Goal: Task Accomplishment & Management: Manage account settings

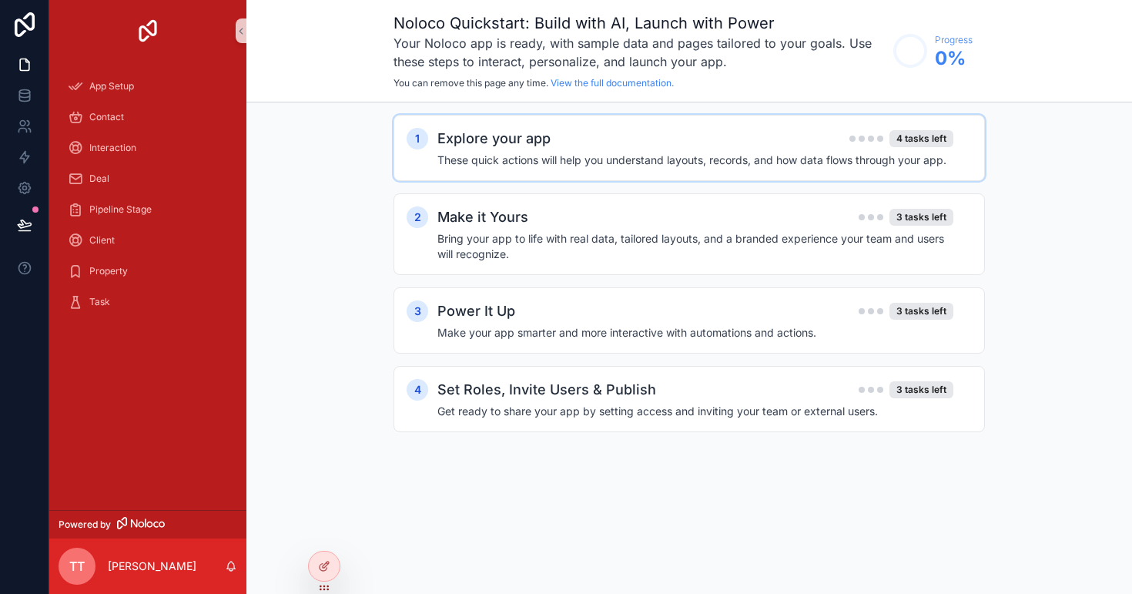
click at [550, 168] on div "1 Explore your app 4 tasks left These quick actions will help you understand la…" at bounding box center [690, 148] width 592 height 66
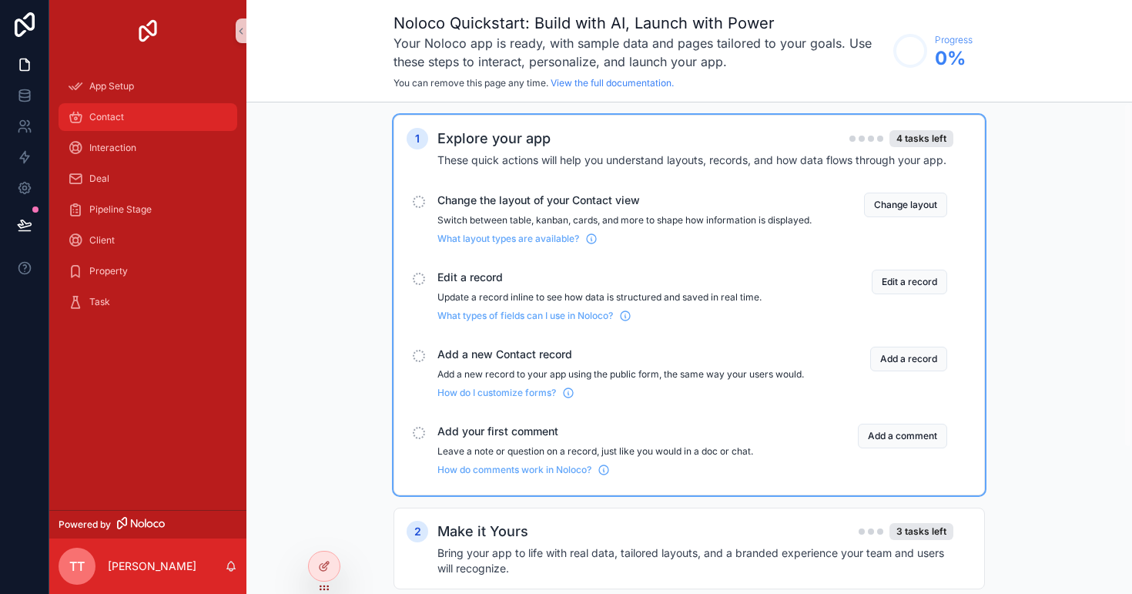
click at [166, 114] on div "Contact" at bounding box center [148, 117] width 160 height 25
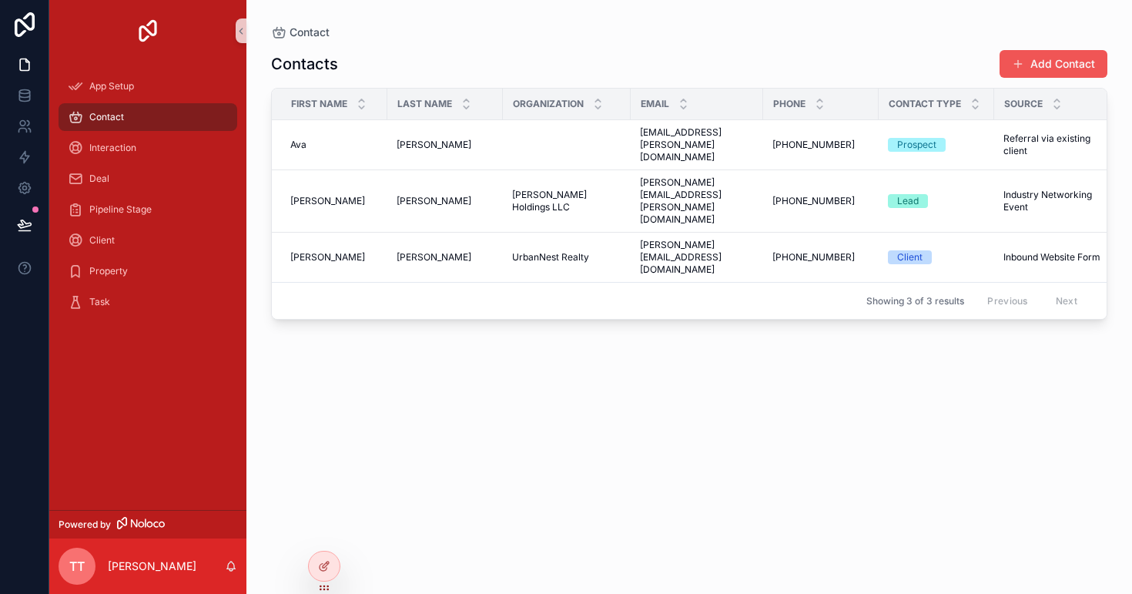
click at [1028, 56] on button "Add Contact" at bounding box center [1054, 64] width 108 height 28
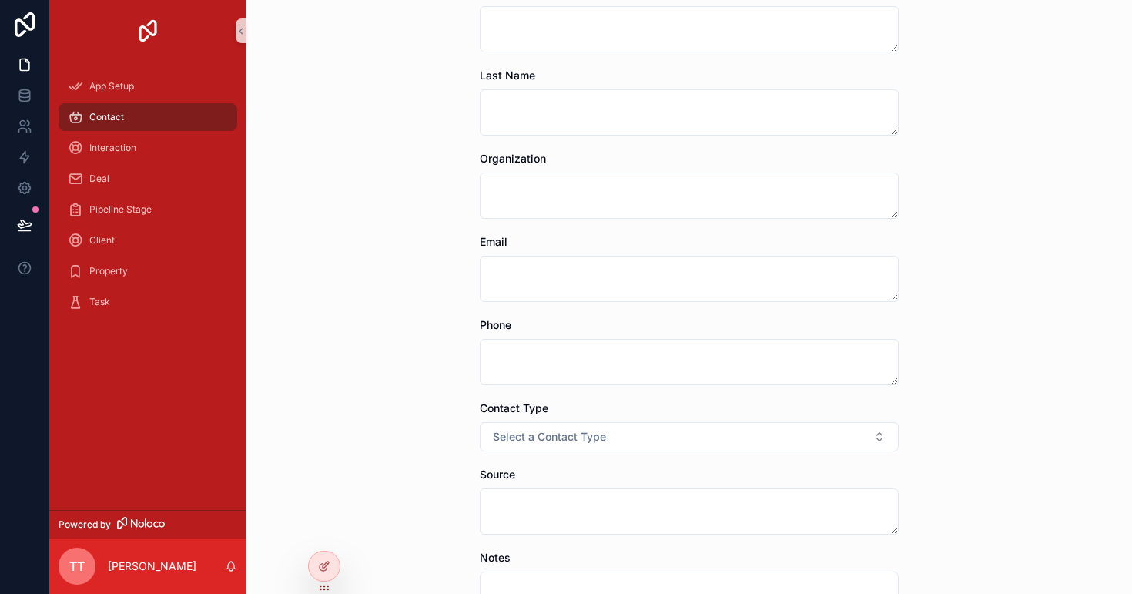
scroll to position [135, 0]
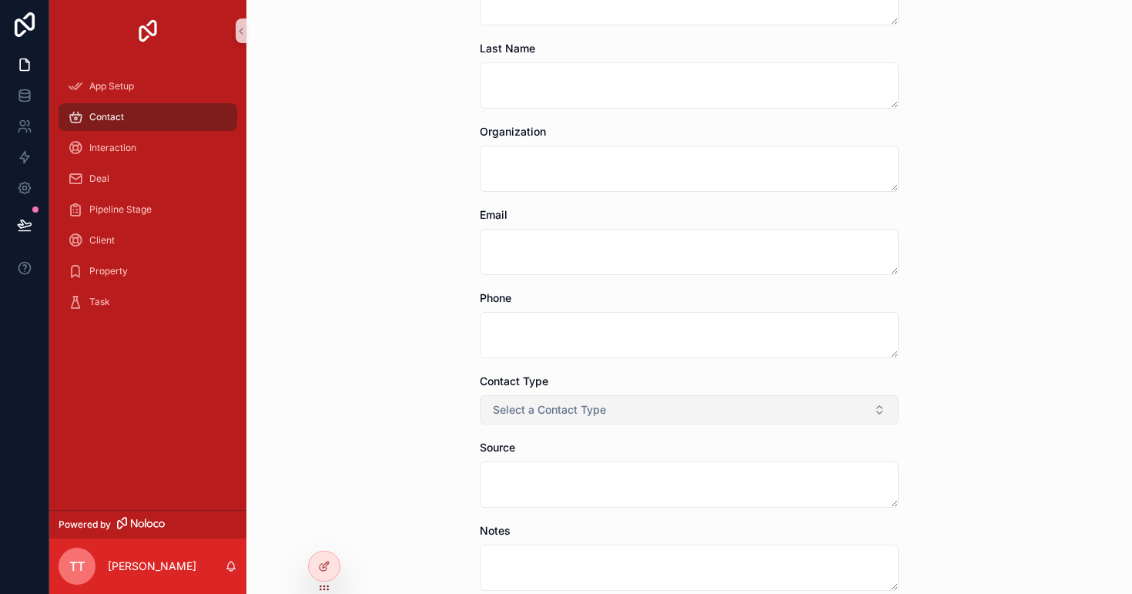
click at [628, 403] on button "Select a Contact Type" at bounding box center [689, 409] width 419 height 29
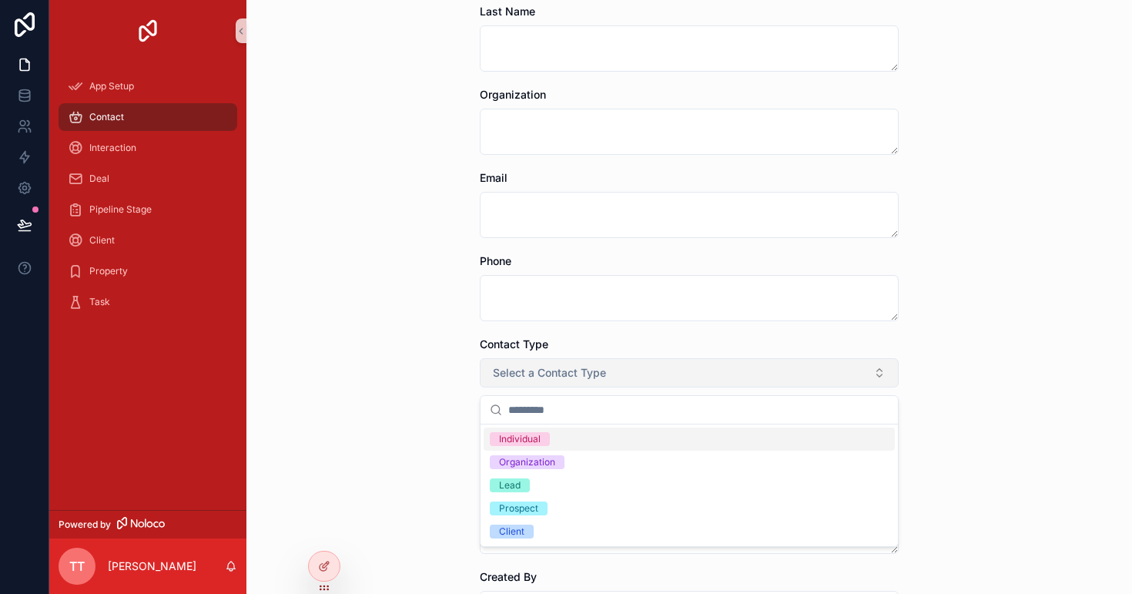
scroll to position [179, 0]
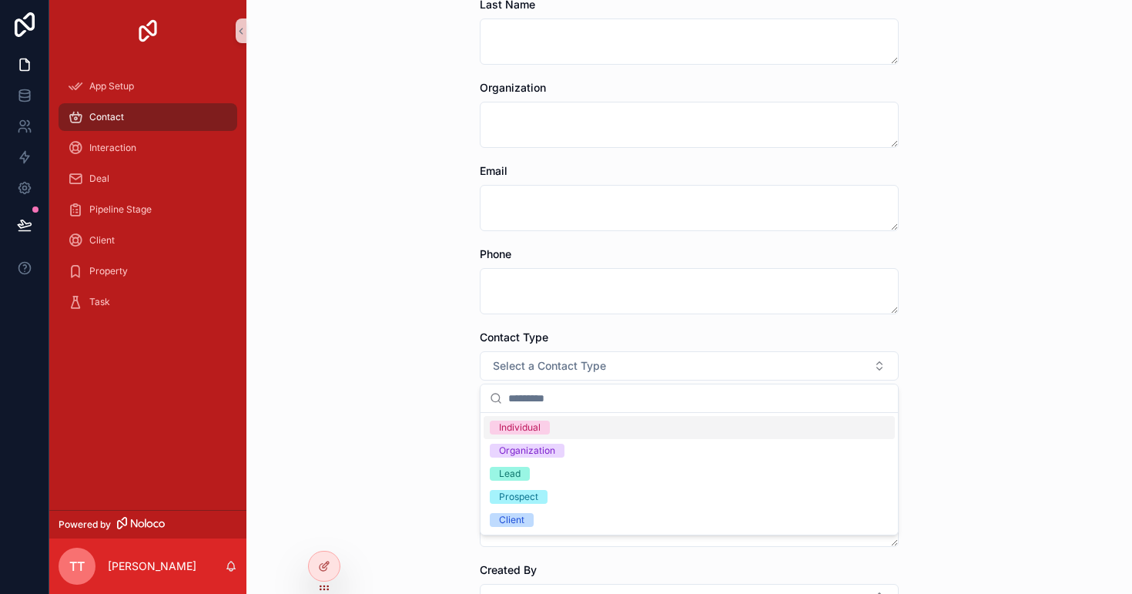
click at [369, 435] on div "Contact Add Contact Add Contact First Name Last Name Organization Email Phone C…" at bounding box center [689, 297] width 886 height 594
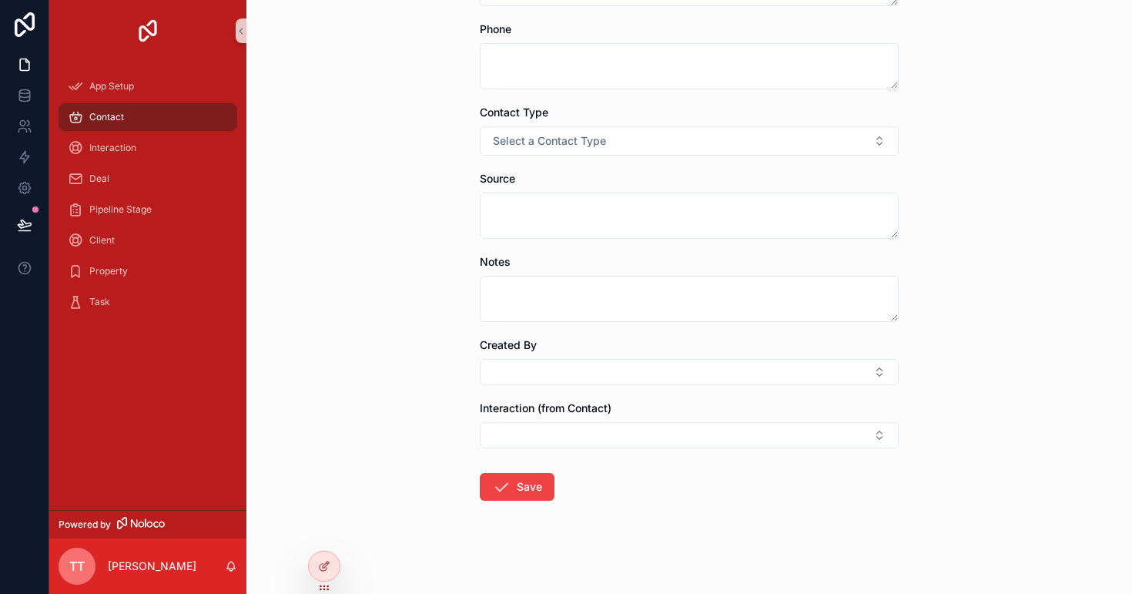
scroll to position [409, 0]
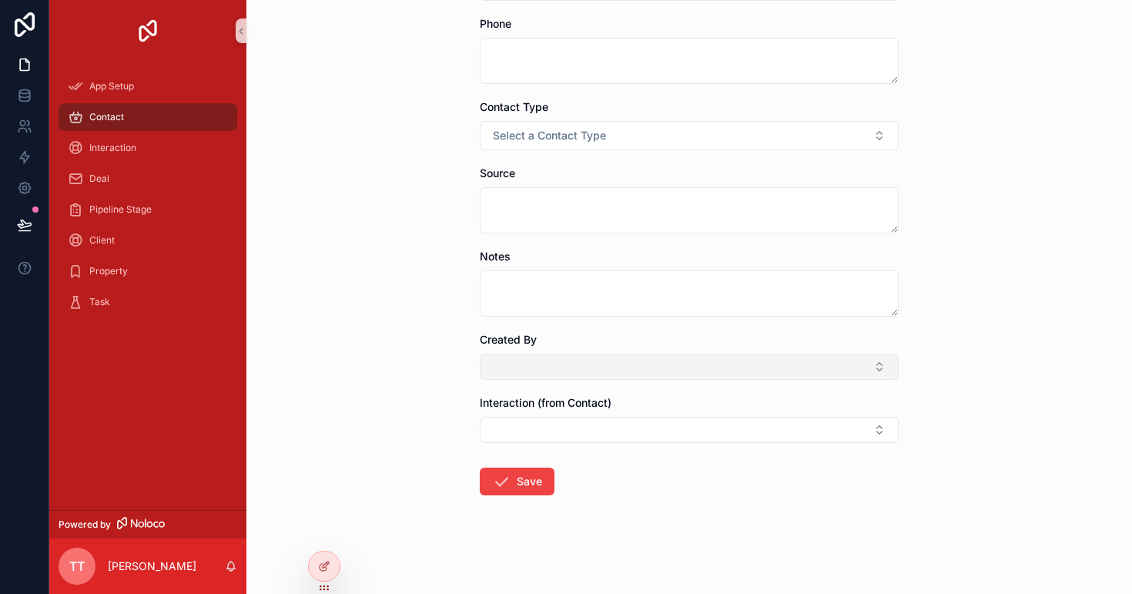
click at [575, 367] on button "Select Button" at bounding box center [689, 367] width 419 height 26
click at [564, 443] on form "First Name Last Name Organization Email Phone Contact Type Select a Contact Typ…" at bounding box center [689, 138] width 419 height 910
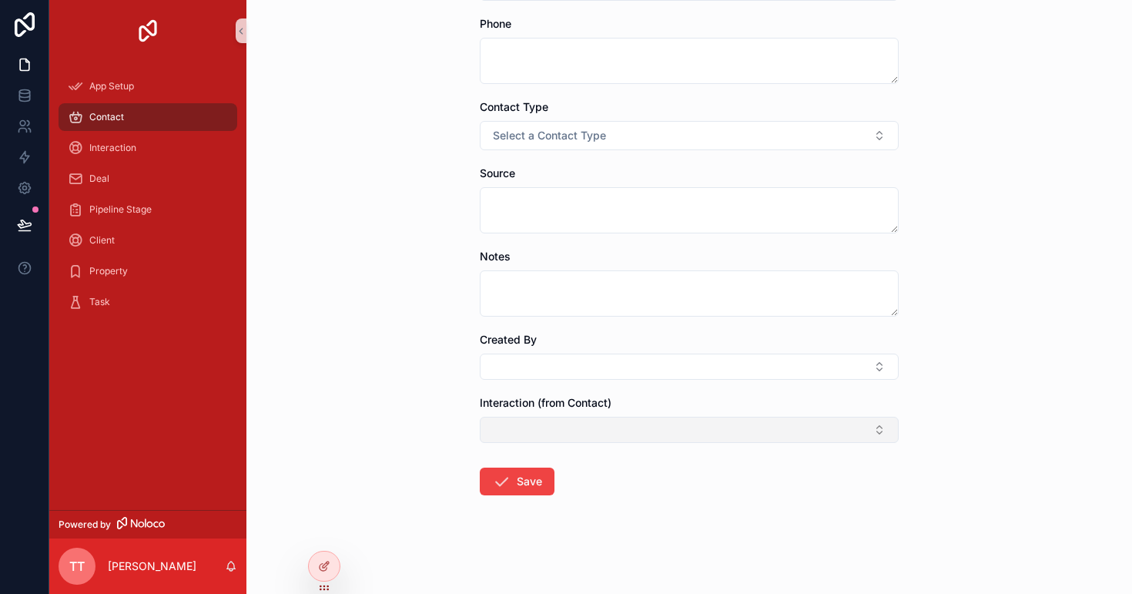
click at [564, 437] on button "Select Button" at bounding box center [689, 430] width 419 height 26
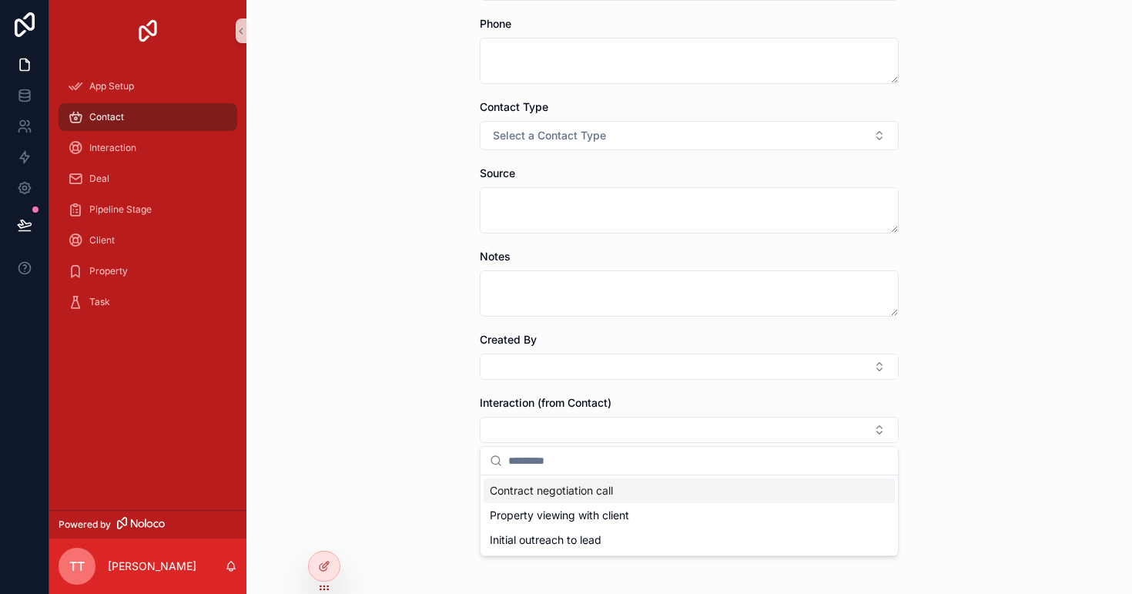
click at [436, 471] on div "Contact Add Contact Add Contact First Name Last Name Organization Email Phone C…" at bounding box center [689, 297] width 886 height 594
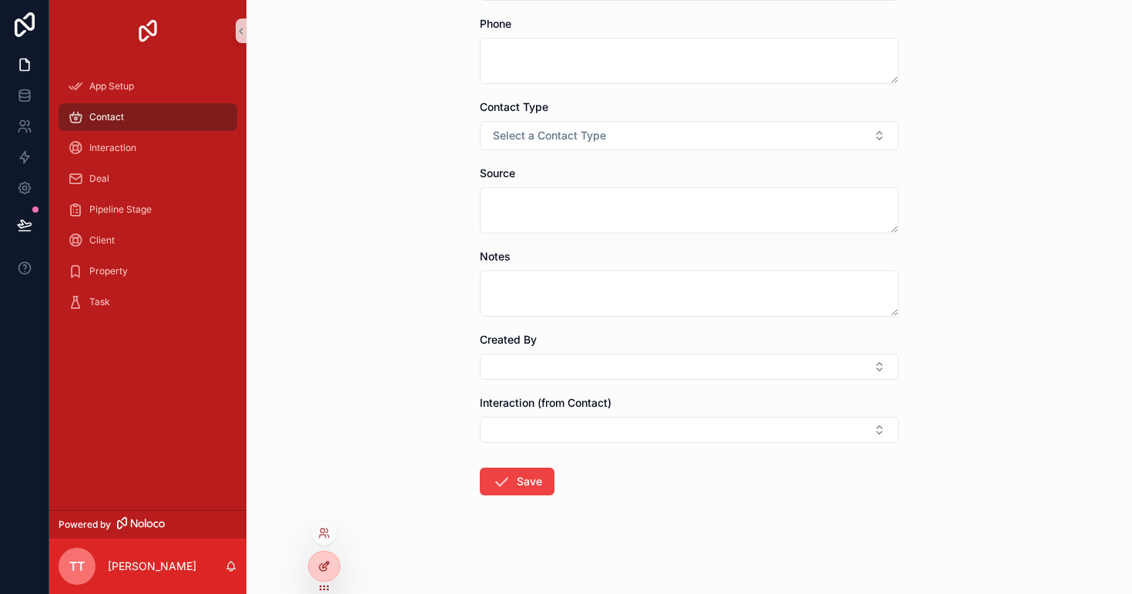
click at [320, 578] on div at bounding box center [324, 566] width 31 height 29
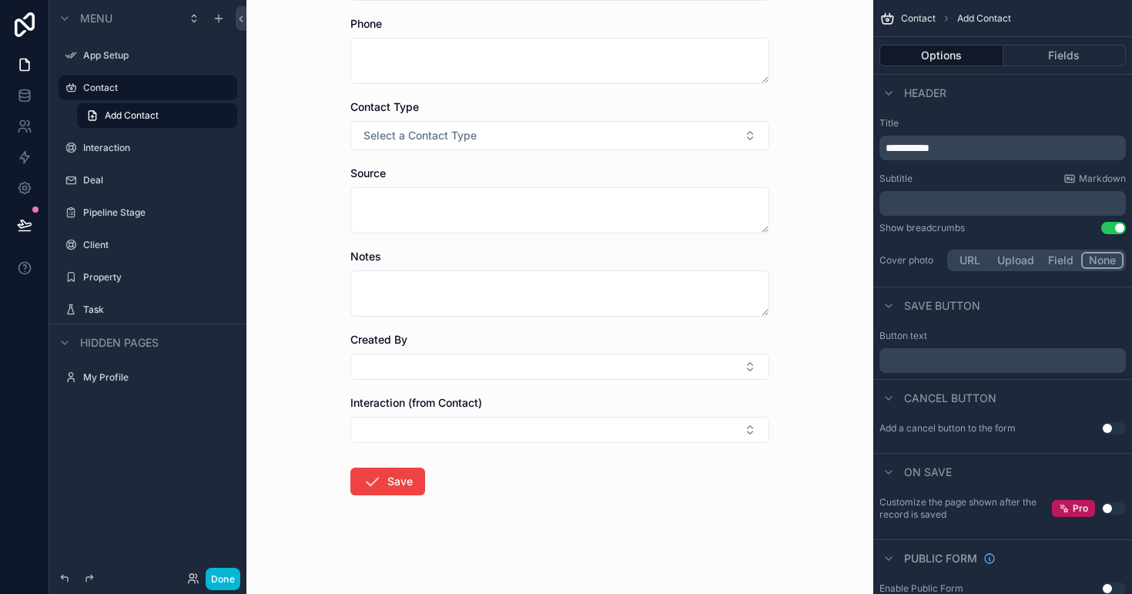
scroll to position [0, 0]
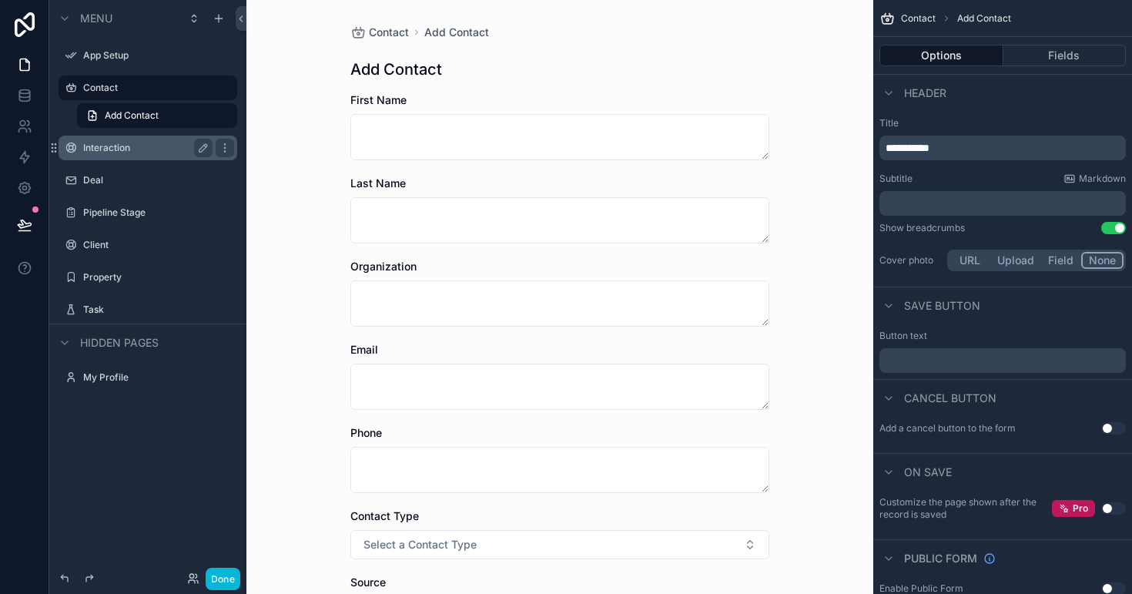
click at [166, 142] on label "Interaction" at bounding box center [144, 148] width 123 height 12
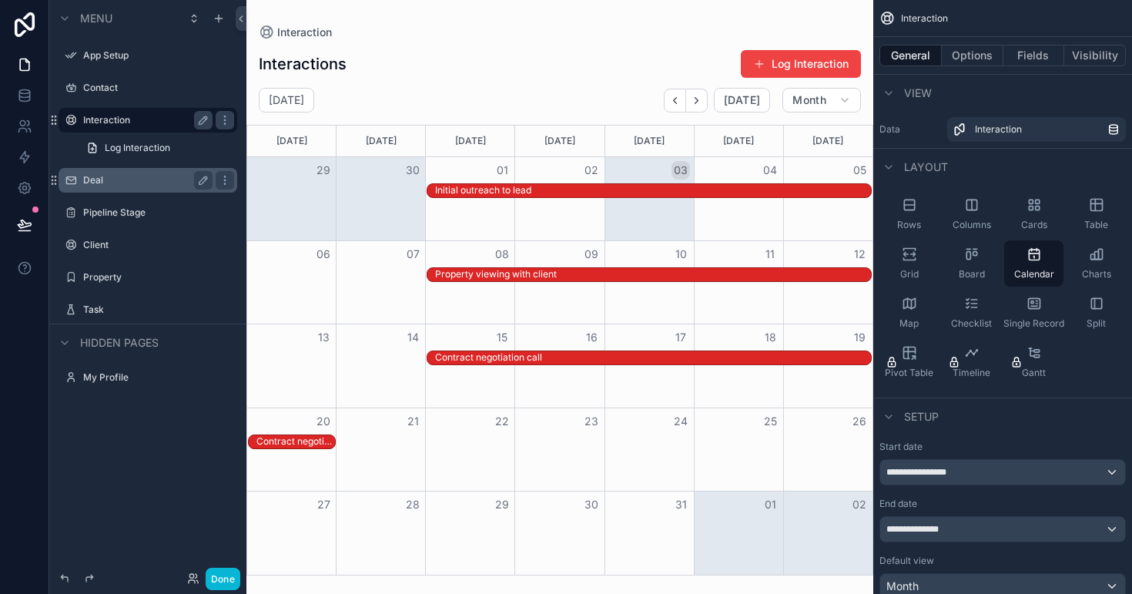
click at [158, 179] on label "Deal" at bounding box center [144, 180] width 123 height 12
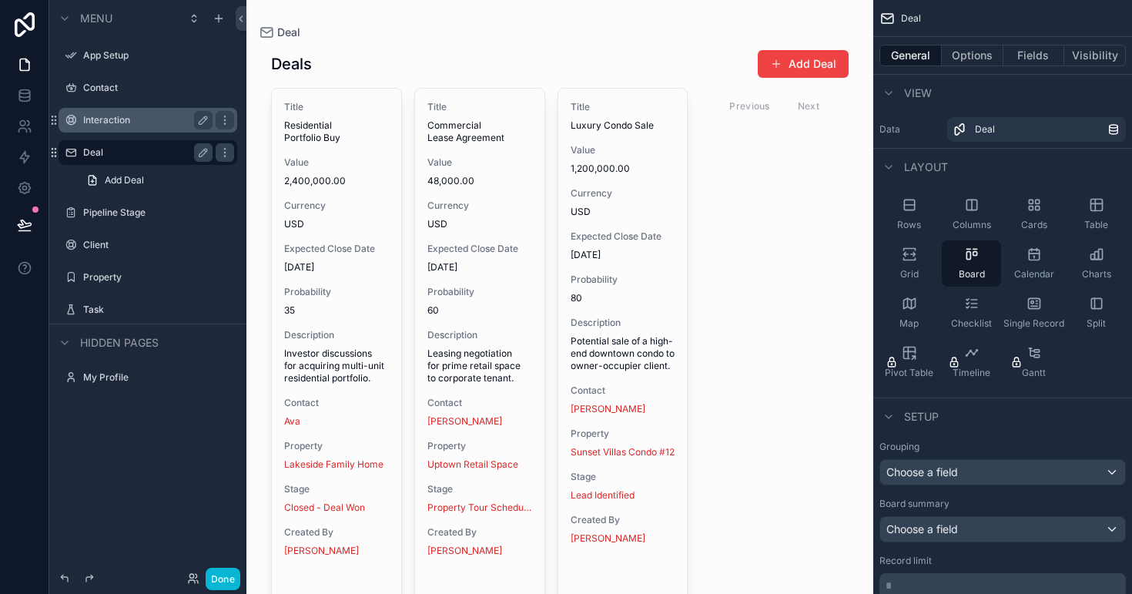
click at [153, 69] on div "scrollable content" at bounding box center [147, 70] width 197 height 3
click at [149, 82] on label "Contact" at bounding box center [144, 88] width 123 height 12
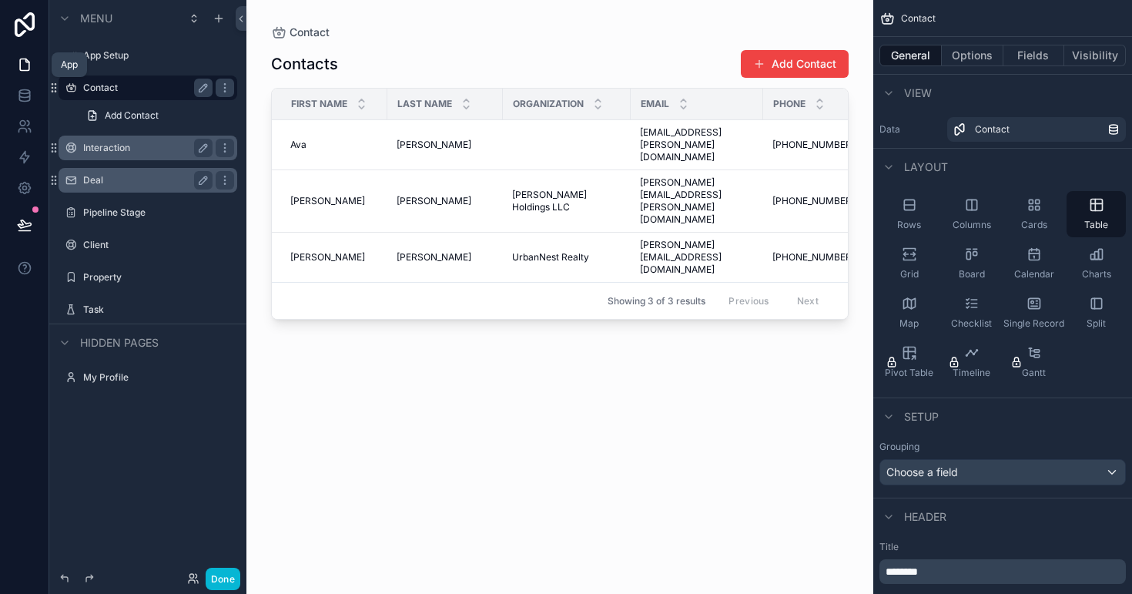
click at [34, 59] on link at bounding box center [24, 64] width 49 height 31
click at [222, 582] on button "Done" at bounding box center [223, 579] width 35 height 22
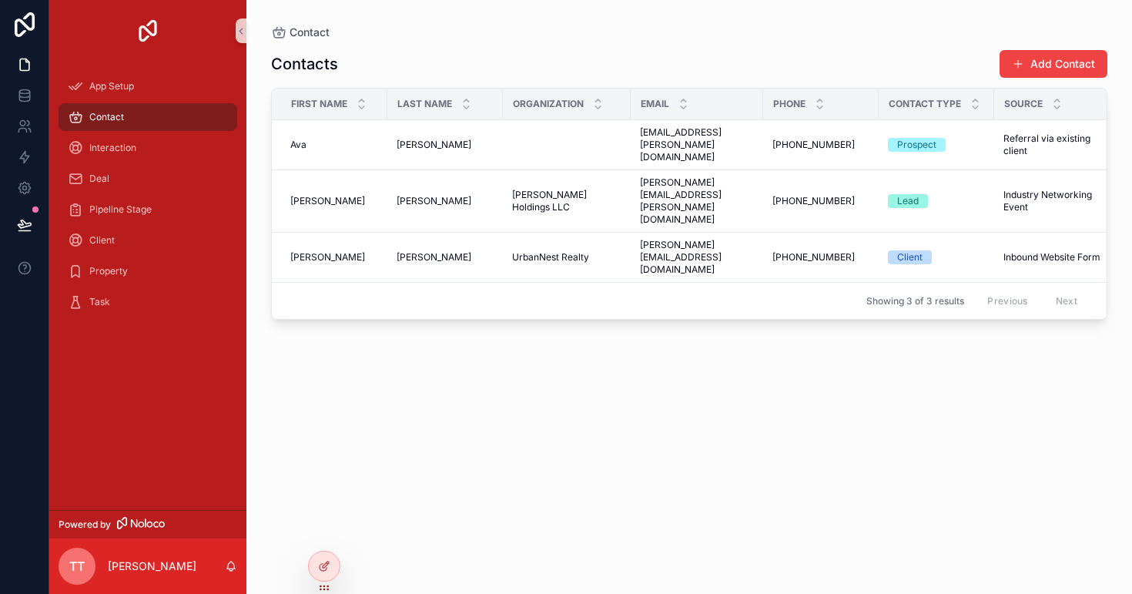
click at [1034, 103] on div "Source" at bounding box center [1058, 103] width 126 height 29
click at [1052, 102] on div "scrollable content" at bounding box center [1057, 104] width 10 height 17
click at [144, 143] on div "Interaction" at bounding box center [148, 148] width 160 height 25
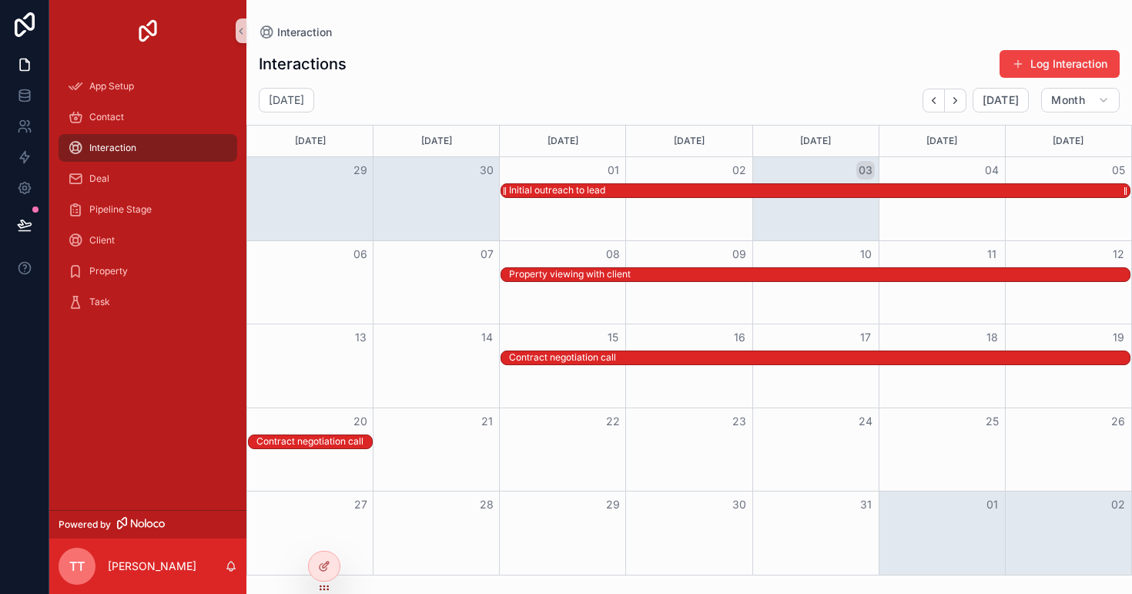
click at [553, 191] on div "Initial outreach to lead" at bounding box center [557, 190] width 96 height 12
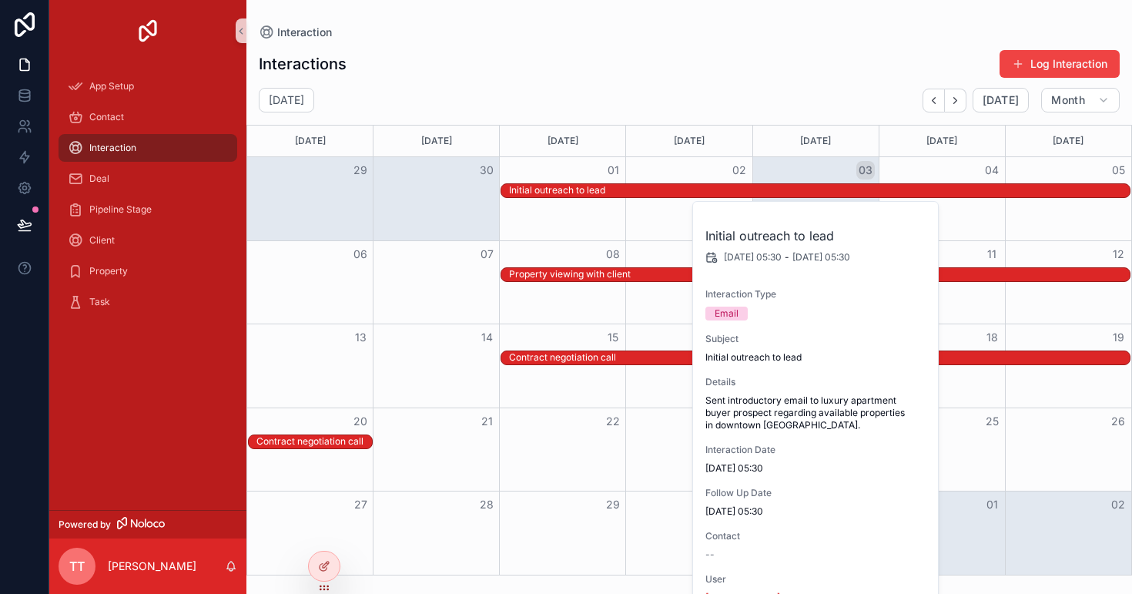
click at [756, 404] on span "Sent introductory email to luxury apartment buyer prospect regarding available …" at bounding box center [817, 412] width 222 height 37
click at [709, 76] on div "Interactions Log Interaction" at bounding box center [689, 63] width 861 height 29
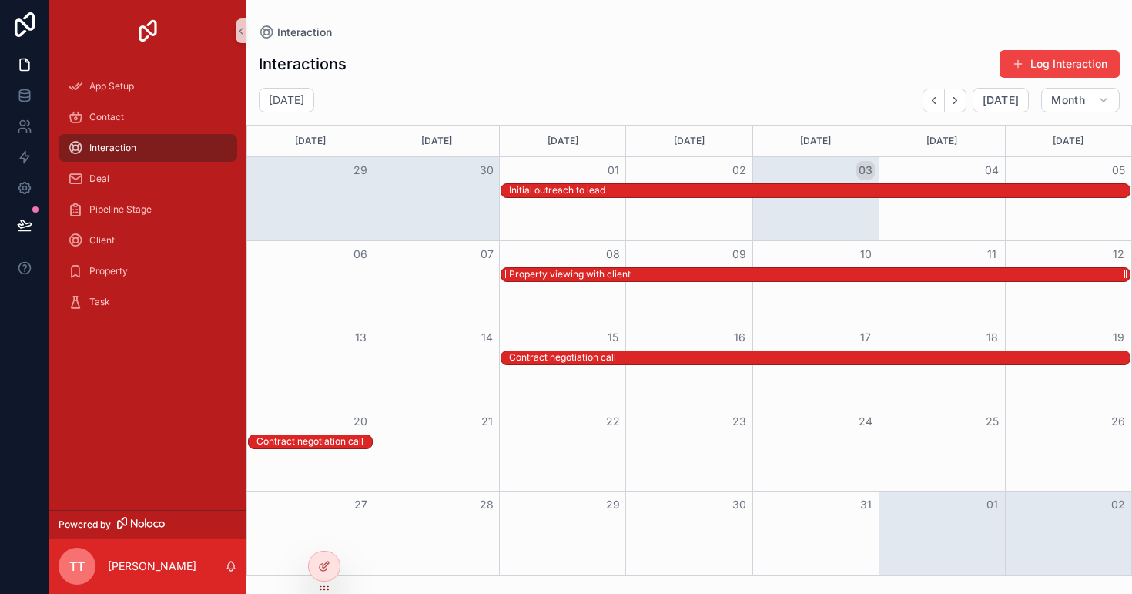
click at [564, 271] on div "Property viewing with client" at bounding box center [570, 274] width 122 height 12
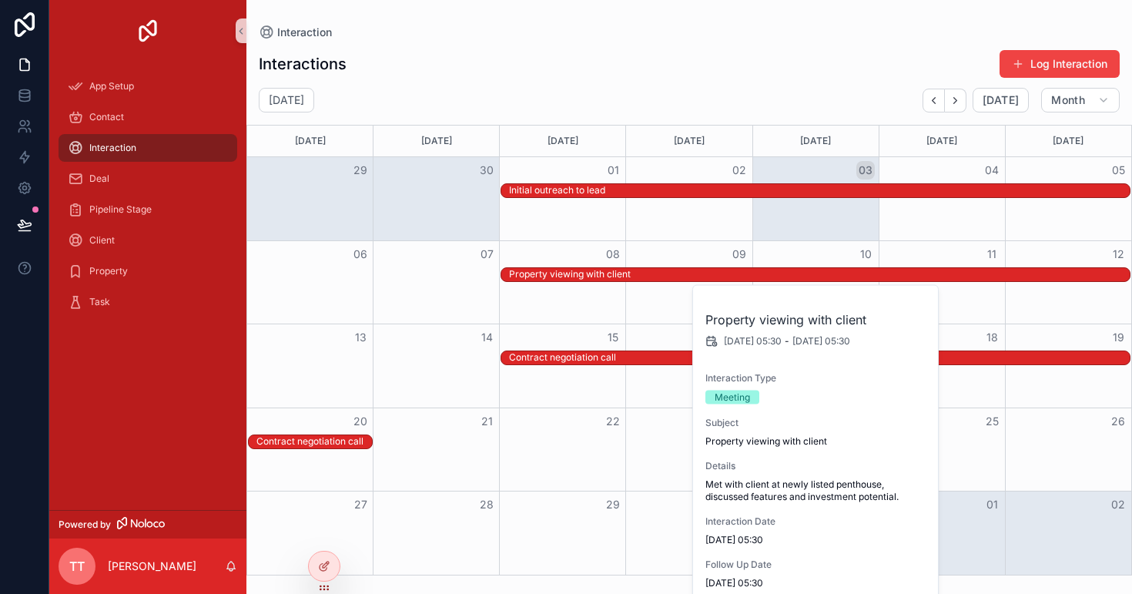
click at [659, 48] on div "Interactions Log Interaction [DATE] [DATE] Month [DATE] [DATE] [DATE] [DATE] [D…" at bounding box center [689, 307] width 886 height 535
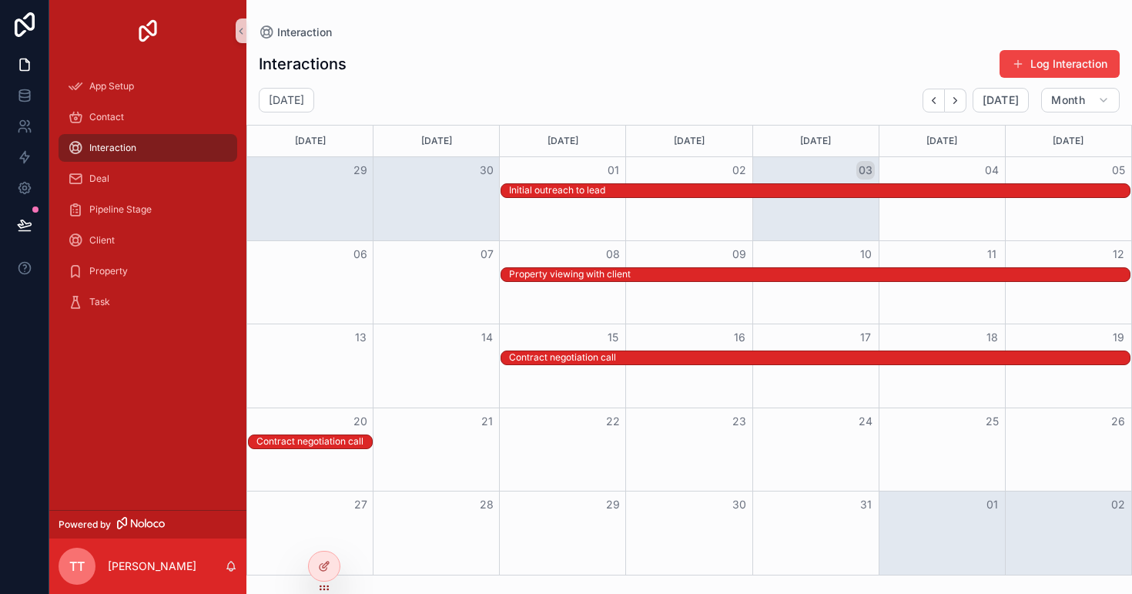
click at [412, 296] on div "Month View" at bounding box center [436, 282] width 126 height 83
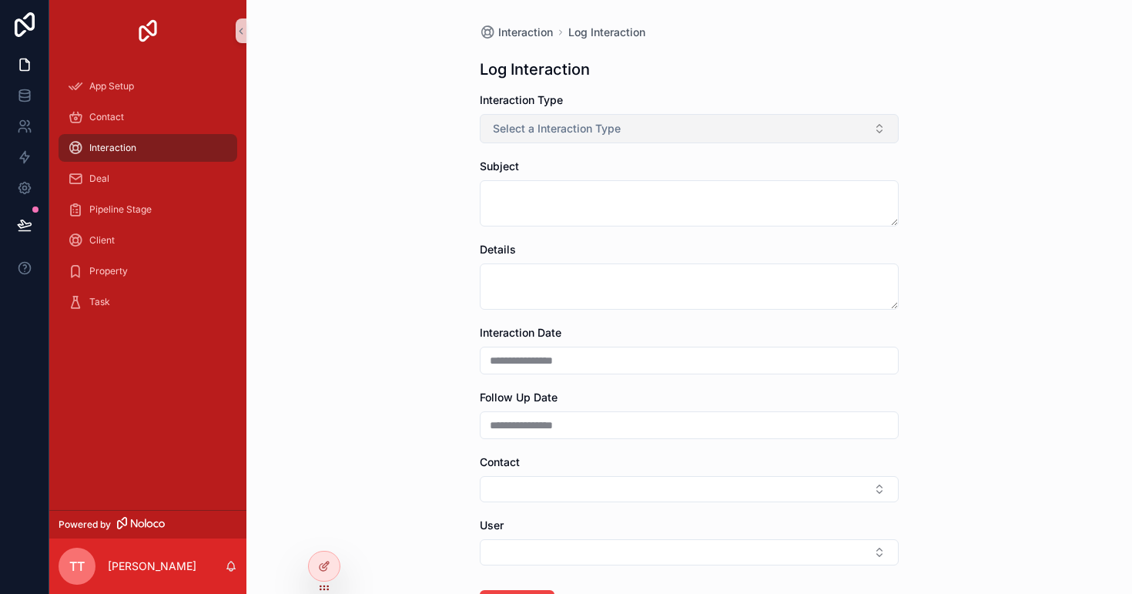
click at [519, 138] on button "Select a Interaction Type" at bounding box center [689, 128] width 419 height 29
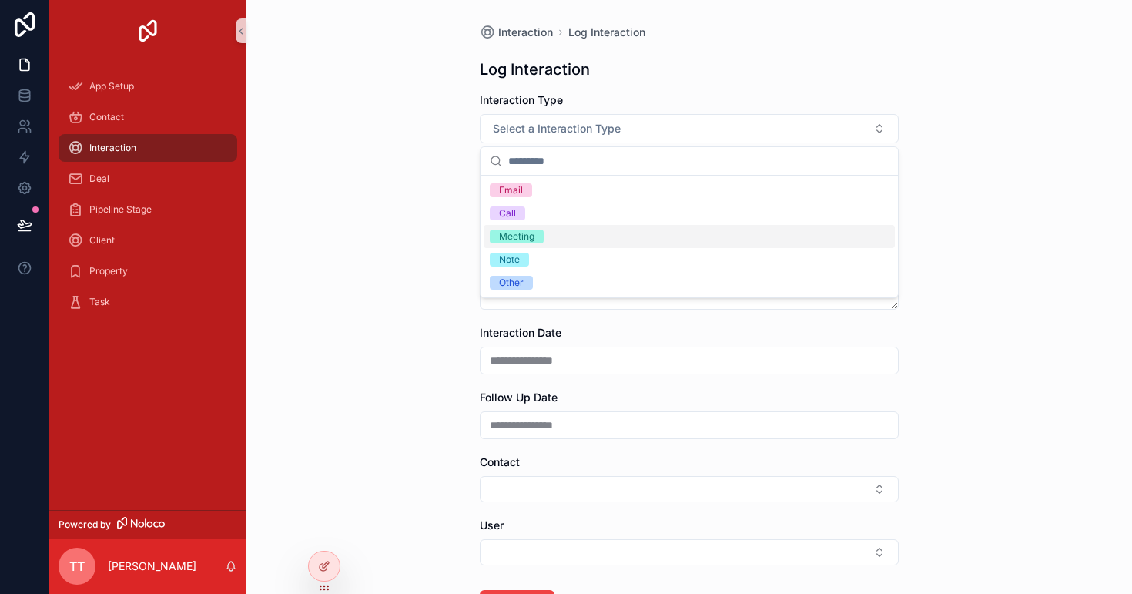
click at [521, 231] on div "Meeting" at bounding box center [516, 237] width 35 height 14
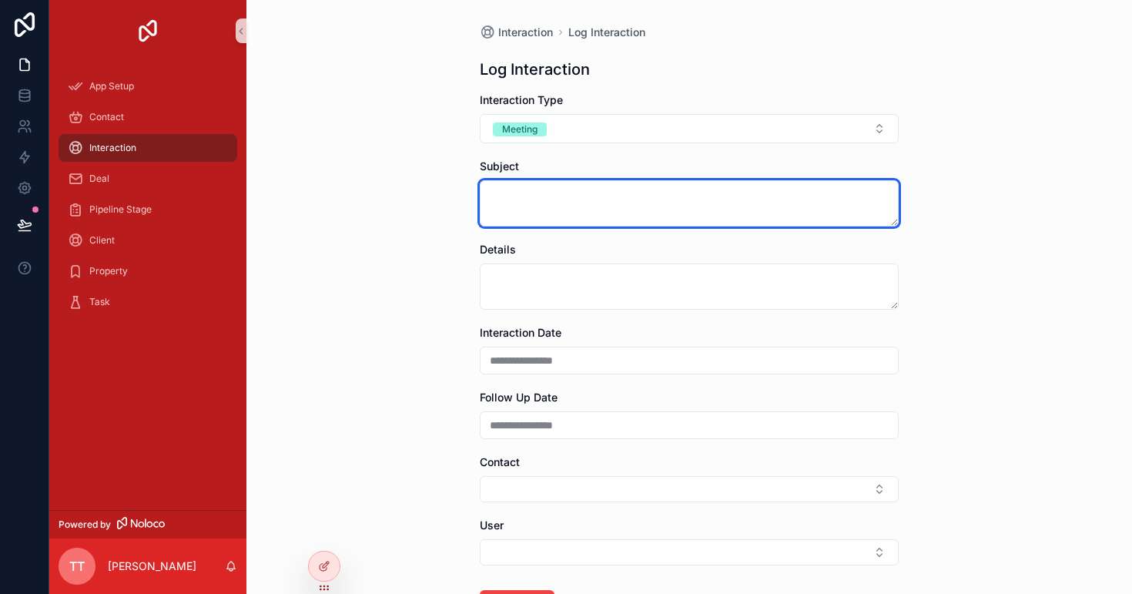
click at [534, 202] on textarea "scrollable content" at bounding box center [689, 203] width 419 height 46
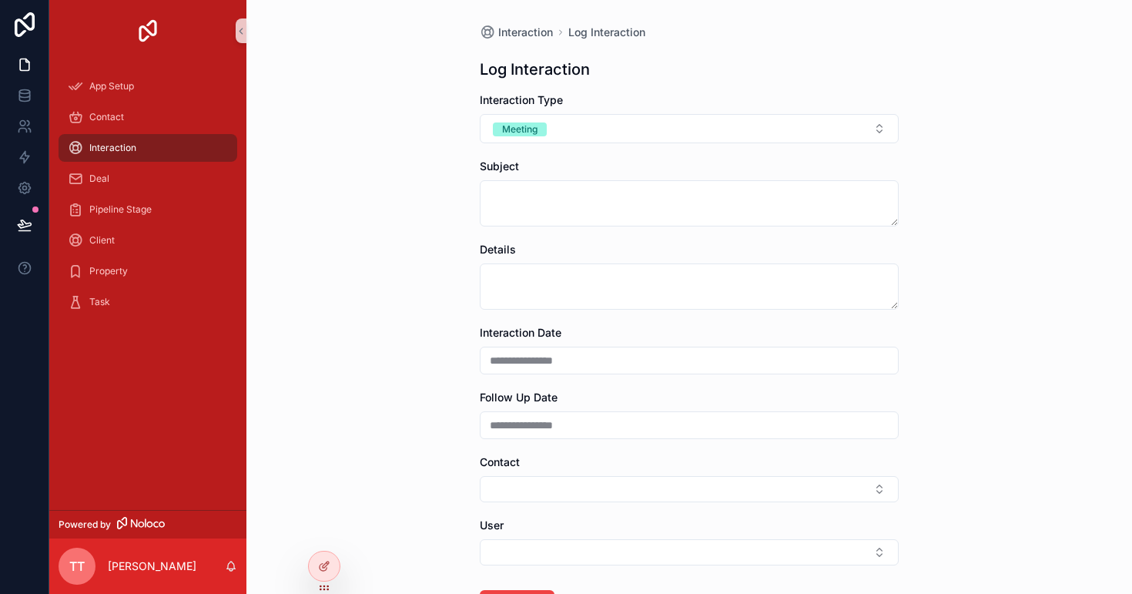
click at [424, 285] on div "**********" at bounding box center [689, 297] width 886 height 594
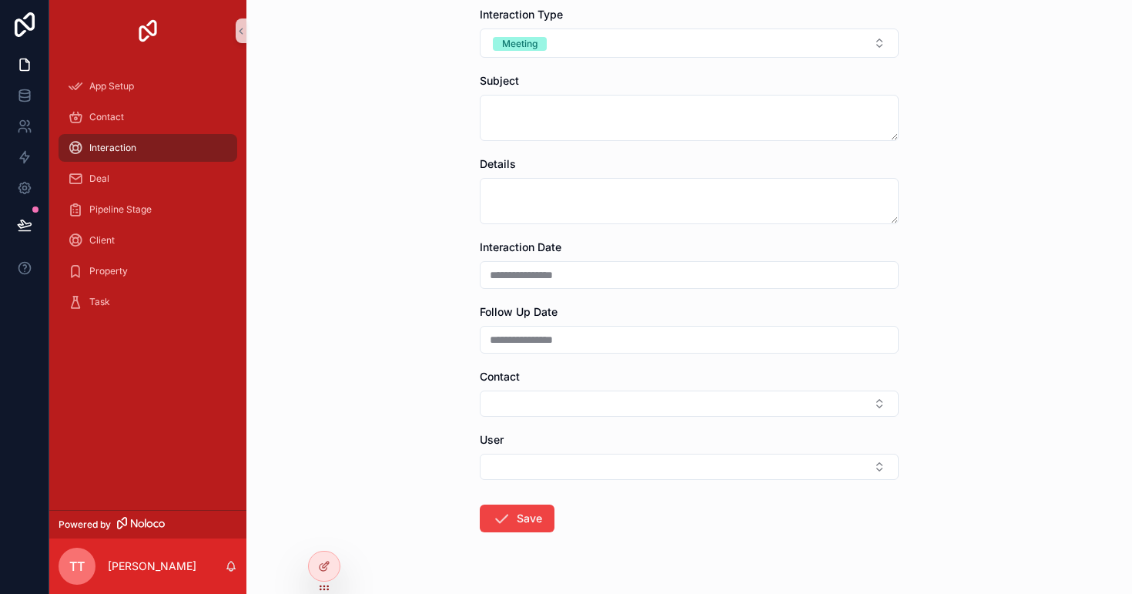
scroll to position [122, 0]
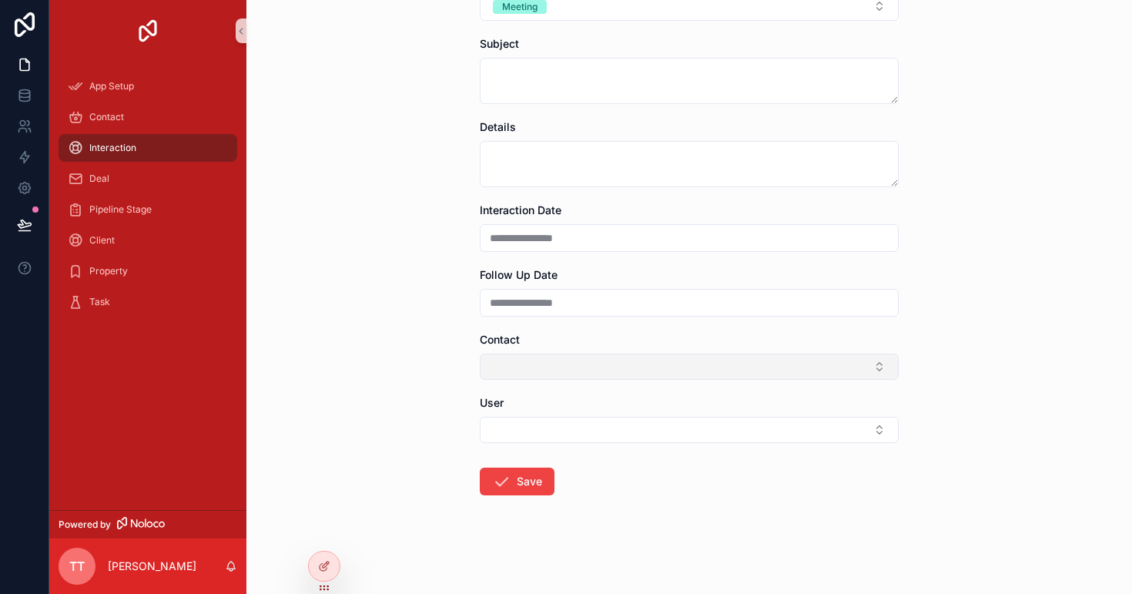
click at [542, 361] on button "Select Button" at bounding box center [689, 367] width 419 height 26
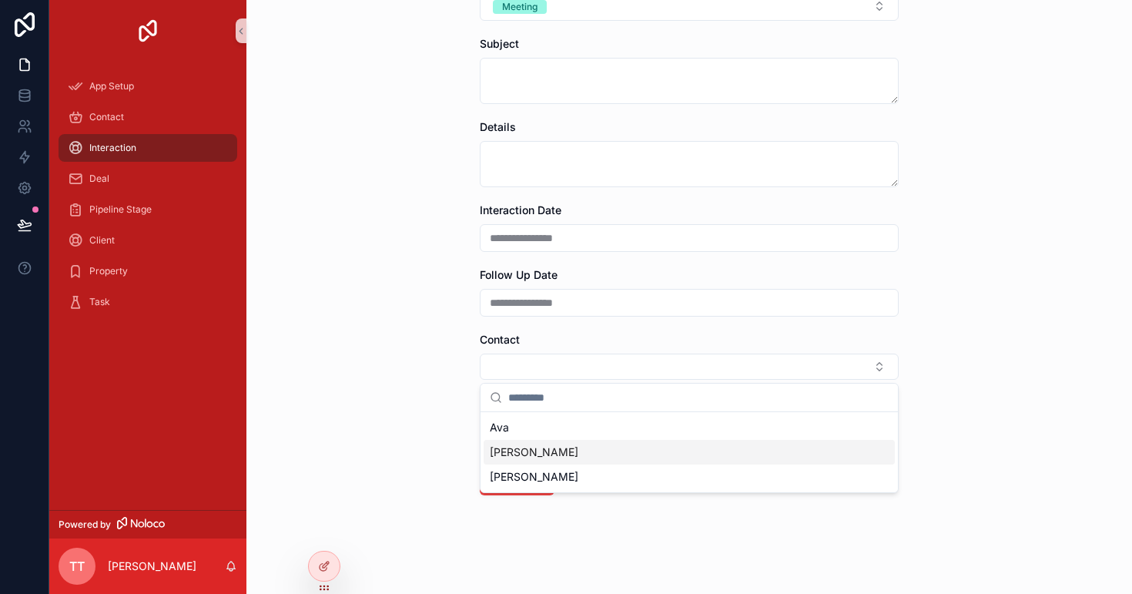
click at [422, 430] on div "**********" at bounding box center [689, 175] width 886 height 594
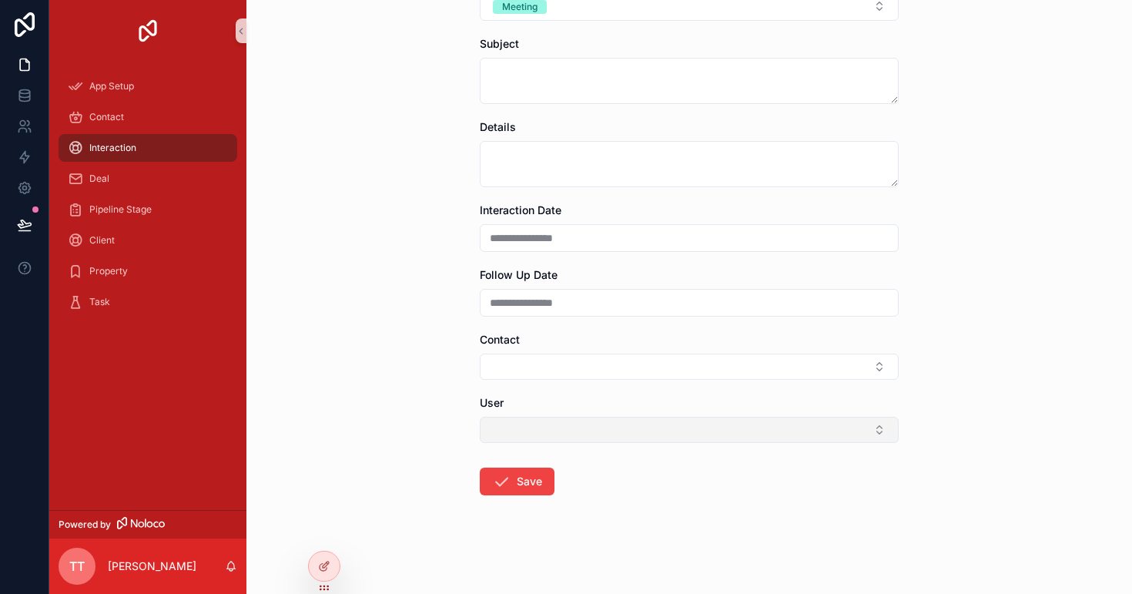
click at [597, 438] on button "Select Button" at bounding box center [689, 430] width 419 height 26
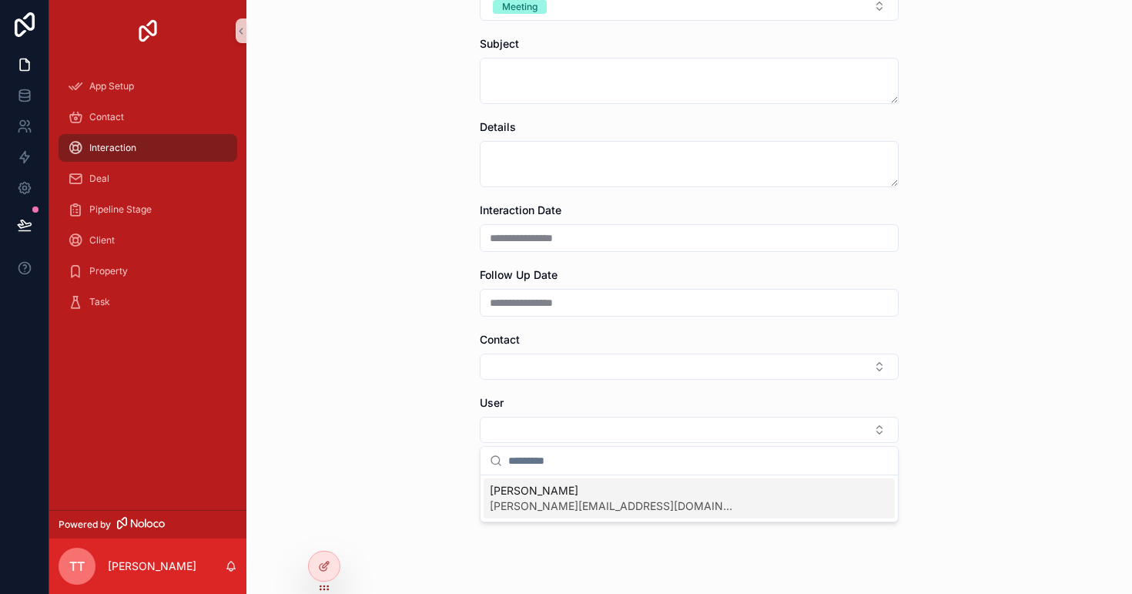
click at [581, 494] on span "[PERSON_NAME]" at bounding box center [613, 490] width 246 height 15
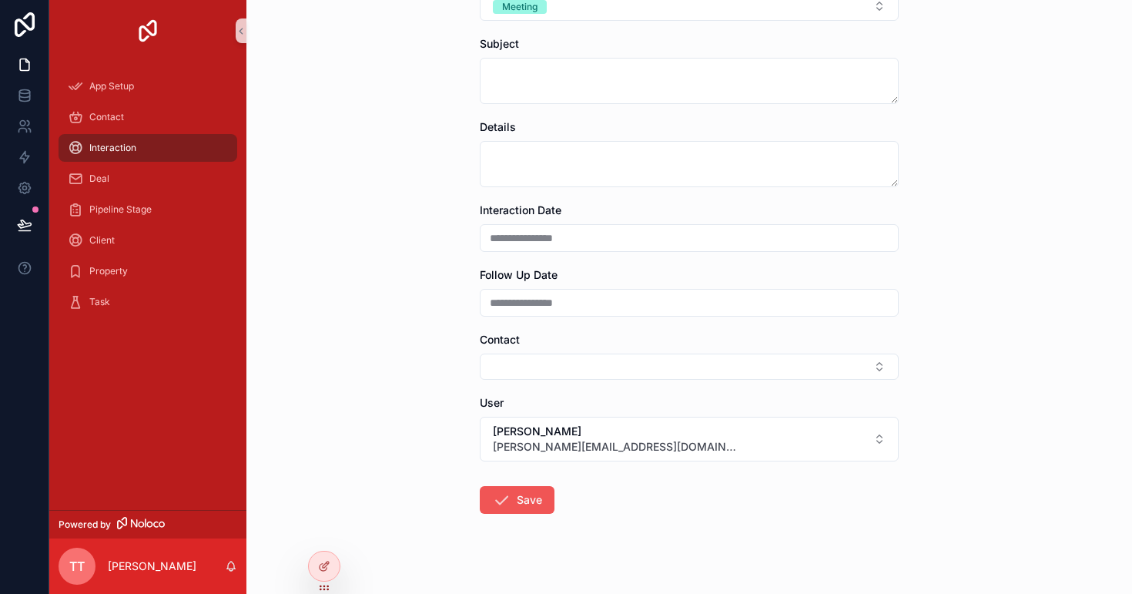
click at [497, 494] on icon "scrollable content" at bounding box center [501, 500] width 18 height 18
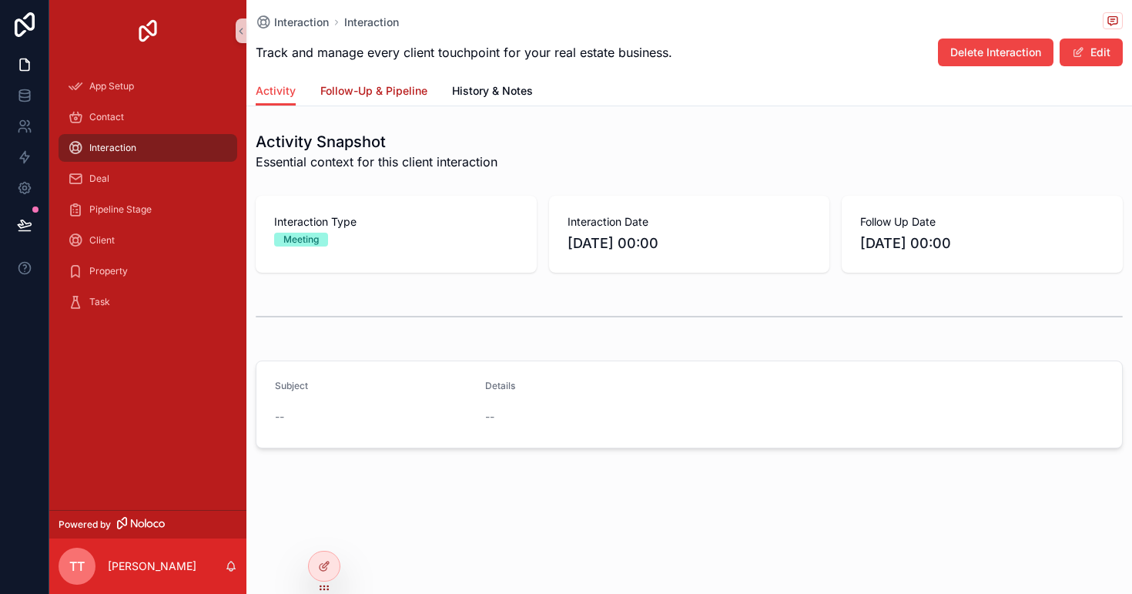
click at [388, 98] on span "Follow-Up & Pipeline" at bounding box center [373, 90] width 107 height 15
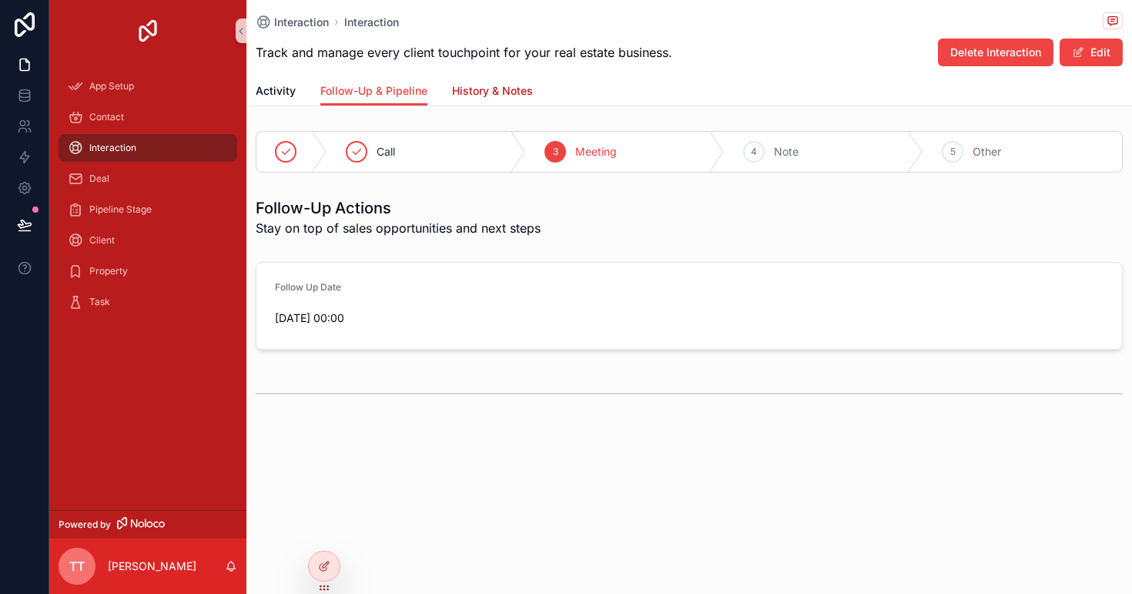
click at [487, 92] on span "History & Notes" at bounding box center [492, 90] width 81 height 15
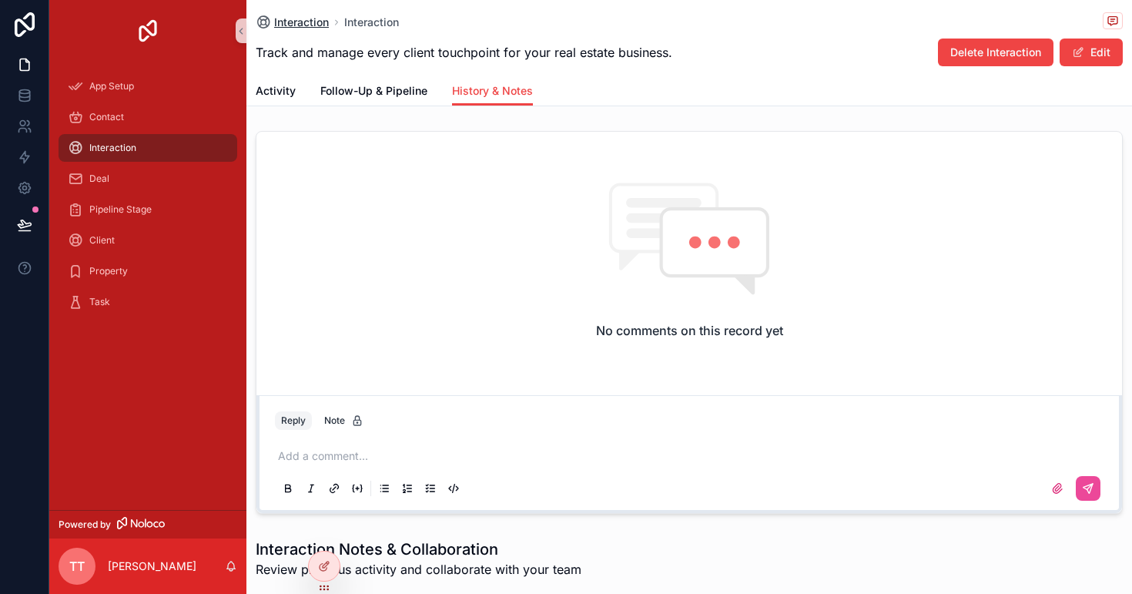
click at [290, 19] on span "Interaction" at bounding box center [301, 22] width 55 height 15
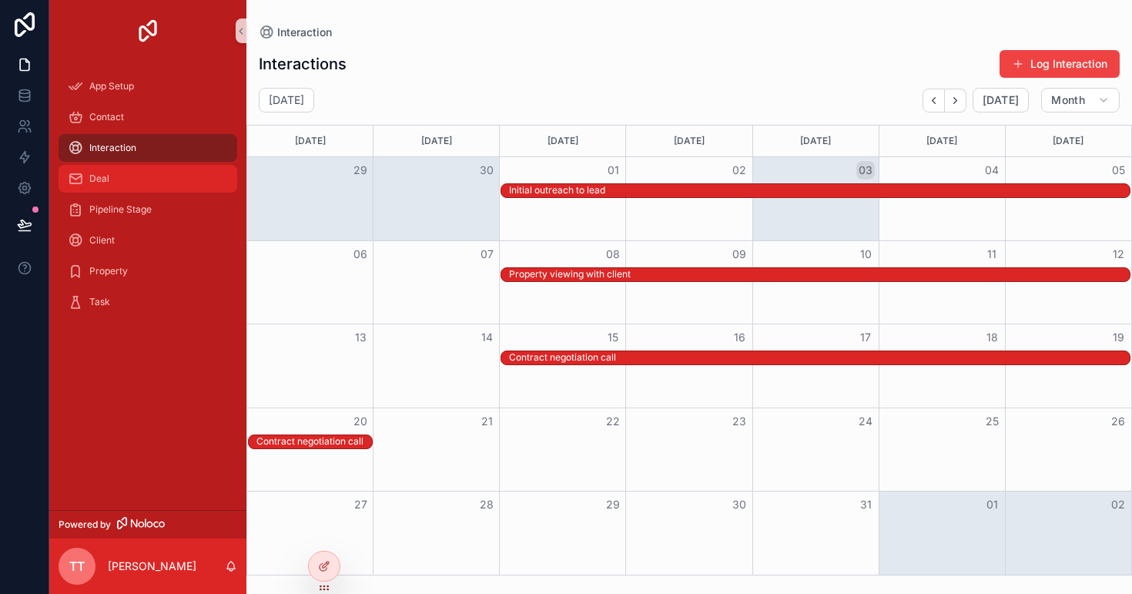
click at [145, 173] on div "Deal" at bounding box center [148, 178] width 160 height 25
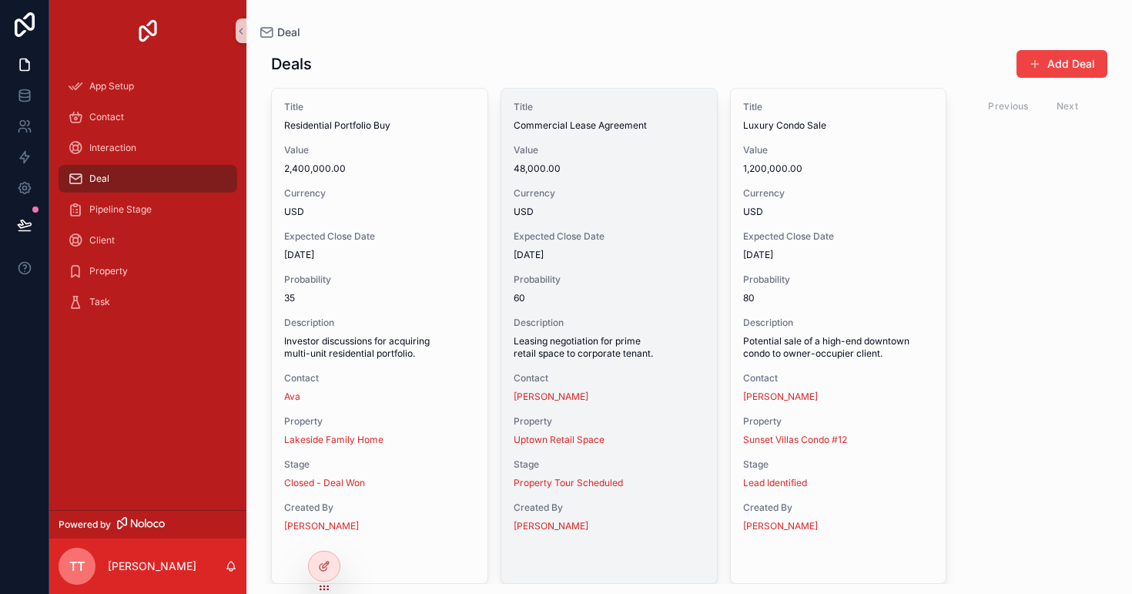
scroll to position [1, 0]
click at [616, 232] on span "Expected Close Date" at bounding box center [609, 236] width 191 height 12
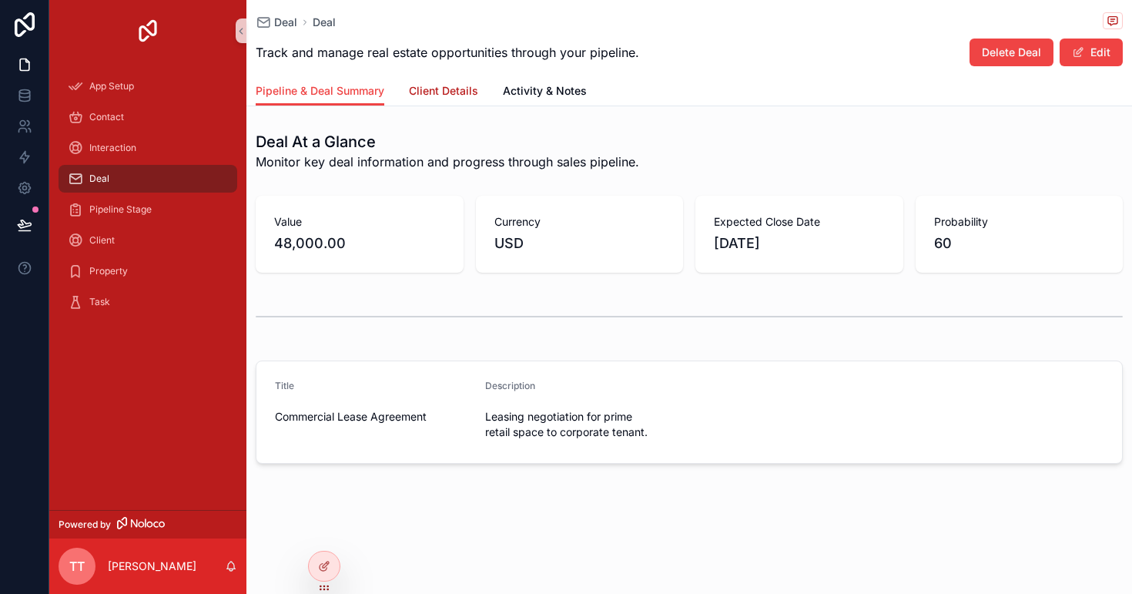
click at [457, 91] on span "Client Details" at bounding box center [443, 90] width 69 height 15
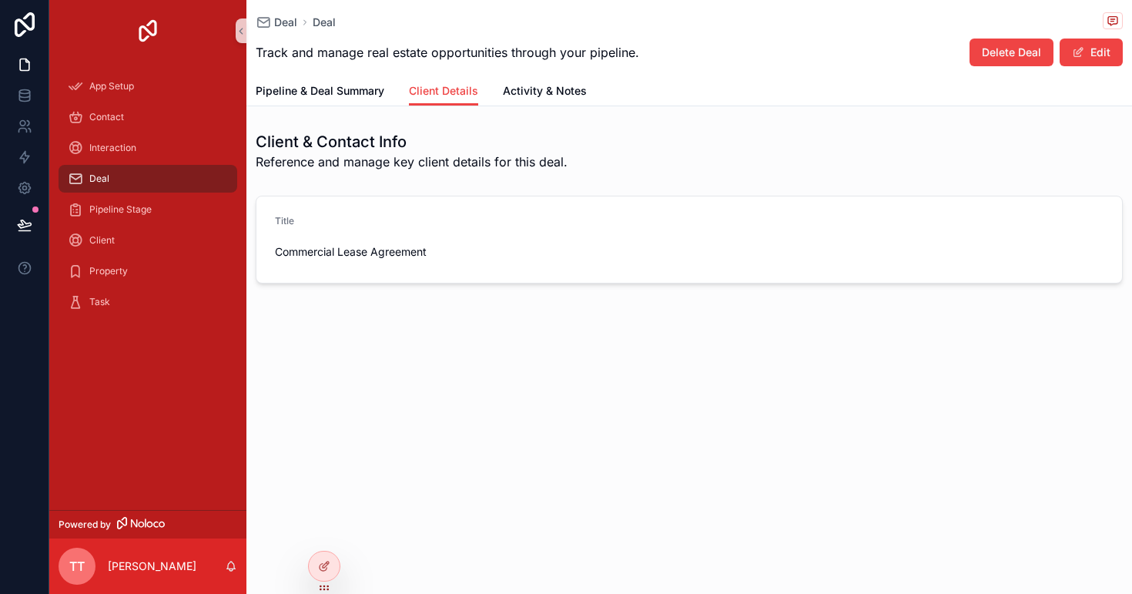
click at [390, 258] on span "Commercial Lease Agreement" at bounding box center [374, 251] width 198 height 15
click at [541, 75] on div "Deal Deal Track and manage real estate opportunities through your pipeline. Del…" at bounding box center [689, 38] width 867 height 76
click at [541, 85] on span "Activity & Notes" at bounding box center [545, 90] width 84 height 15
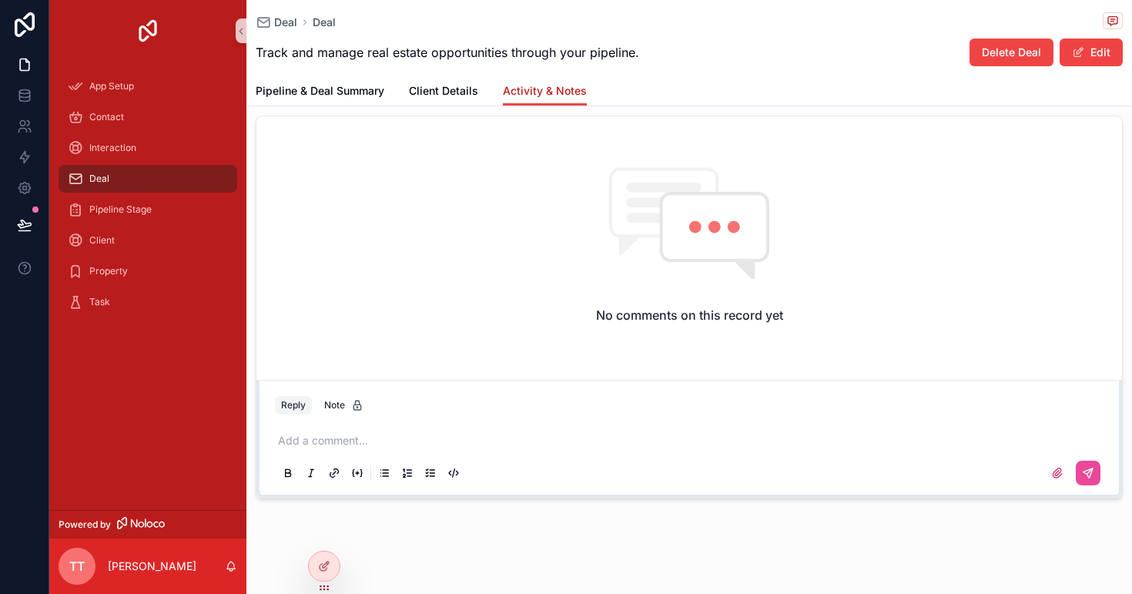
scroll to position [89, 0]
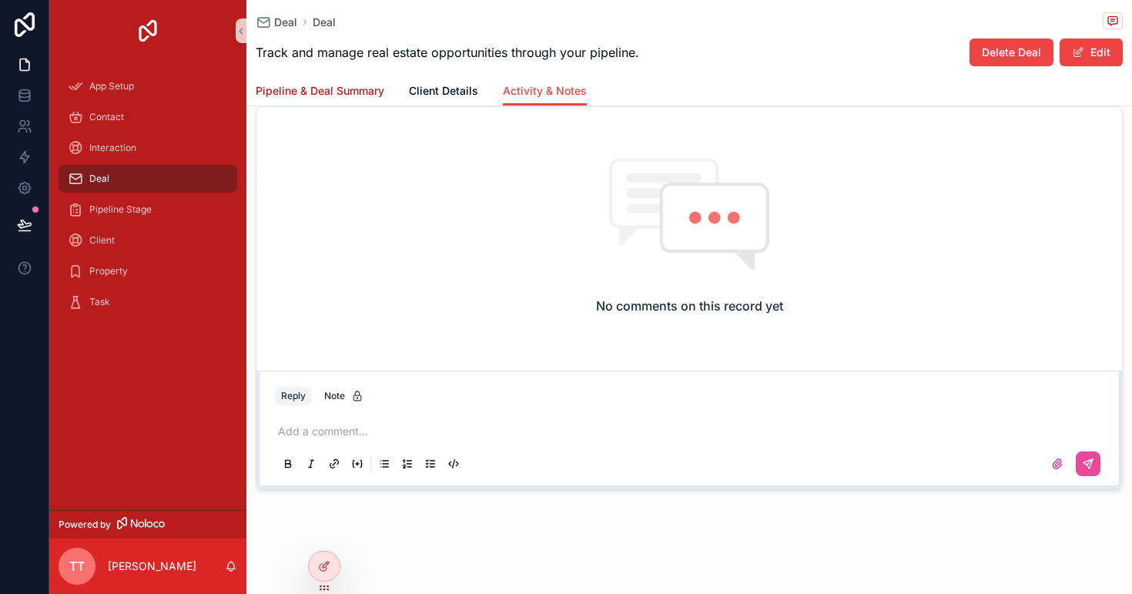
click at [340, 94] on span "Pipeline & Deal Summary" at bounding box center [320, 90] width 129 height 15
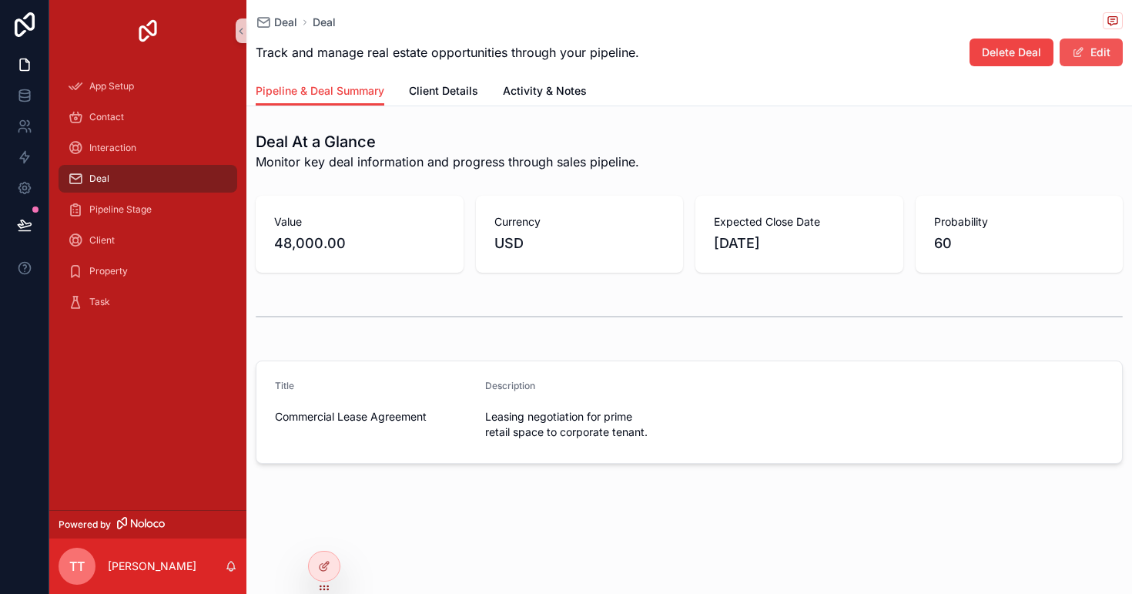
click at [1098, 52] on button "Edit" at bounding box center [1091, 53] width 63 height 28
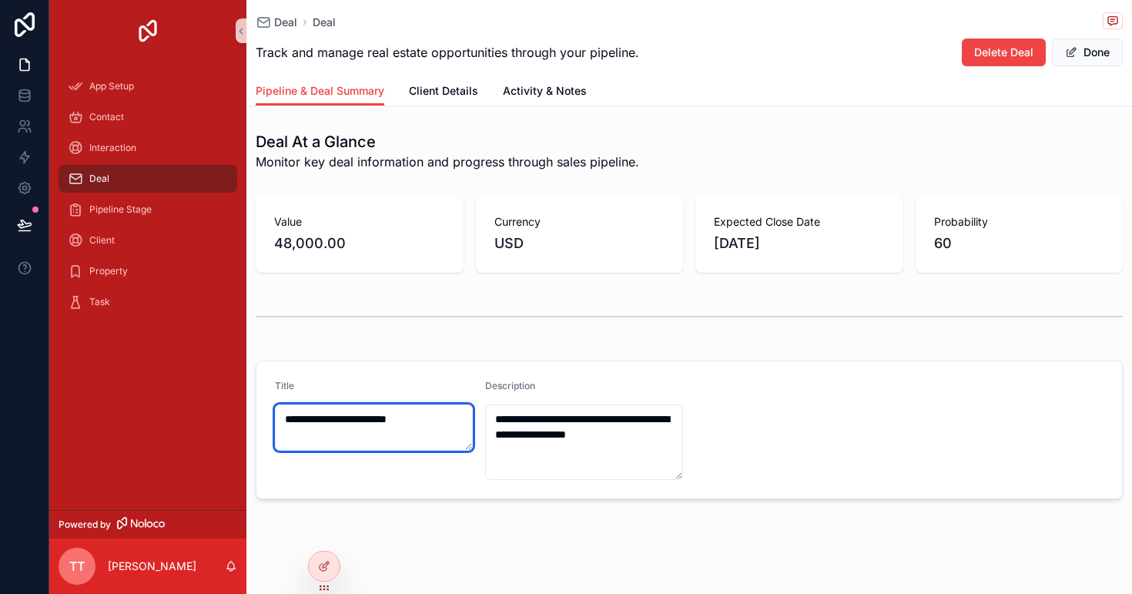
click at [405, 419] on textarea "**********" at bounding box center [374, 427] width 198 height 46
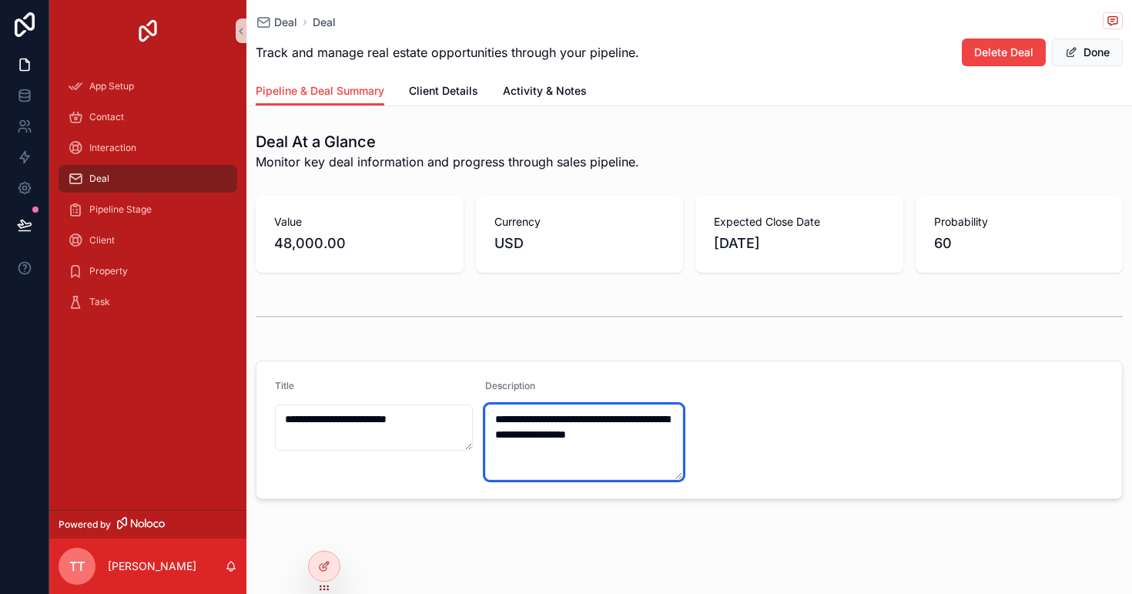
click at [609, 467] on textarea "**********" at bounding box center [584, 441] width 198 height 75
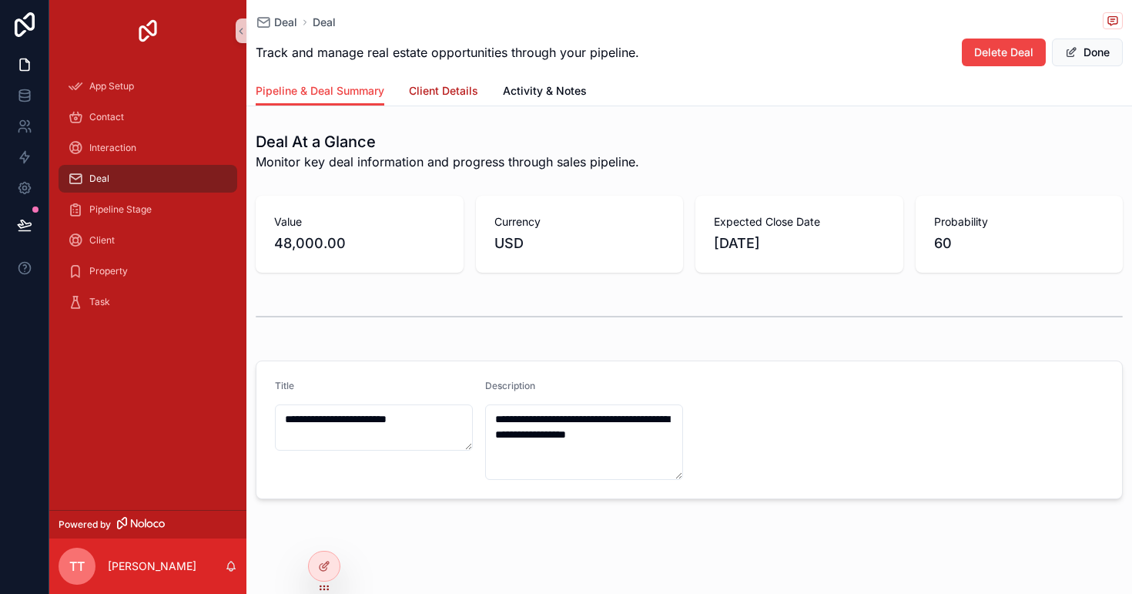
click at [448, 99] on link "Client Details" at bounding box center [443, 92] width 69 height 31
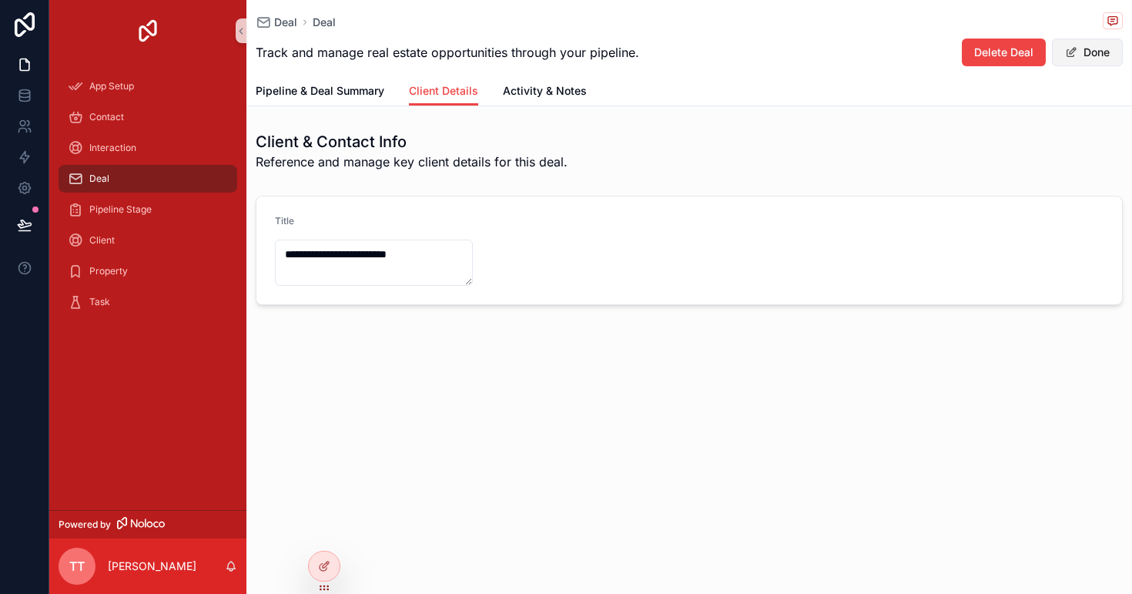
click at [1099, 65] on button "Done" at bounding box center [1087, 53] width 71 height 28
click at [1095, 57] on button "Edit" at bounding box center [1091, 53] width 63 height 28
click at [1060, 57] on button "Done" at bounding box center [1087, 53] width 71 height 28
click at [278, 20] on span "Deal" at bounding box center [285, 22] width 23 height 15
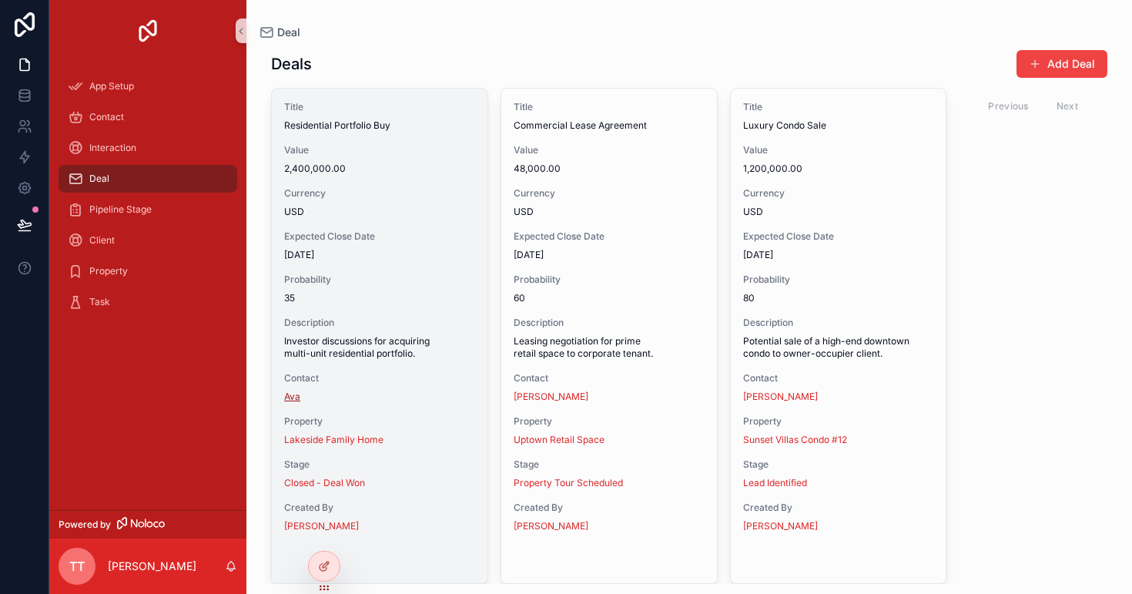
click at [297, 393] on span "Ava" at bounding box center [292, 397] width 16 height 12
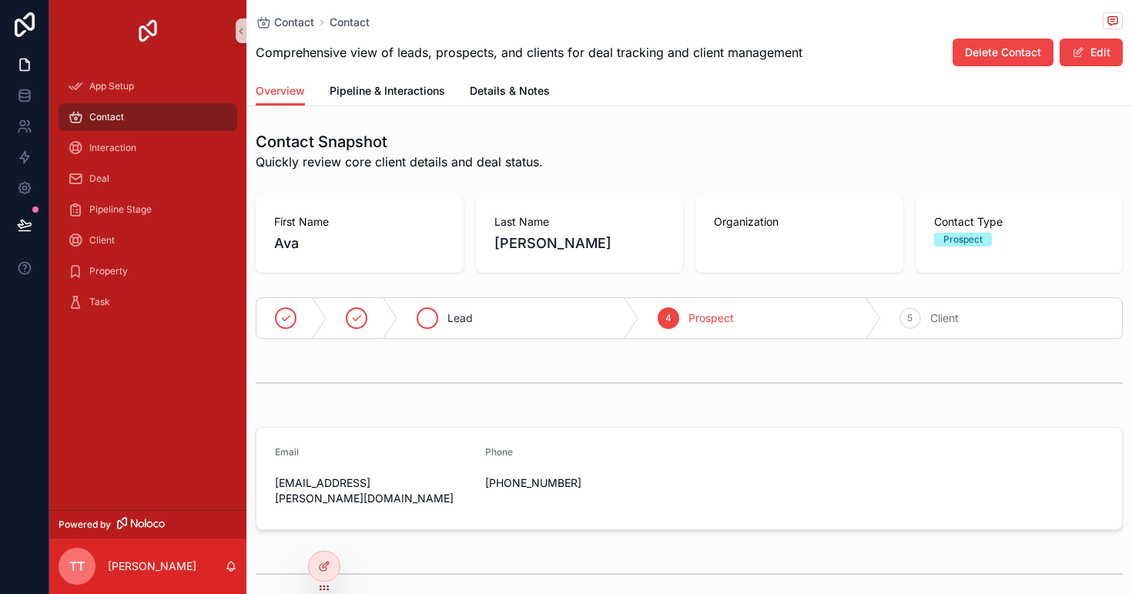
click at [485, 322] on div "Lead" at bounding box center [518, 318] width 241 height 40
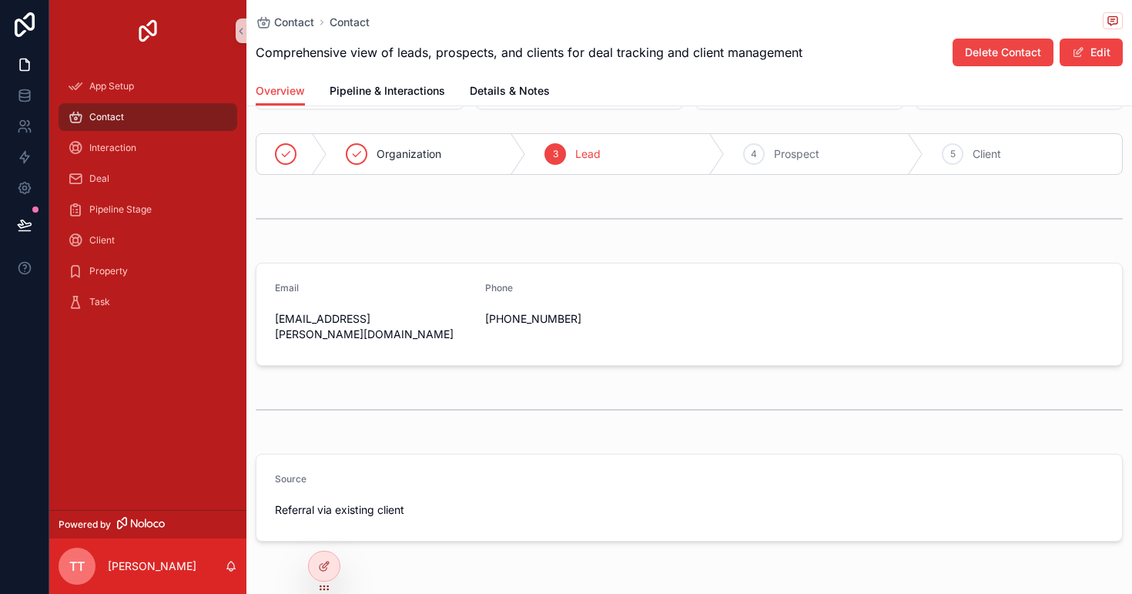
scroll to position [72, 0]
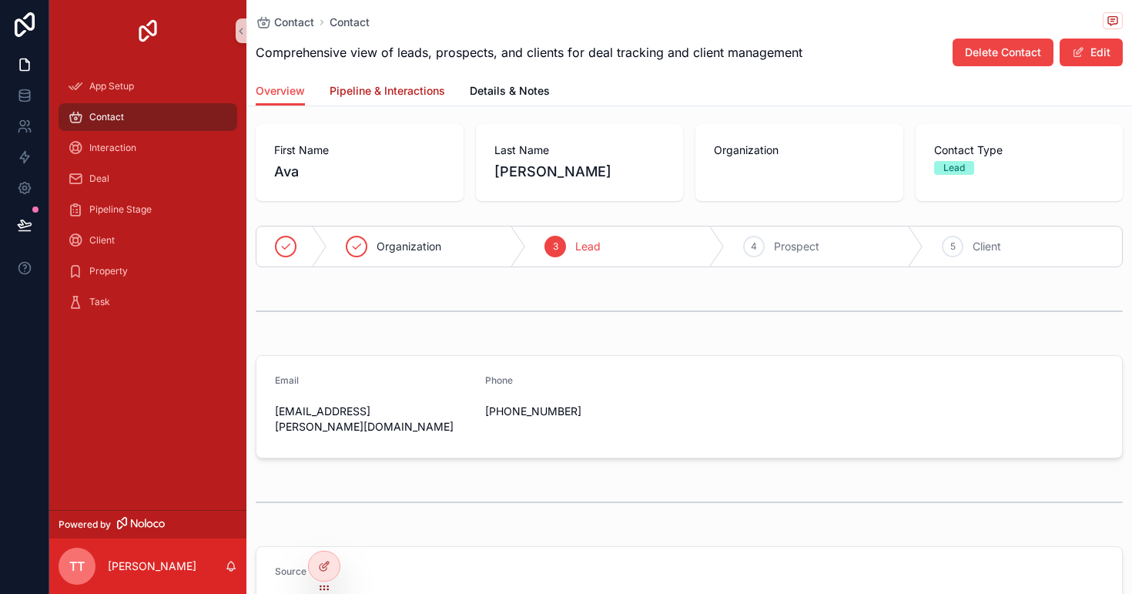
click at [424, 92] on span "Pipeline & Interactions" at bounding box center [388, 90] width 116 height 15
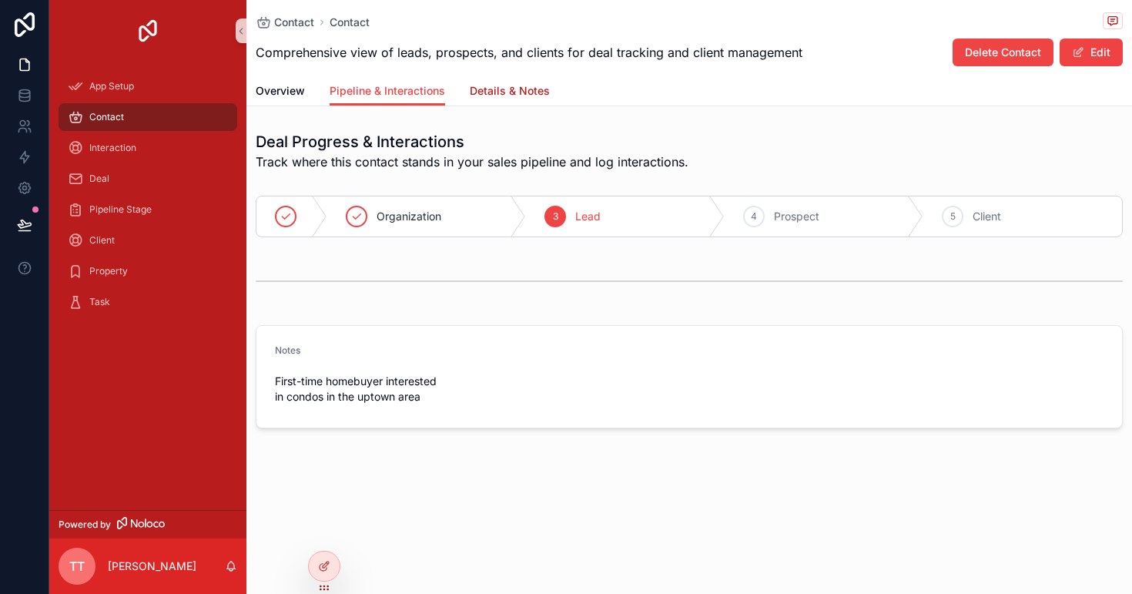
click at [518, 96] on span "Details & Notes" at bounding box center [510, 90] width 80 height 15
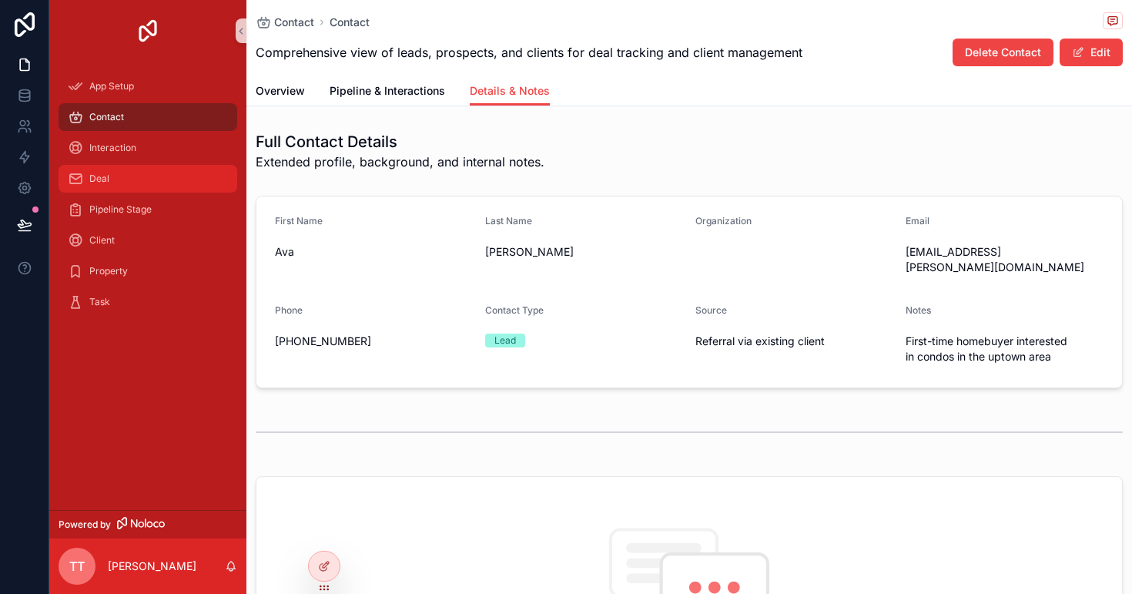
click at [112, 186] on div "Deal" at bounding box center [148, 178] width 160 height 25
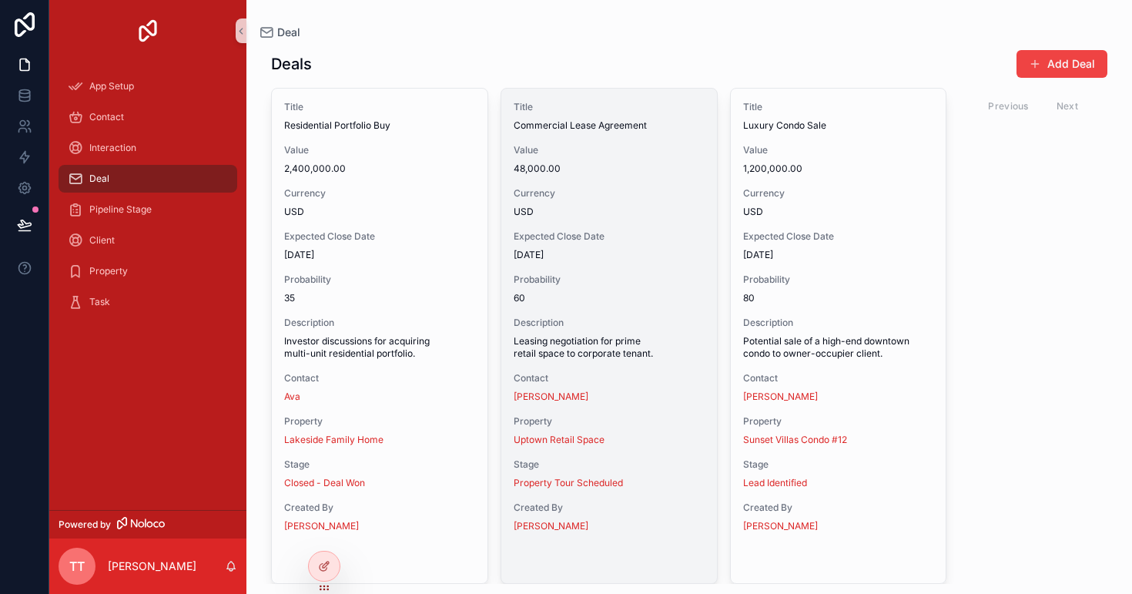
click at [632, 366] on div "Title Commercial Lease Agreement Value 48,000.00 Currency USD Expected Close Da…" at bounding box center [609, 317] width 216 height 456
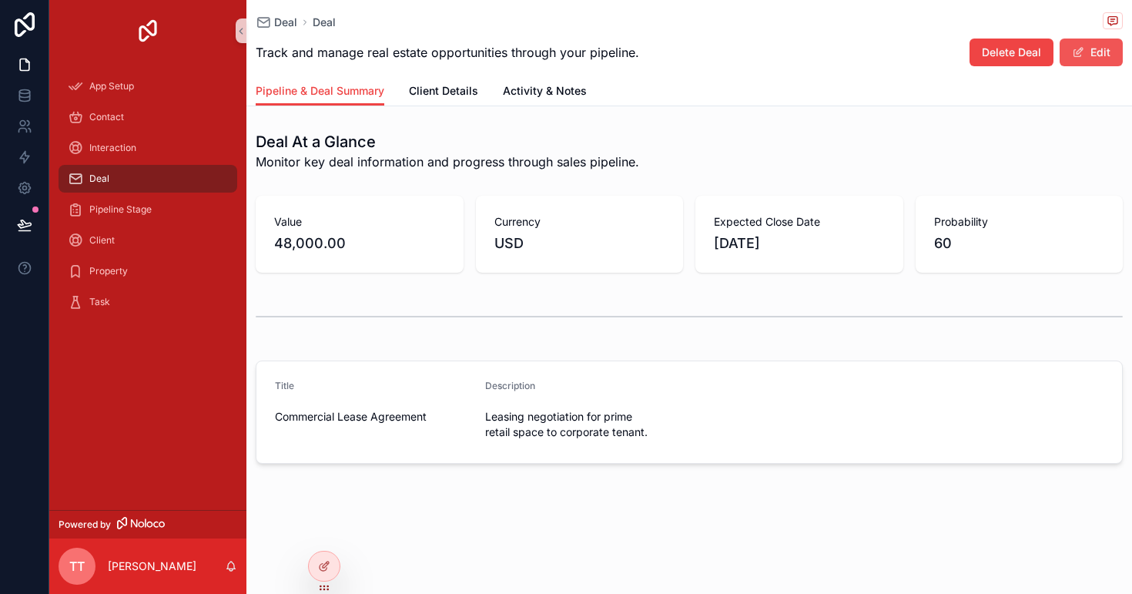
click at [1083, 46] on span "scrollable content" at bounding box center [1078, 52] width 12 height 12
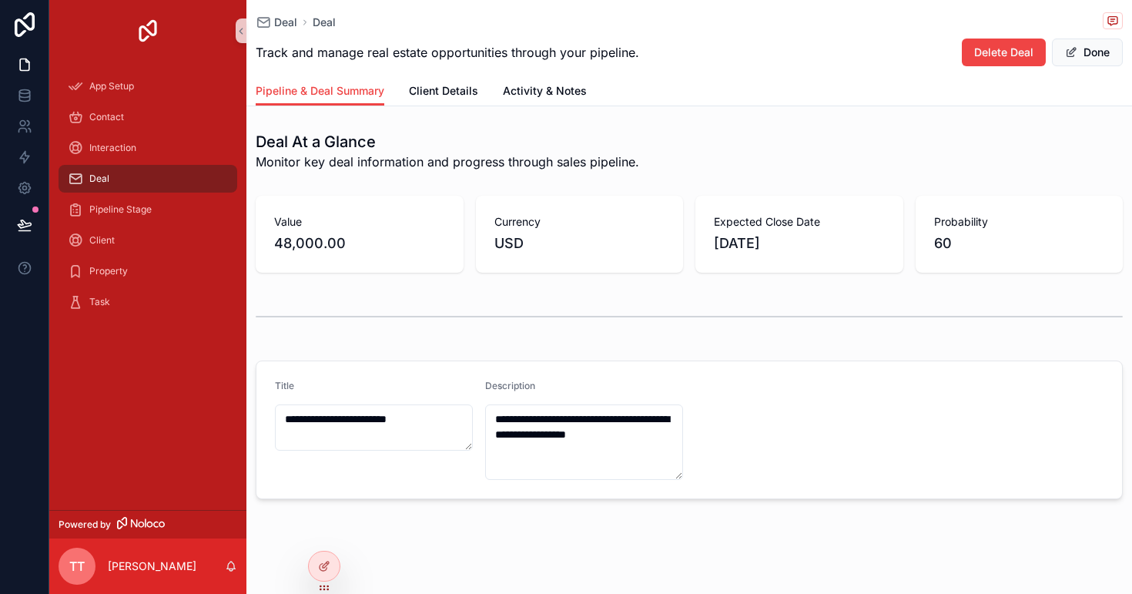
click at [183, 194] on div "Pipeline Stage" at bounding box center [147, 209] width 197 height 31
click at [184, 178] on div "Deal" at bounding box center [148, 178] width 160 height 25
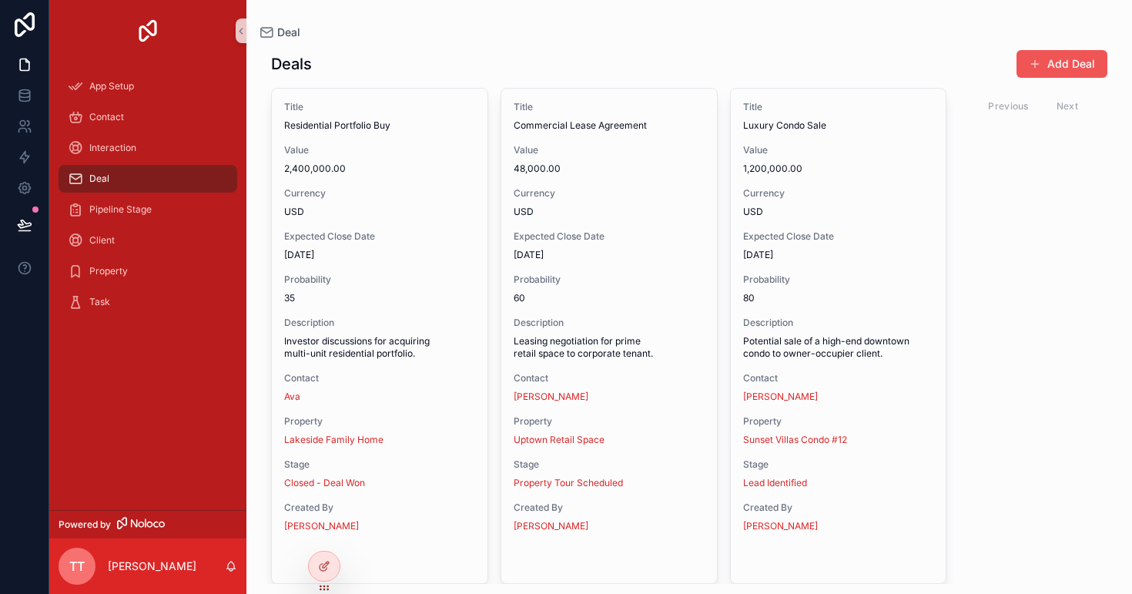
click at [1049, 65] on button "Add Deal" at bounding box center [1062, 64] width 91 height 28
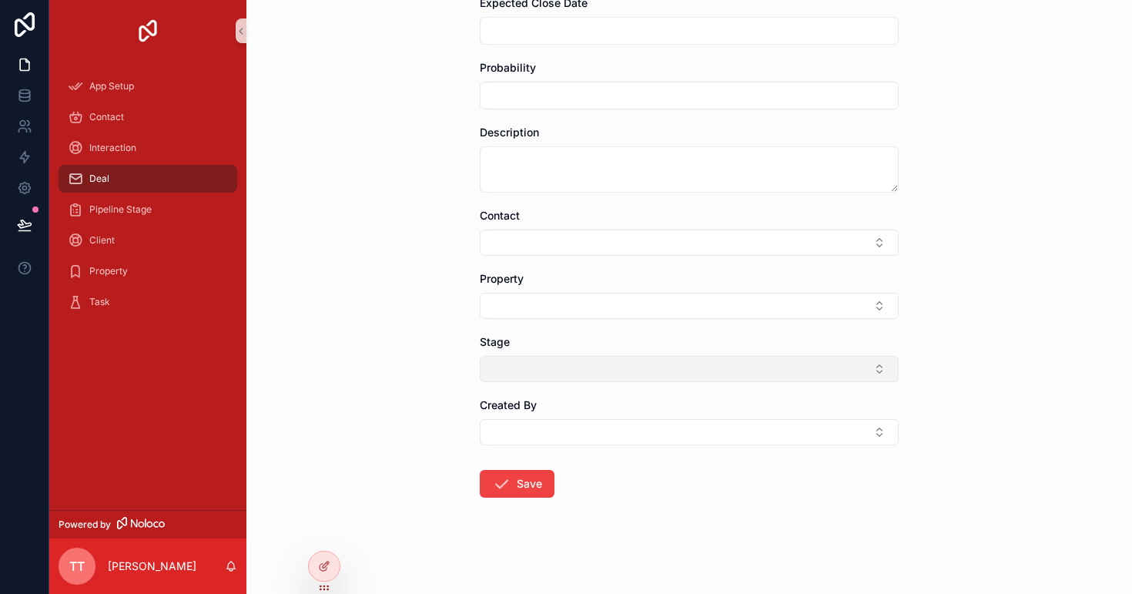
scroll to position [330, 0]
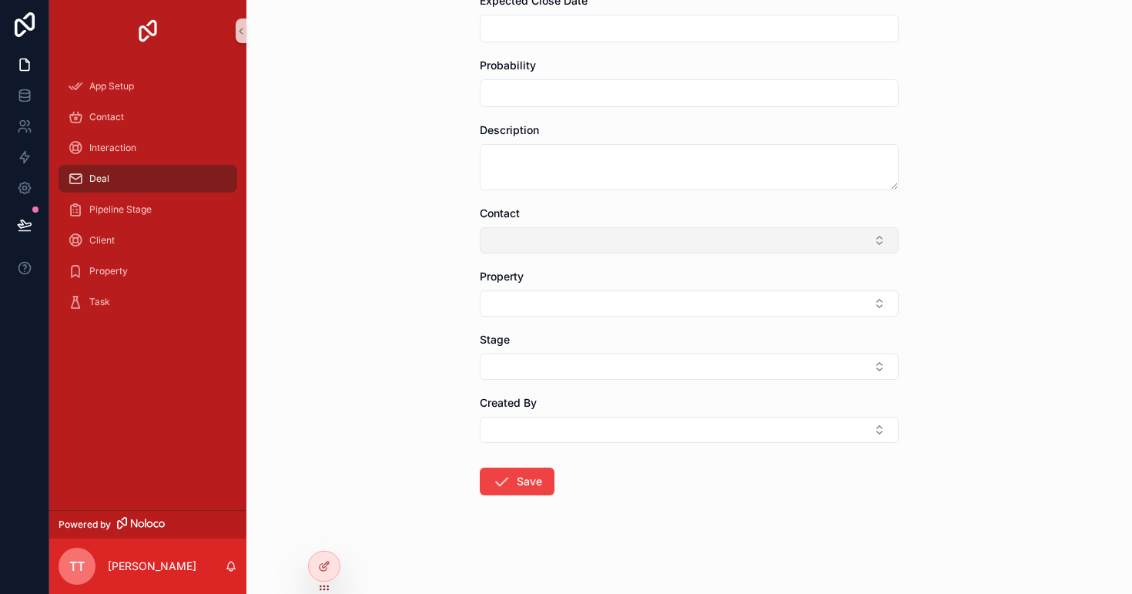
click at [615, 246] on button "Select Button" at bounding box center [689, 240] width 419 height 26
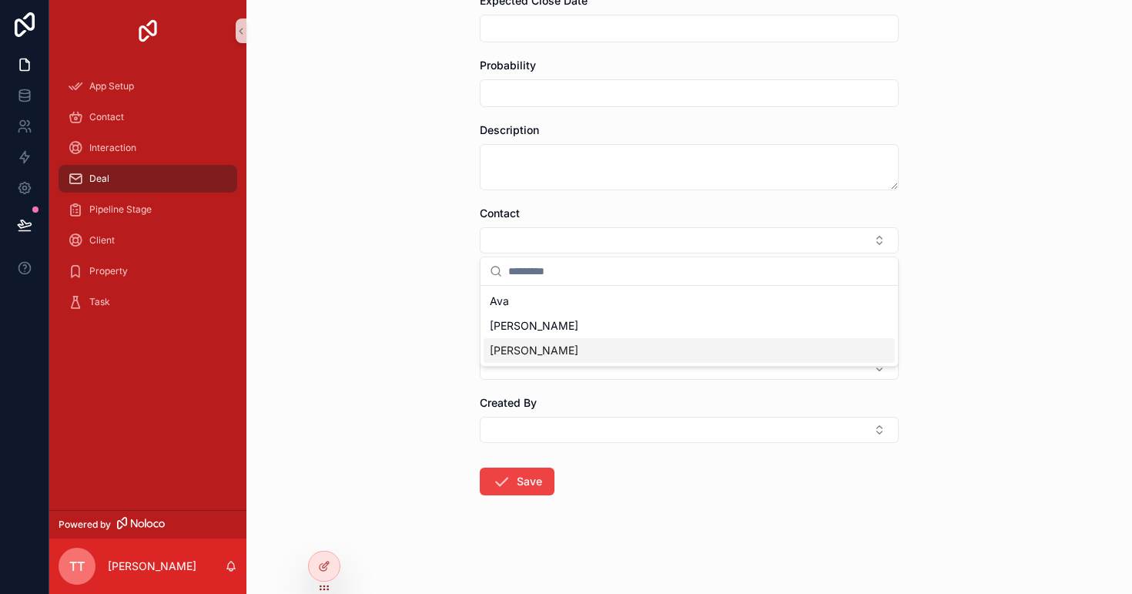
click at [386, 334] on div "Deal Add Deal Add Deal Title Value Currency Expected Close Date Probability Des…" at bounding box center [689, 297] width 886 height 594
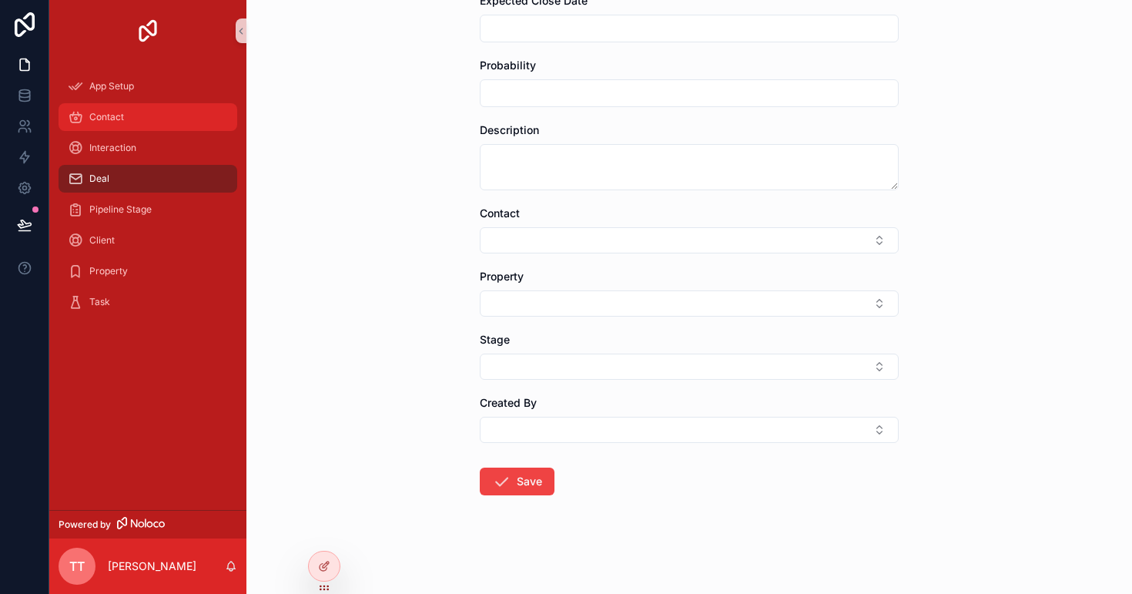
click at [163, 103] on link "Contact" at bounding box center [148, 117] width 179 height 28
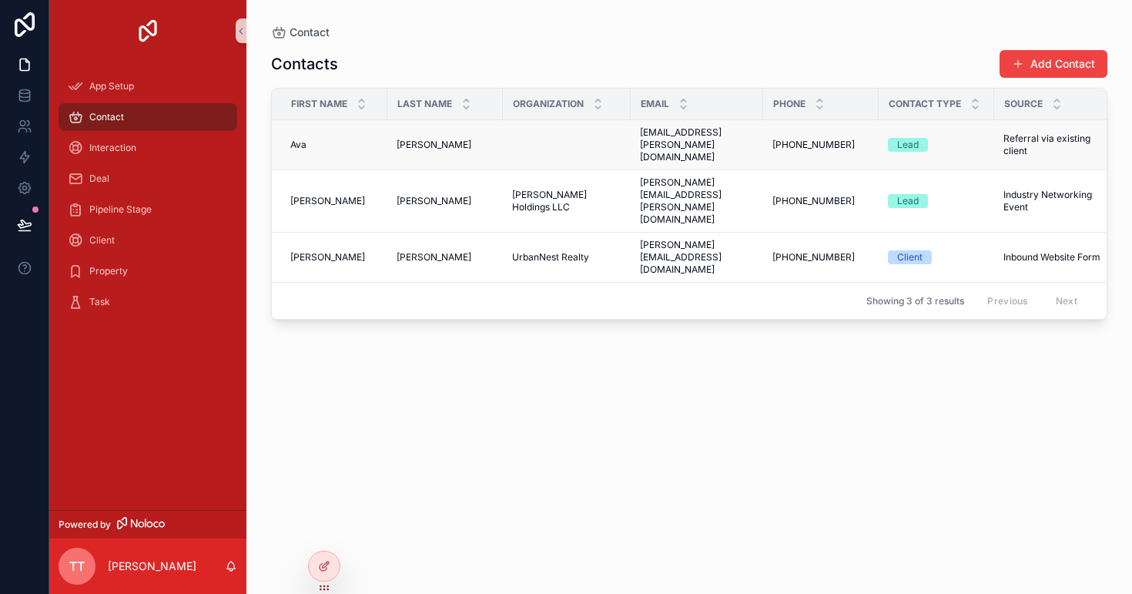
click at [897, 142] on div "Lead" at bounding box center [908, 145] width 22 height 14
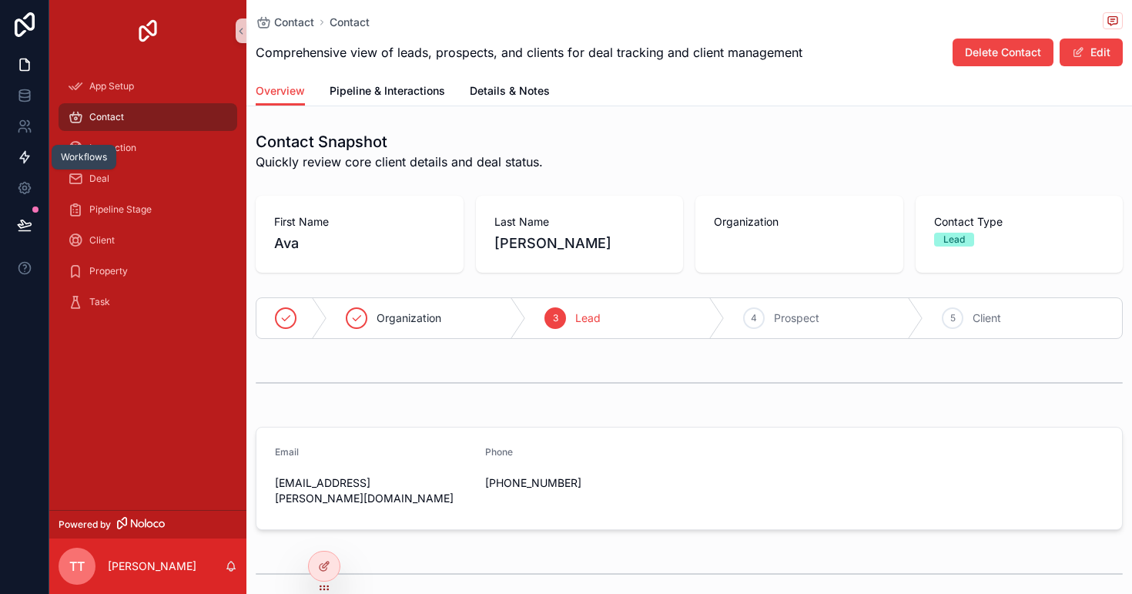
click at [31, 162] on icon at bounding box center [24, 156] width 15 height 15
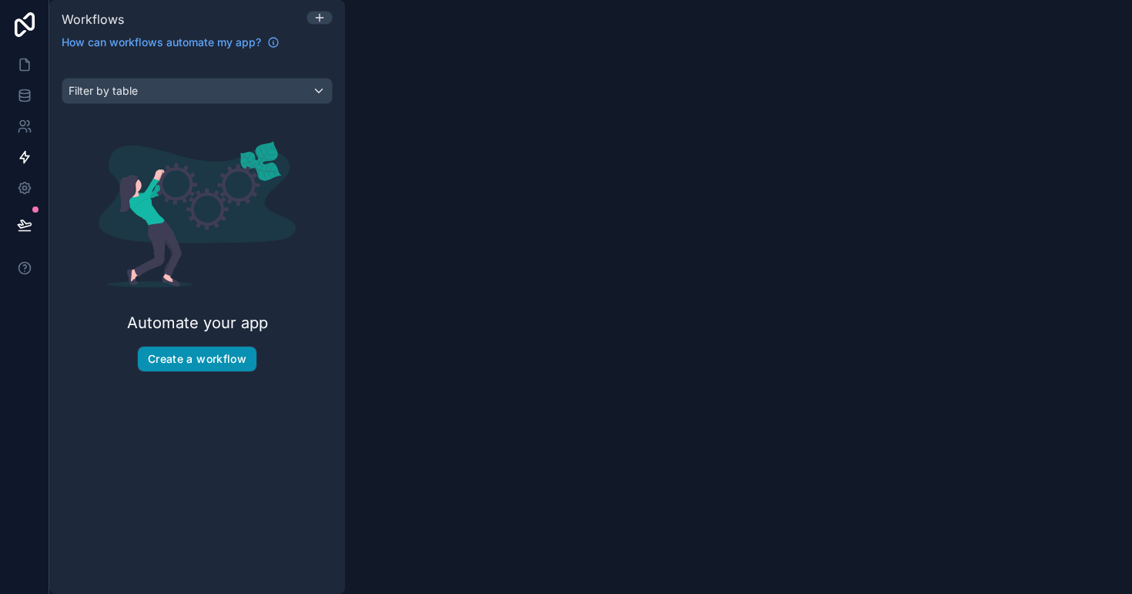
click at [205, 357] on button "Create a workflow" at bounding box center [197, 359] width 119 height 25
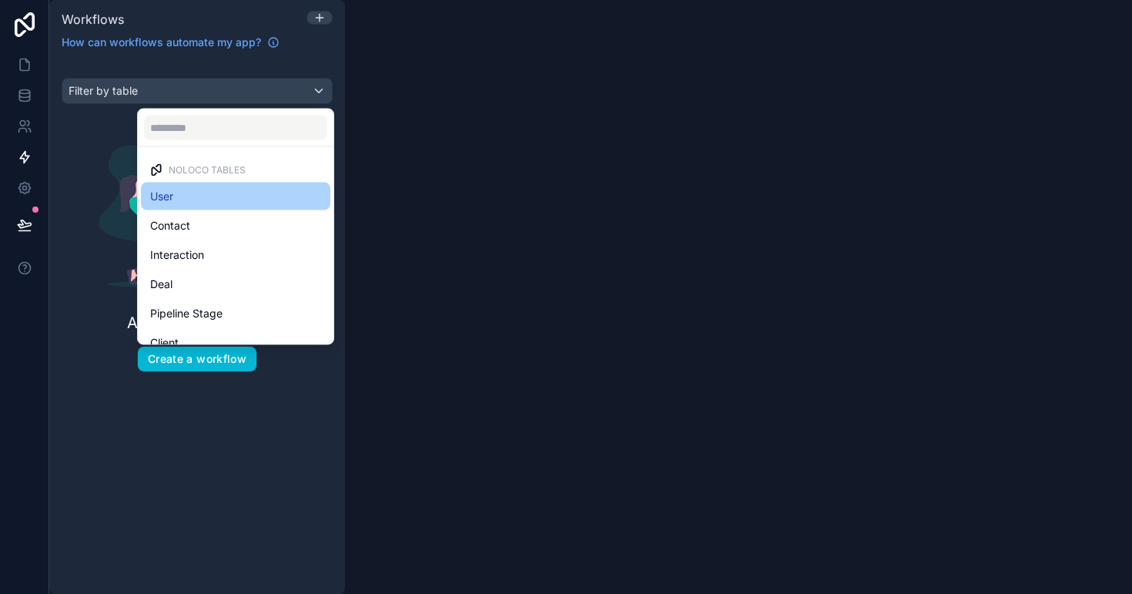
click at [211, 189] on div "User" at bounding box center [235, 196] width 171 height 18
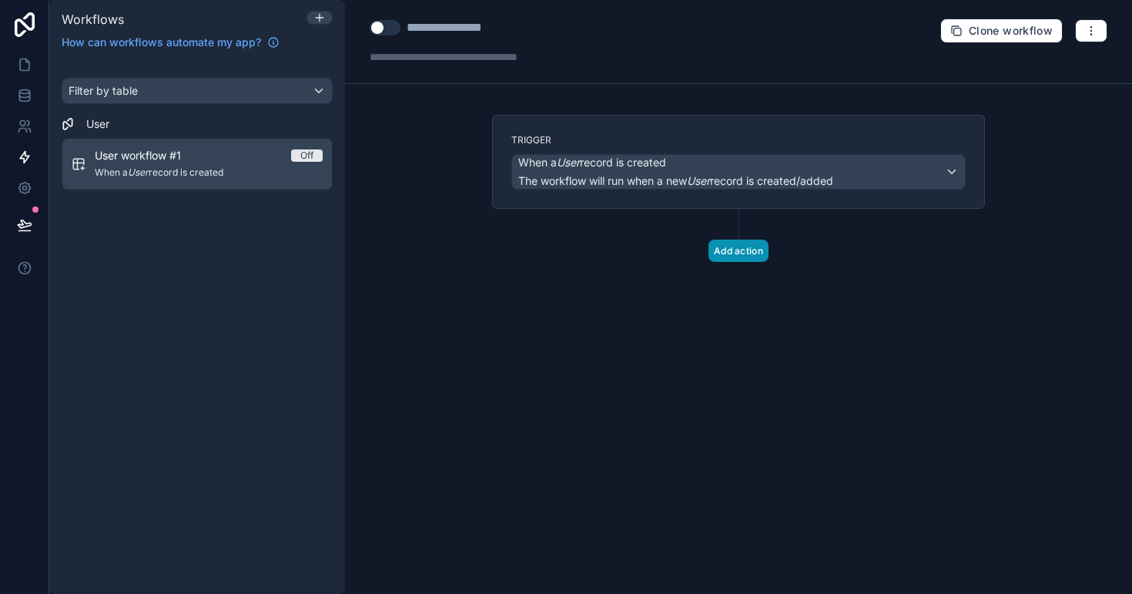
click at [760, 253] on button "Add action" at bounding box center [739, 251] width 60 height 22
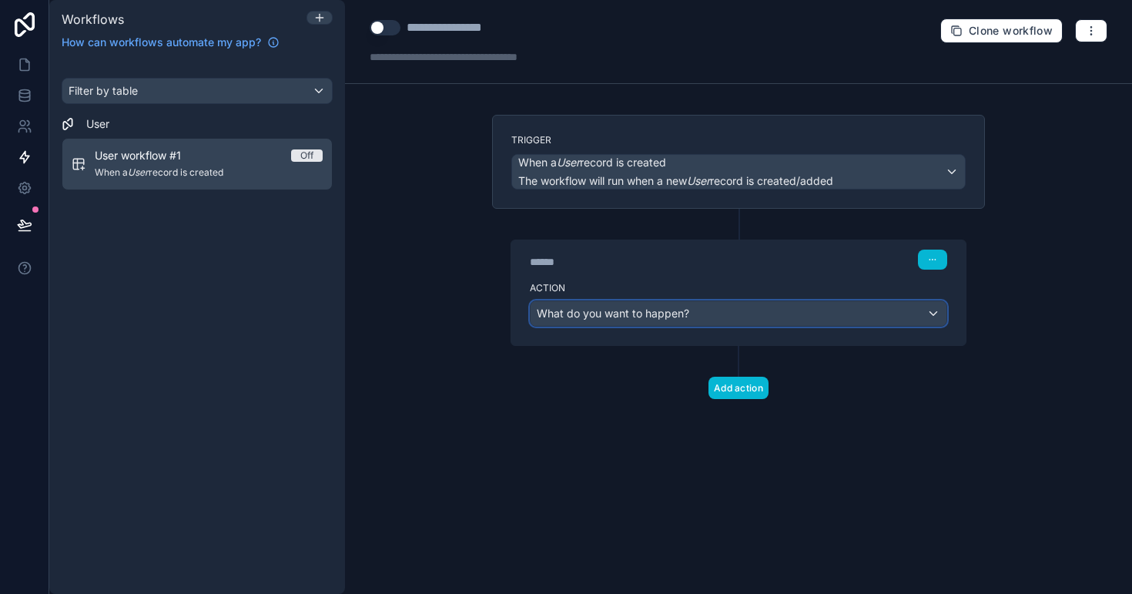
click at [713, 312] on div "What do you want to happen?" at bounding box center [739, 313] width 416 height 25
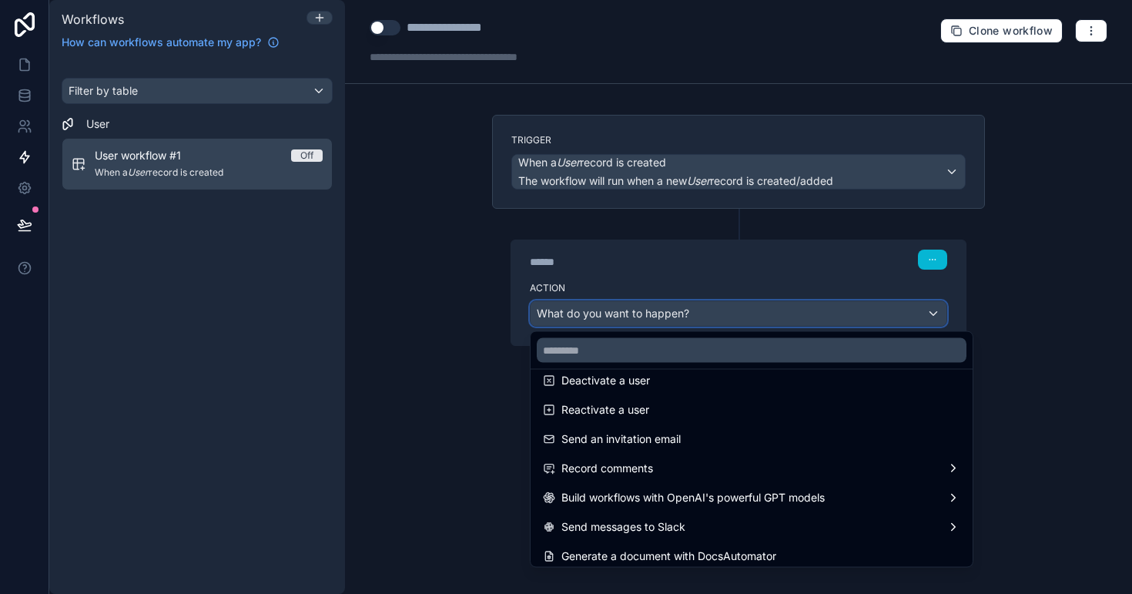
scroll to position [285, 0]
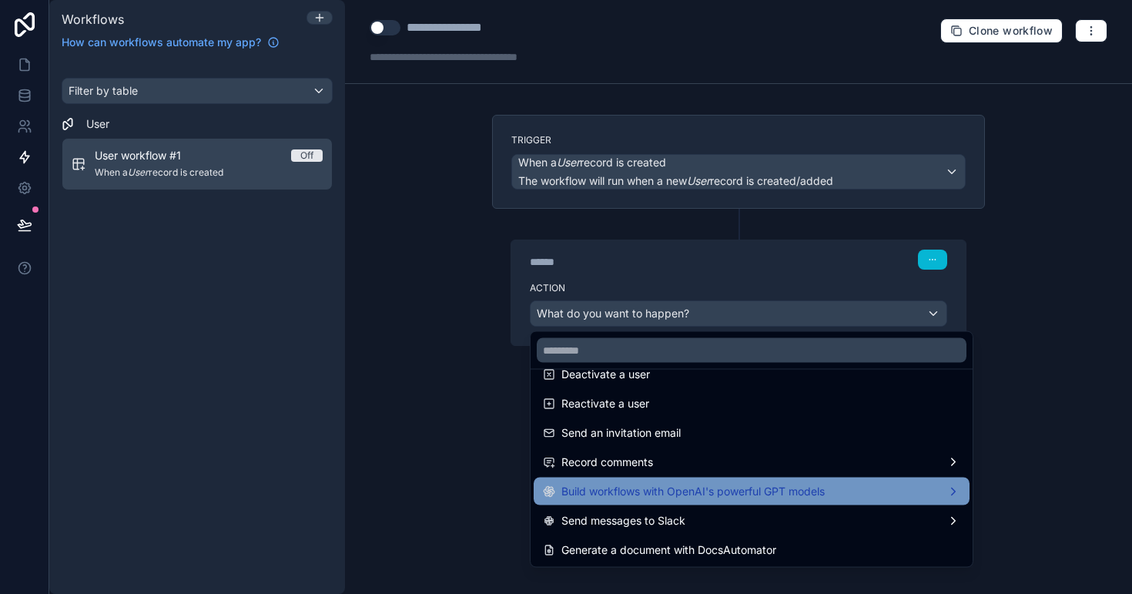
click at [716, 488] on span "Build workflows with OpenAI's powerful GPT models" at bounding box center [693, 491] width 263 height 18
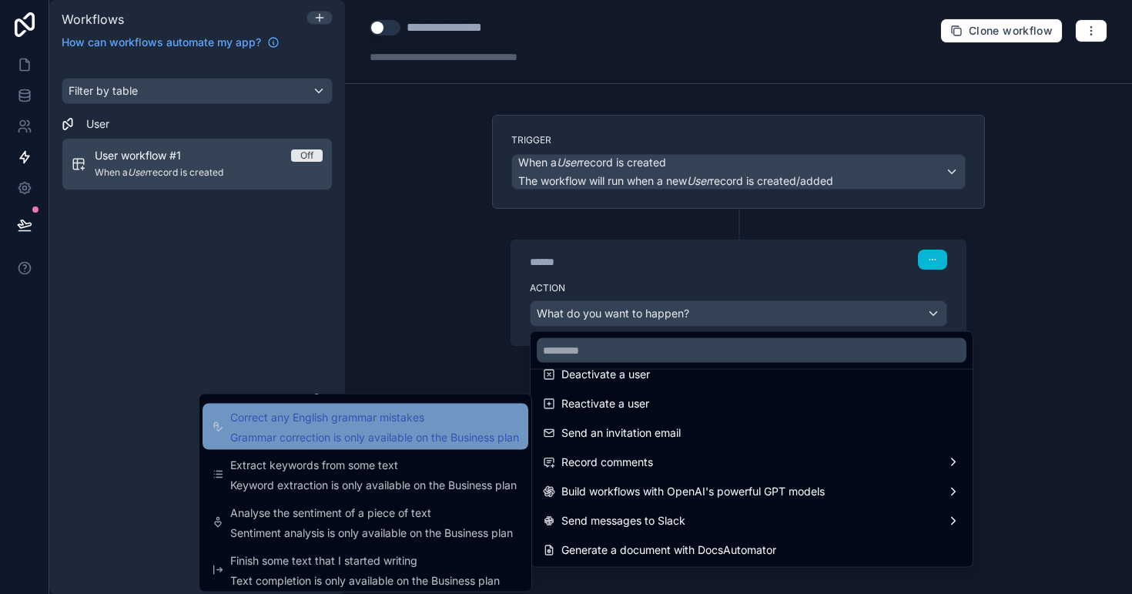
scroll to position [57, 0]
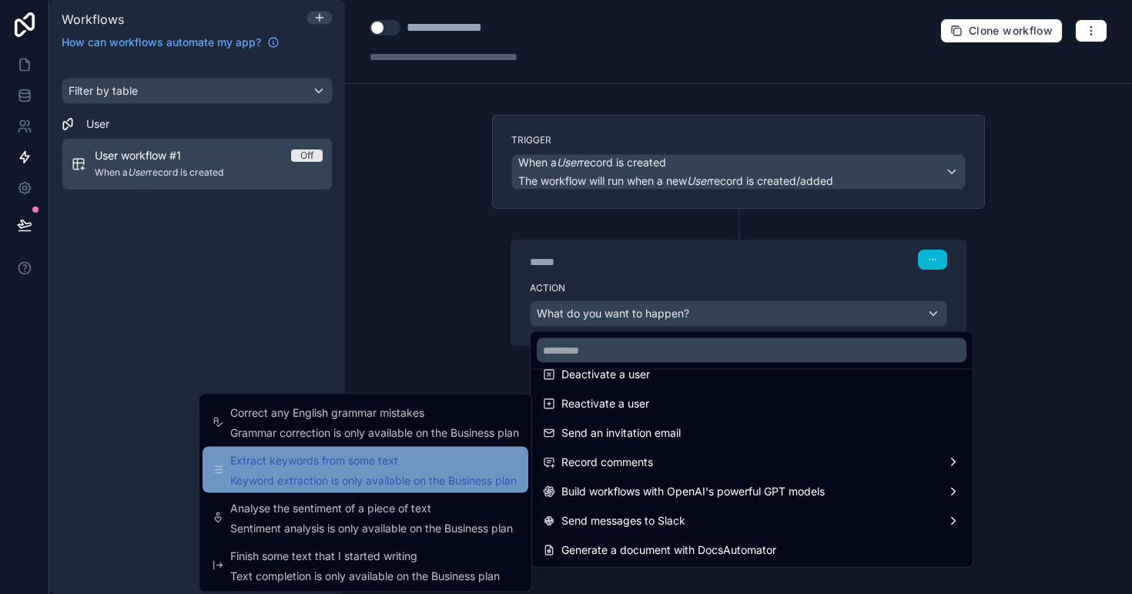
click at [405, 470] on div "Extract keywords from some text Keyword extraction is only available on the Bus…" at bounding box center [373, 469] width 287 height 37
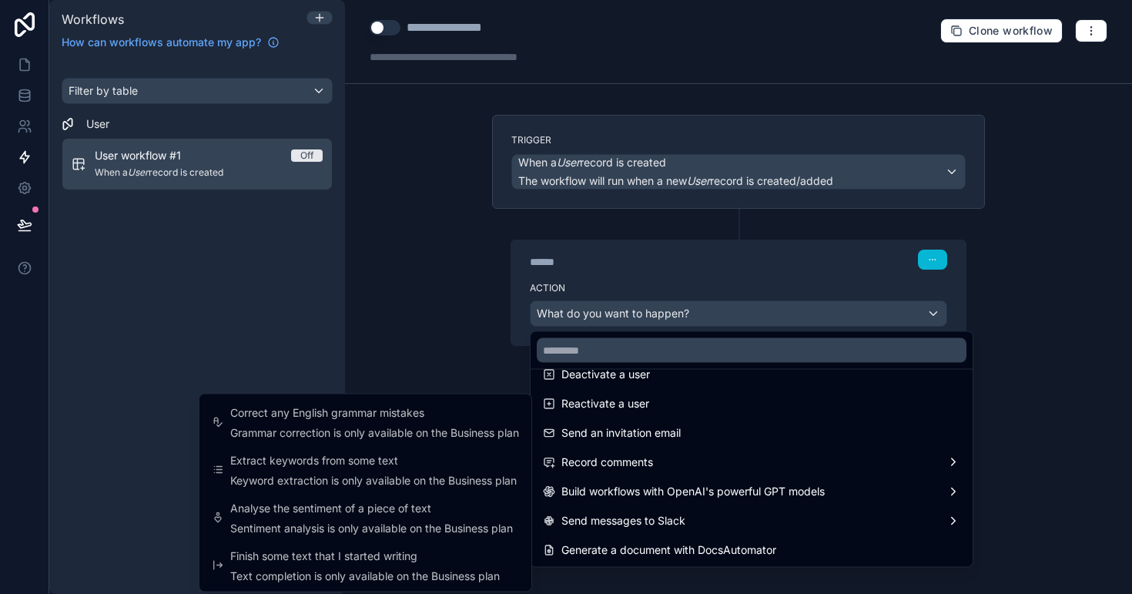
click at [14, 62] on div at bounding box center [566, 297] width 1132 height 594
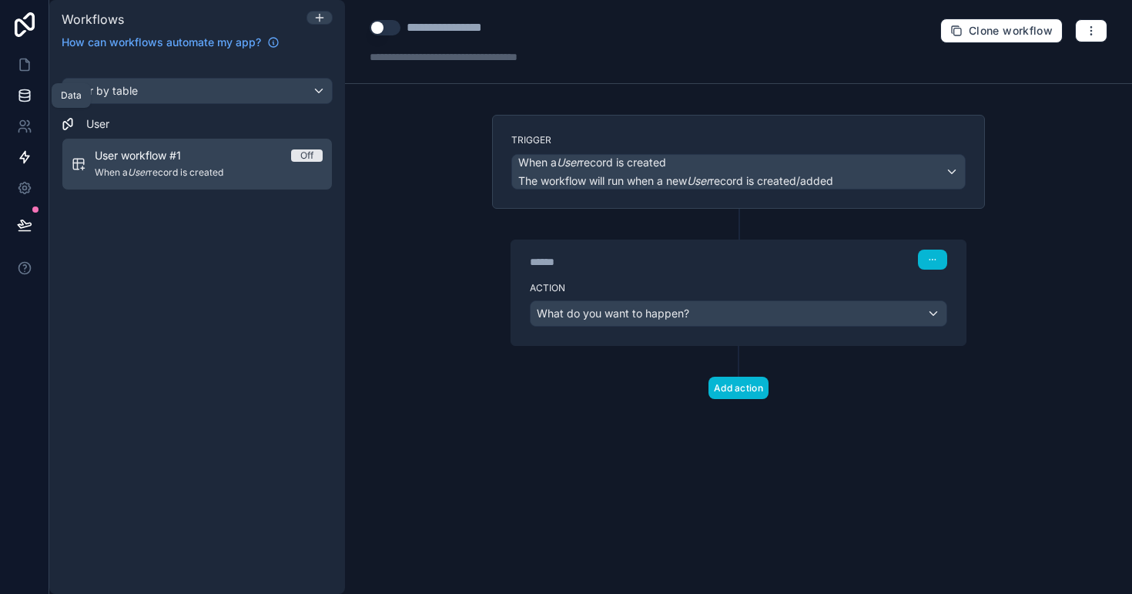
click at [28, 92] on icon at bounding box center [24, 92] width 10 height 4
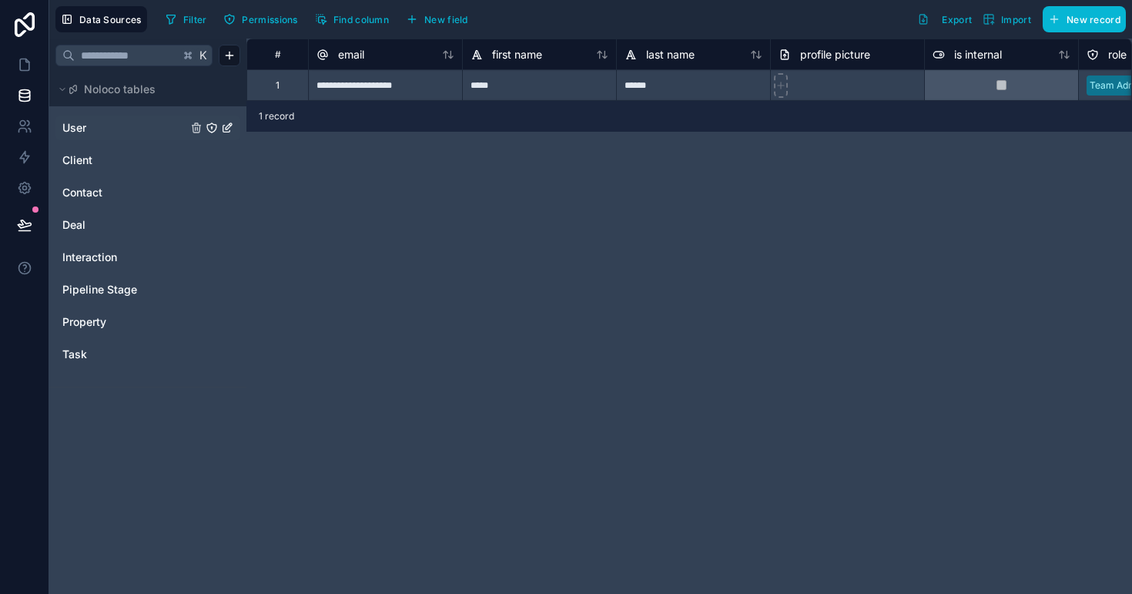
click at [109, 127] on link "User" at bounding box center [124, 127] width 125 height 15
click at [109, 158] on link "Client" at bounding box center [124, 160] width 125 height 15
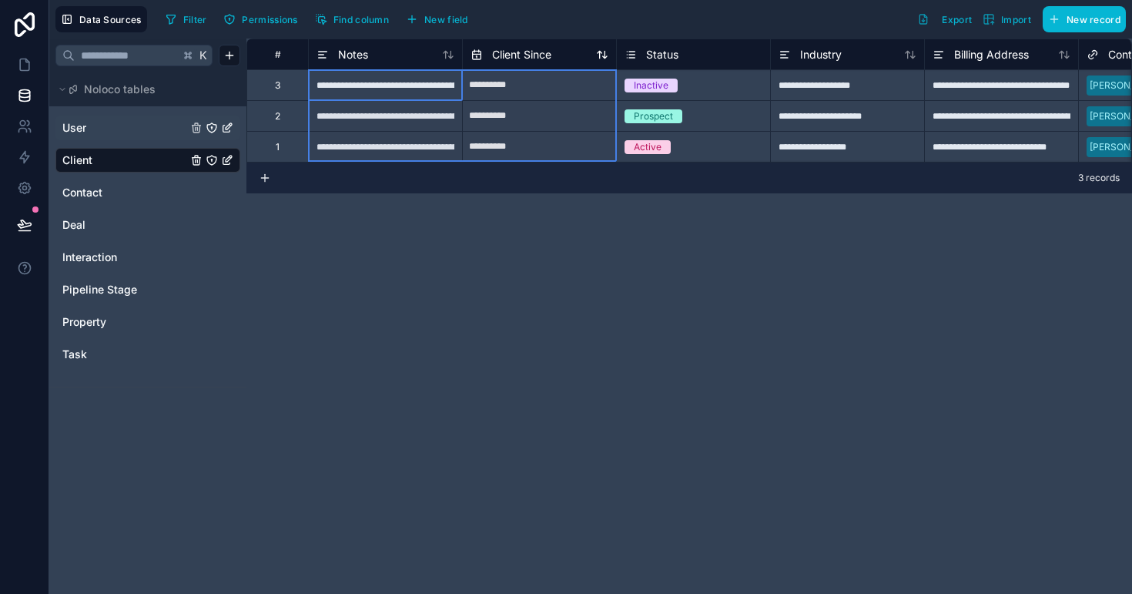
drag, startPoint x: 458, startPoint y: 52, endPoint x: 527, endPoint y: 51, distance: 68.6
click at [413, 99] on div "**********" at bounding box center [385, 84] width 154 height 31
click at [420, 82] on div "**********" at bounding box center [385, 84] width 154 height 31
drag, startPoint x: 464, startPoint y: 102, endPoint x: 515, endPoint y: 103, distance: 50.9
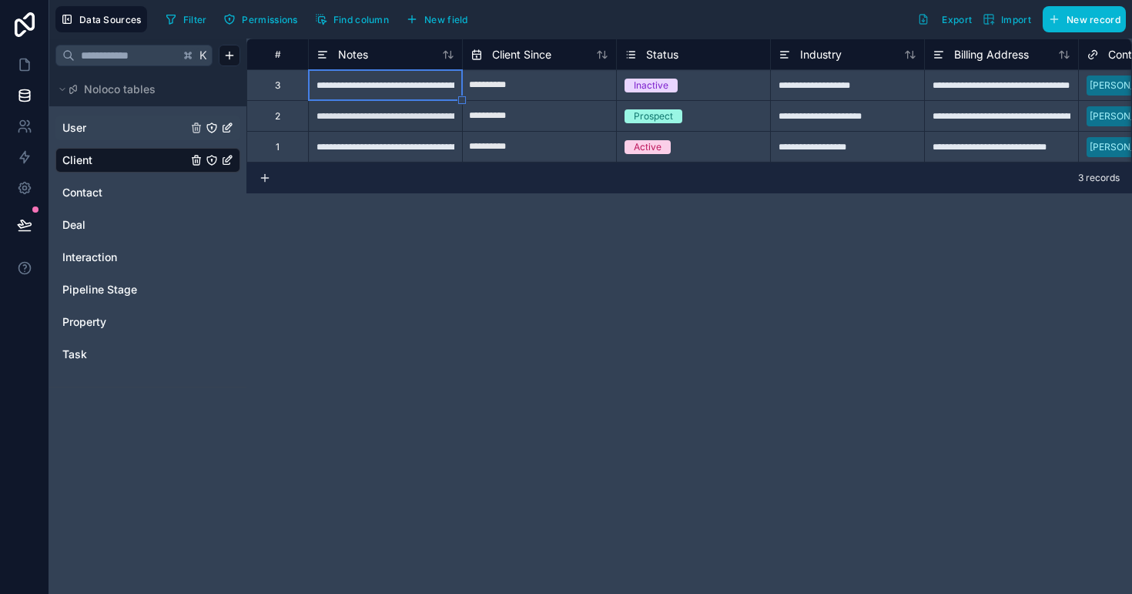
click at [435, 91] on div "**********" at bounding box center [385, 84] width 154 height 31
click at [438, 113] on div "**********" at bounding box center [385, 115] width 154 height 31
click at [400, 64] on div "Notes" at bounding box center [385, 54] width 154 height 31
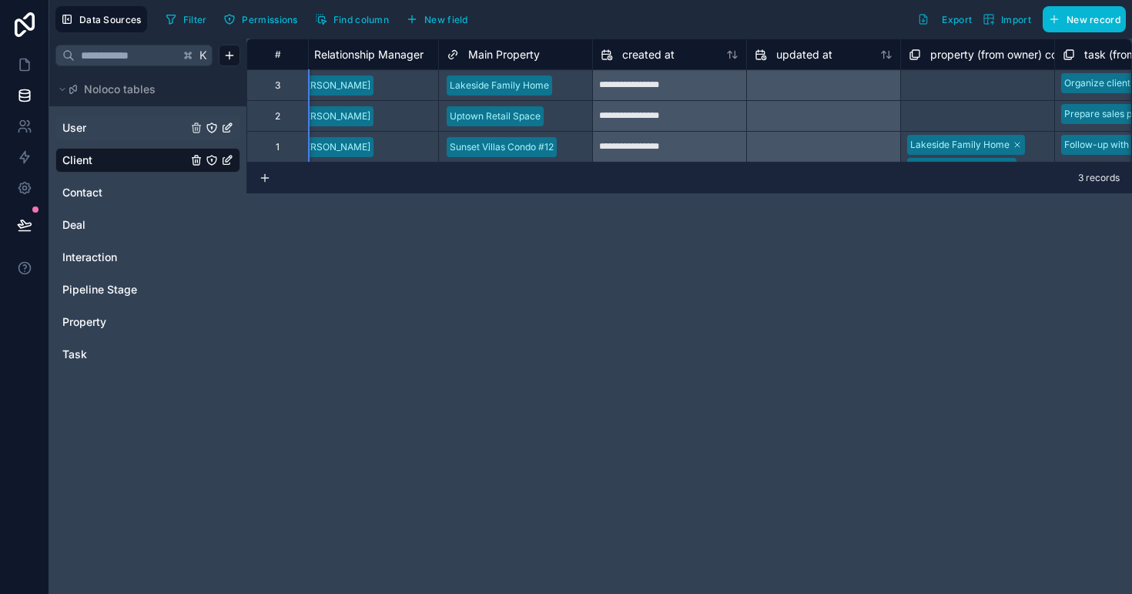
scroll to position [0, 1000]
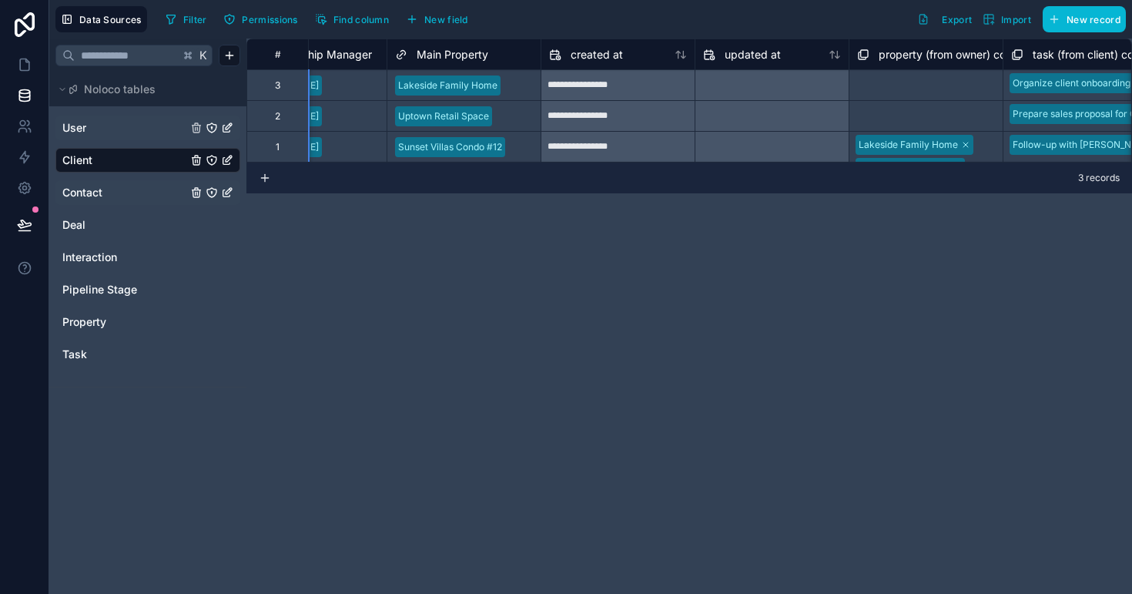
click at [149, 198] on link "Contact" at bounding box center [124, 192] width 125 height 15
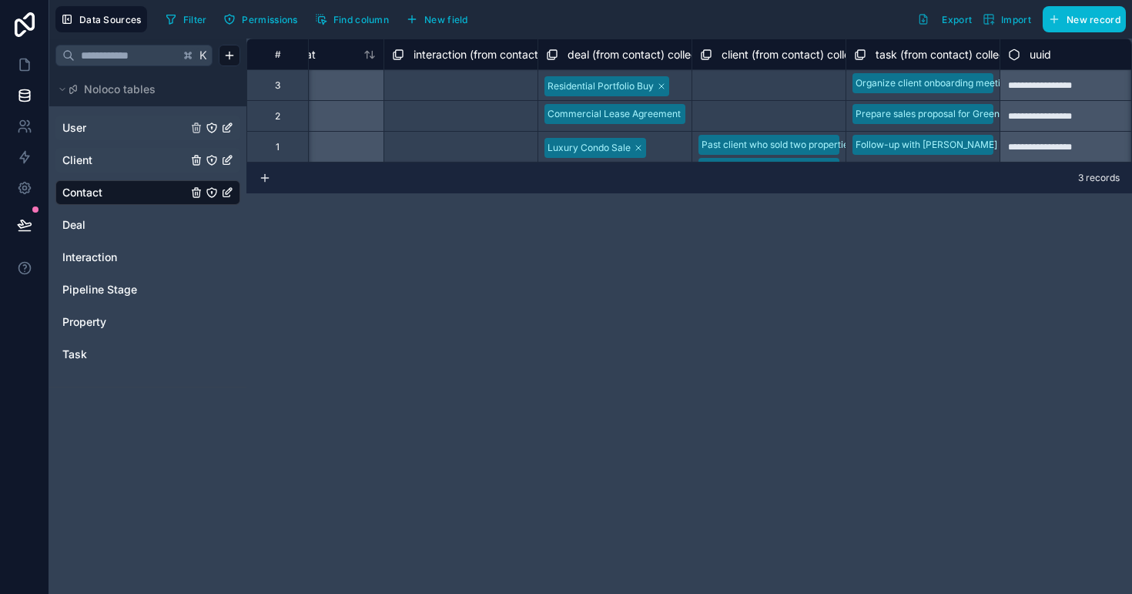
scroll to position [0, 1641]
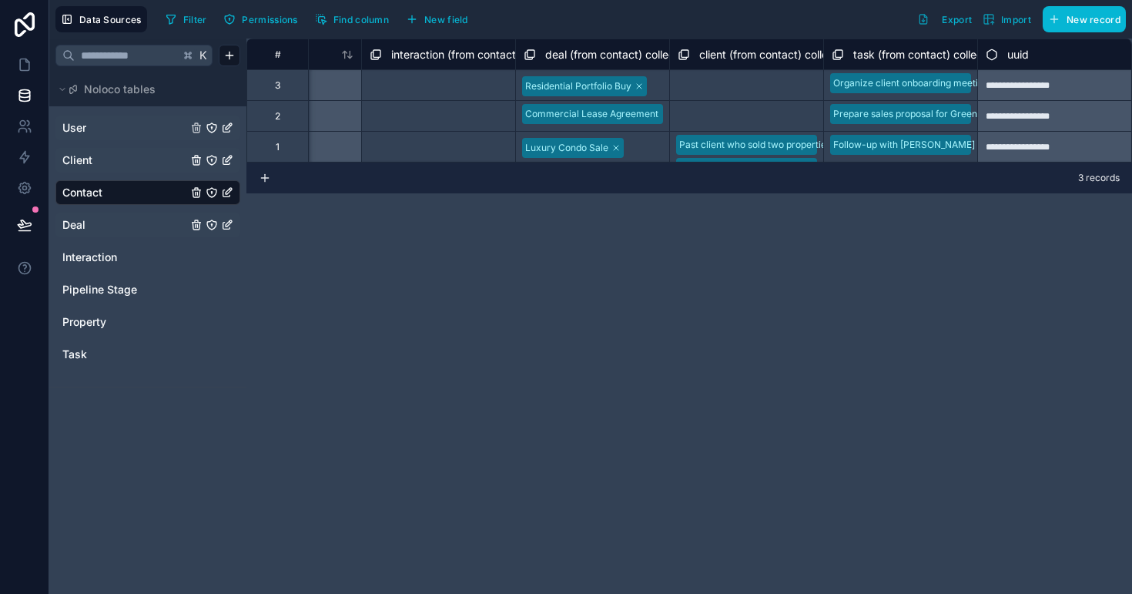
click at [126, 223] on link "Deal" at bounding box center [124, 224] width 125 height 15
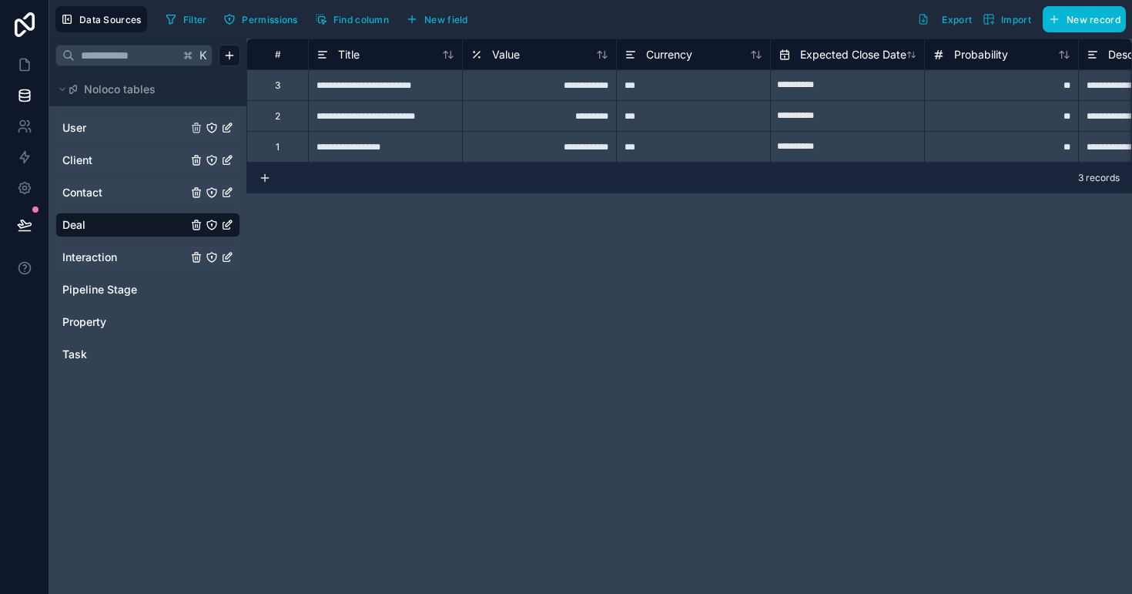
click at [129, 261] on link "Interaction" at bounding box center [124, 257] width 125 height 15
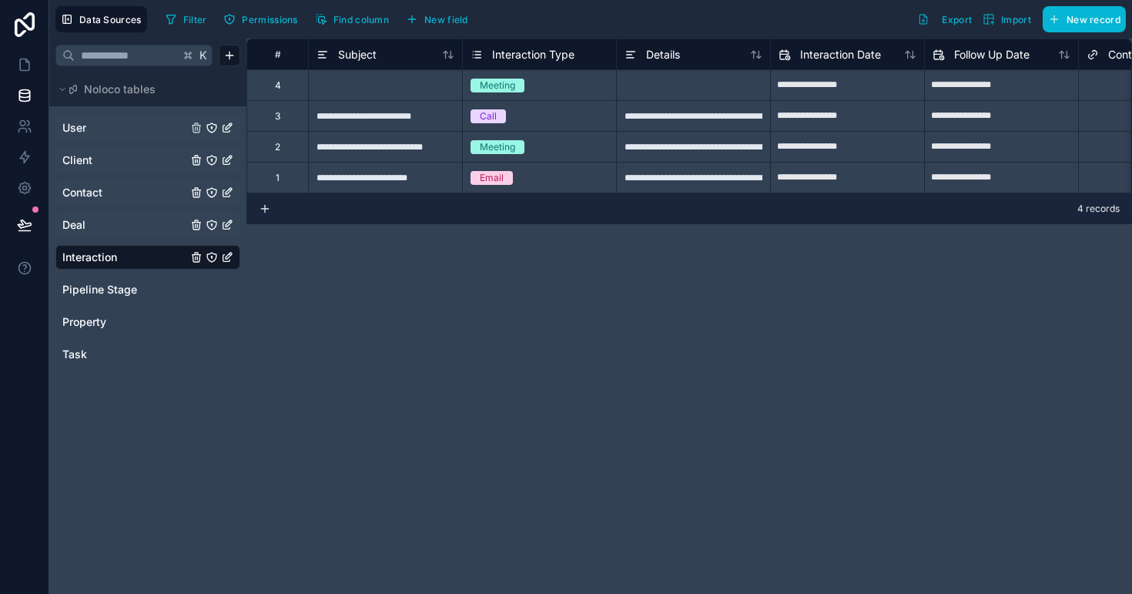
click at [119, 220] on link "Deal" at bounding box center [124, 224] width 125 height 15
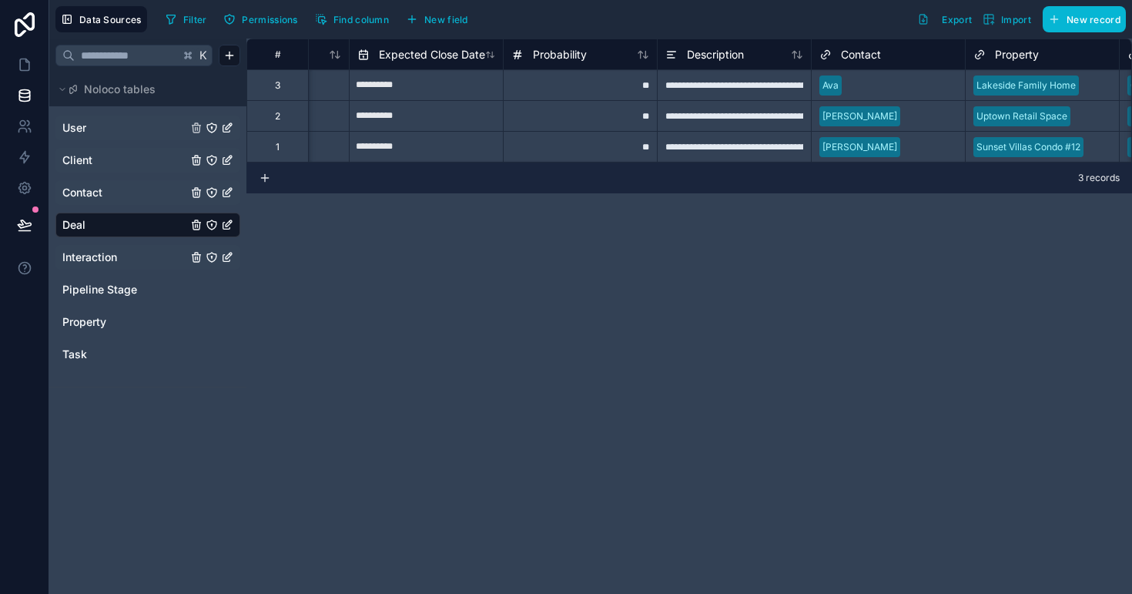
scroll to position [0, 436]
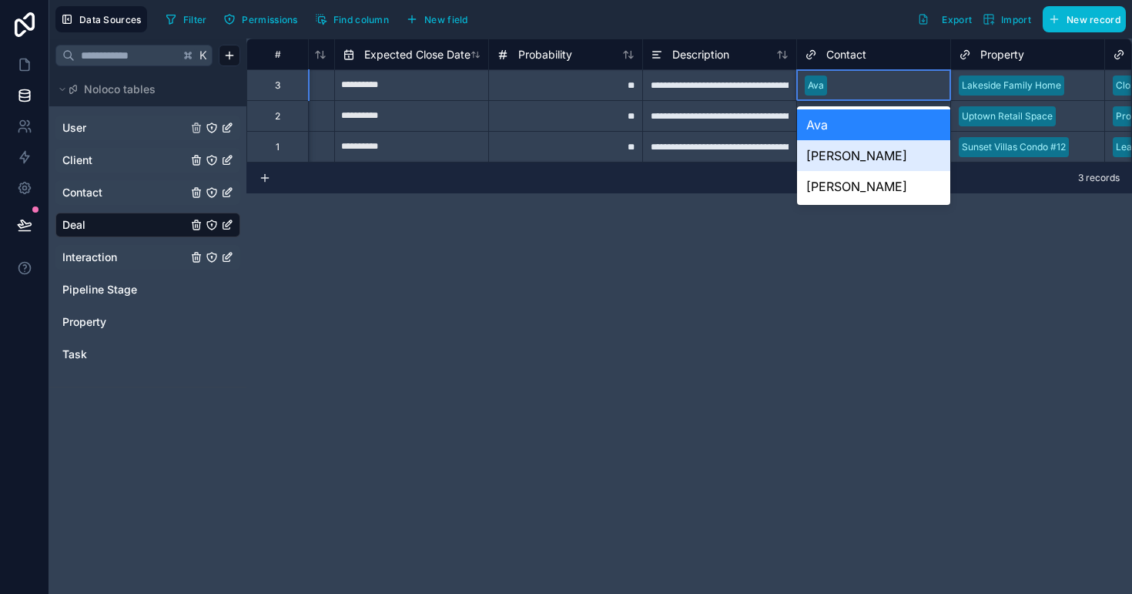
click at [831, 152] on div "[PERSON_NAME]" at bounding box center [873, 155] width 153 height 31
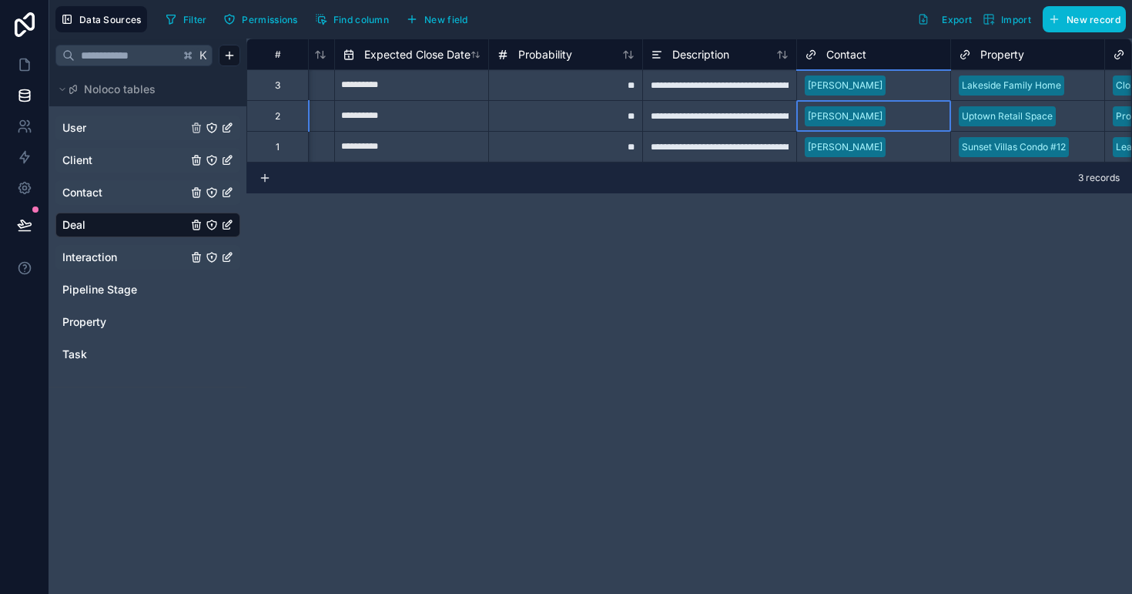
click at [840, 122] on div "[PERSON_NAME]" at bounding box center [873, 116] width 153 height 23
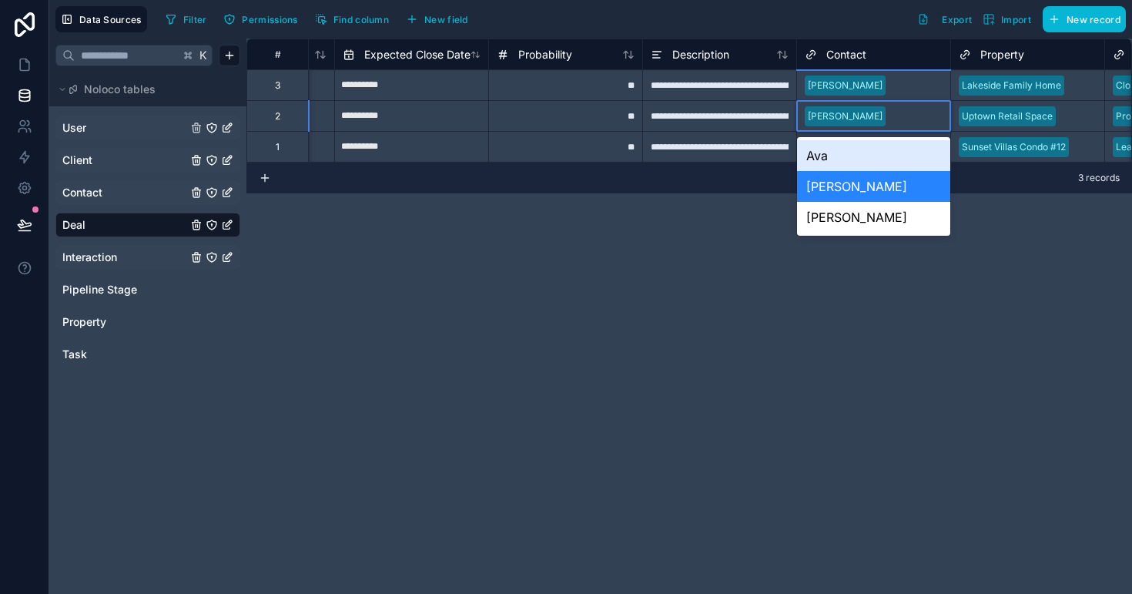
click at [658, 240] on div "**********" at bounding box center [689, 316] width 886 height 555
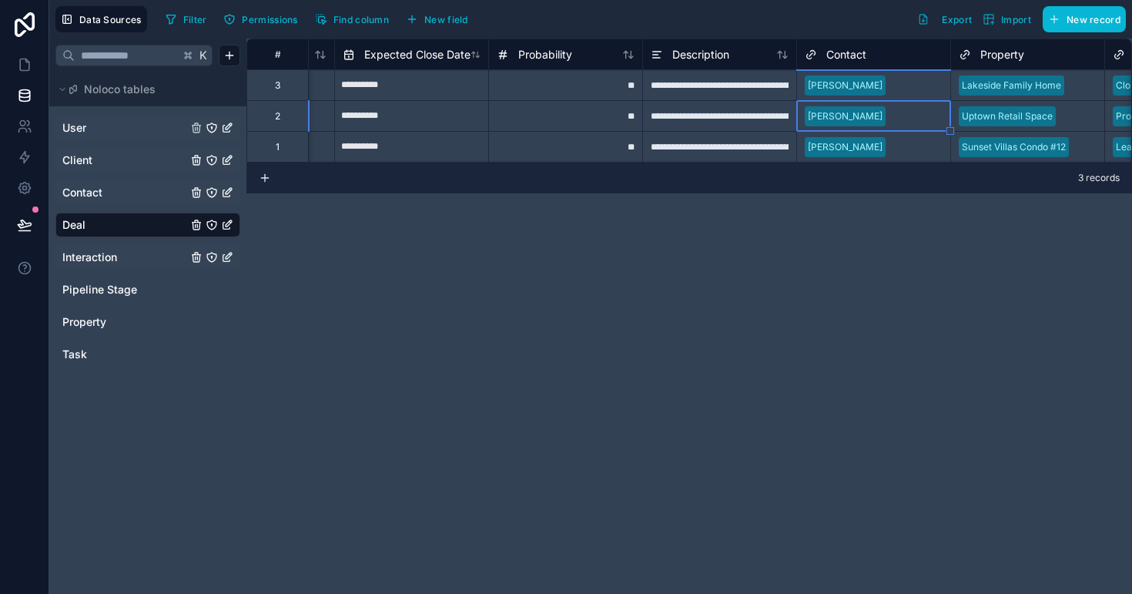
click at [146, 256] on link "Interaction" at bounding box center [124, 257] width 125 height 15
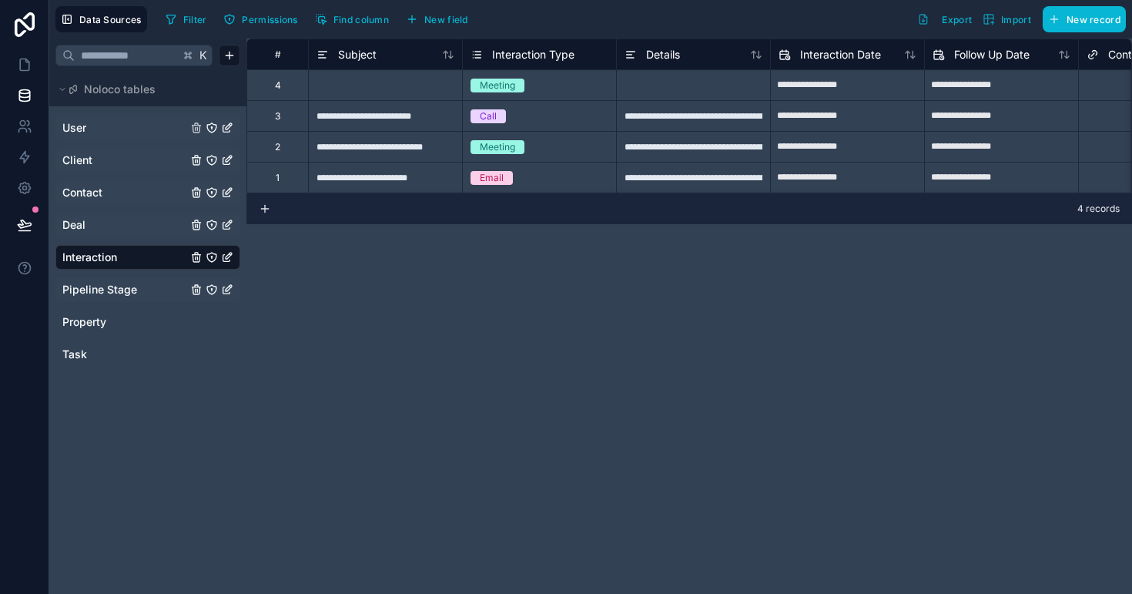
click at [146, 287] on link "Pipeline Stage" at bounding box center [124, 289] width 125 height 15
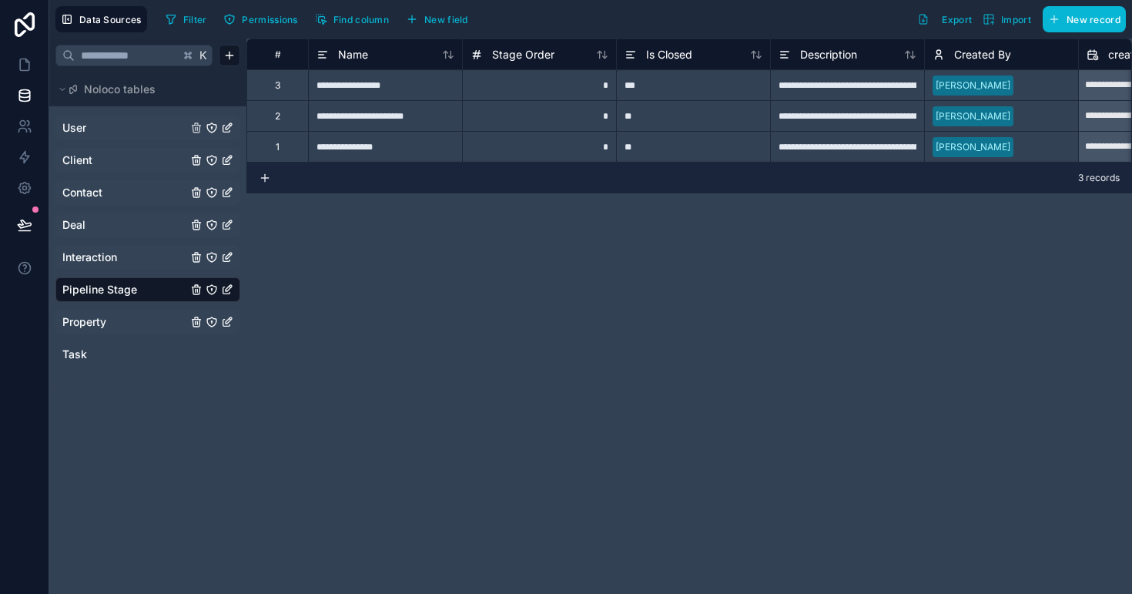
click at [129, 317] on link "Property" at bounding box center [124, 321] width 125 height 15
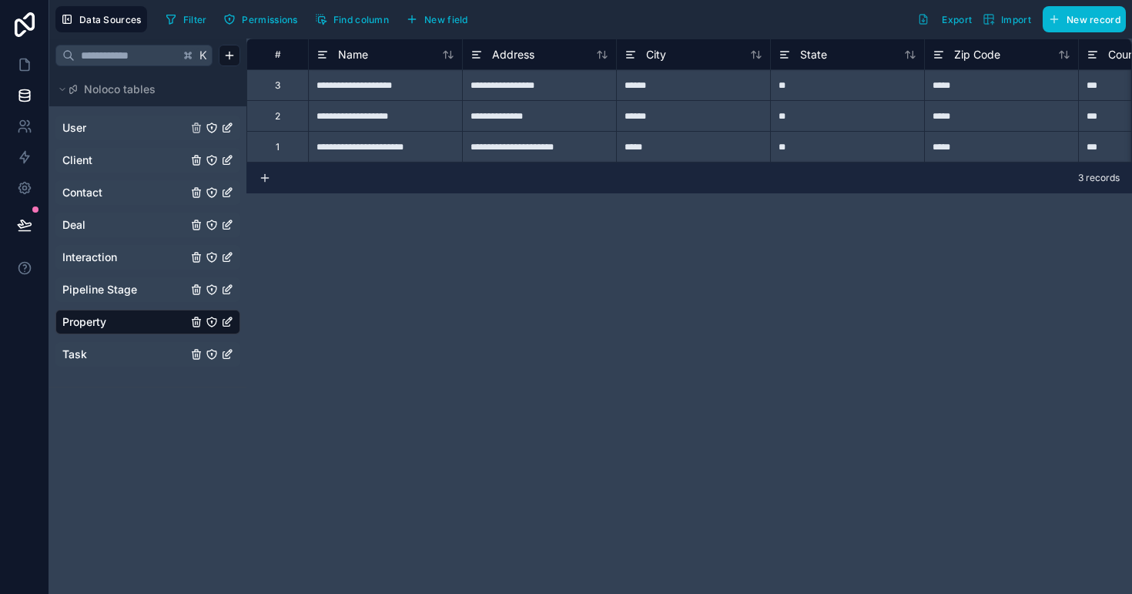
click at [126, 350] on link "Task" at bounding box center [124, 354] width 125 height 15
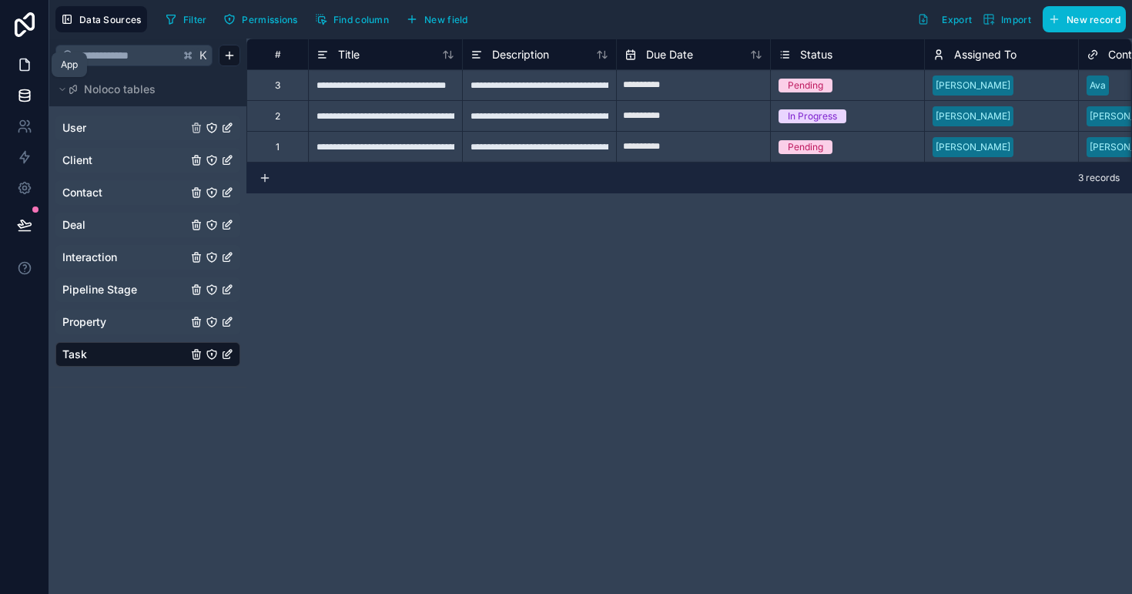
click at [24, 69] on icon at bounding box center [24, 64] width 15 height 15
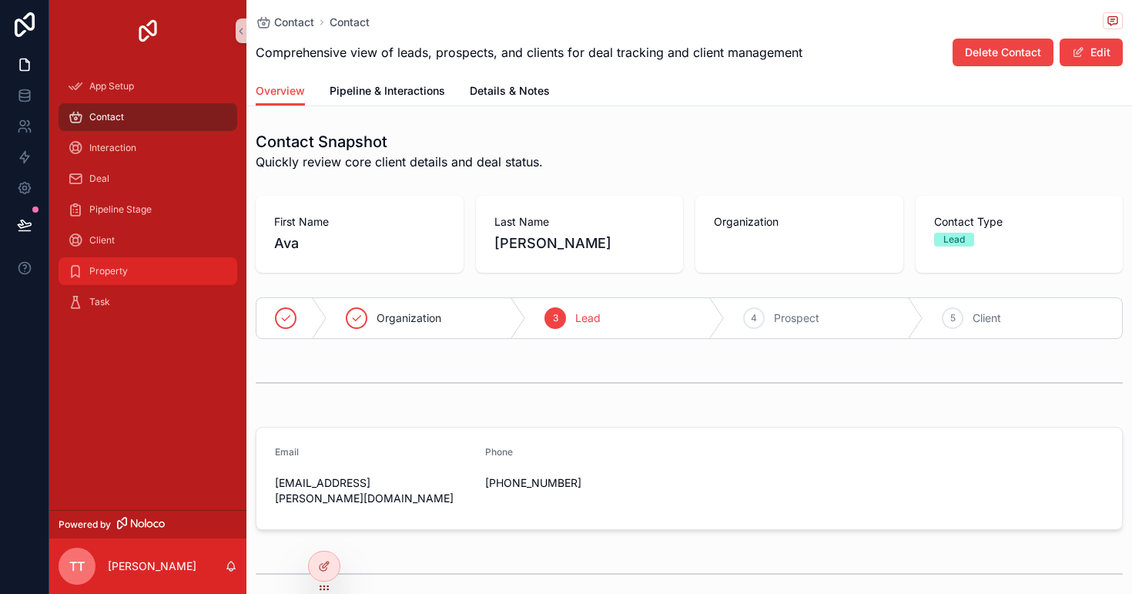
click at [133, 274] on div "Property" at bounding box center [148, 271] width 160 height 25
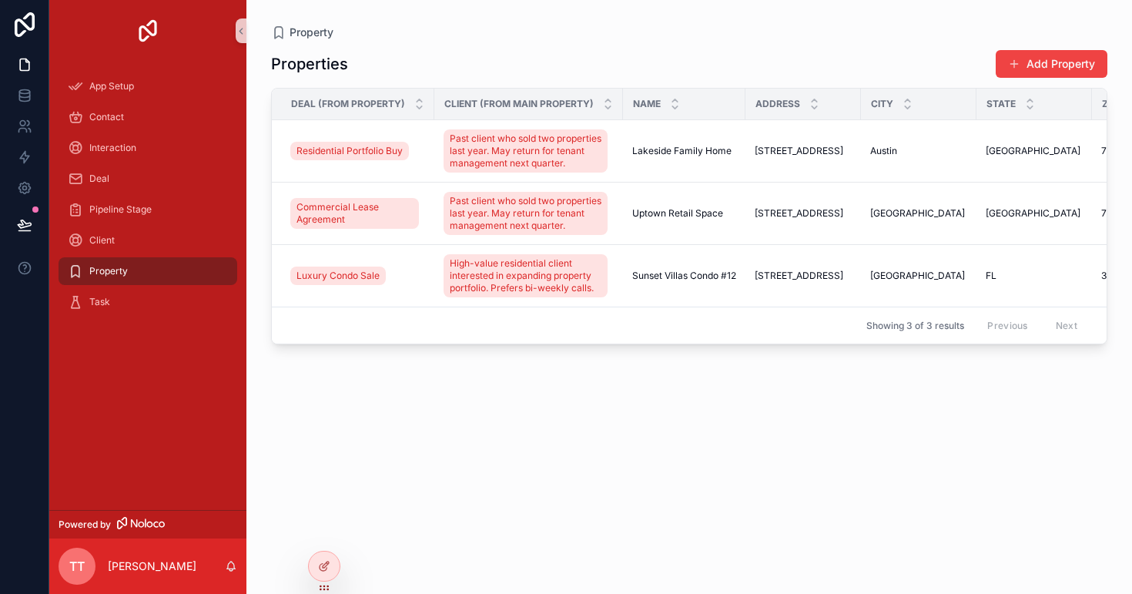
click at [480, 102] on span "Client (from Main Property)" at bounding box center [518, 104] width 149 height 12
click at [488, 164] on span "Past client who sold two properties last year. May return for tenant management…" at bounding box center [526, 150] width 152 height 37
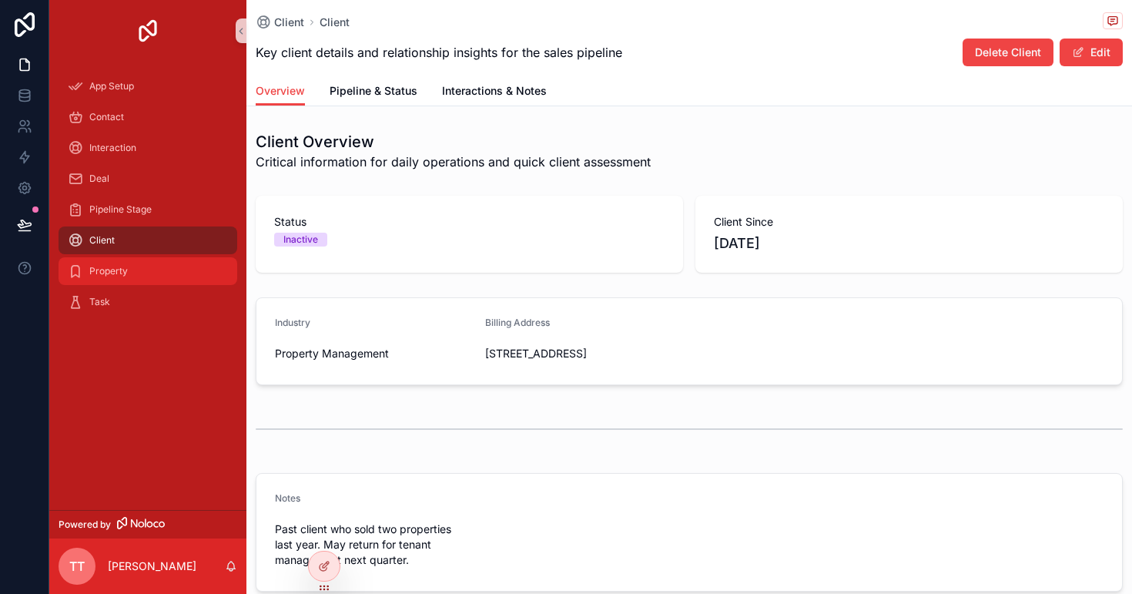
click at [173, 273] on div "Property" at bounding box center [148, 271] width 160 height 25
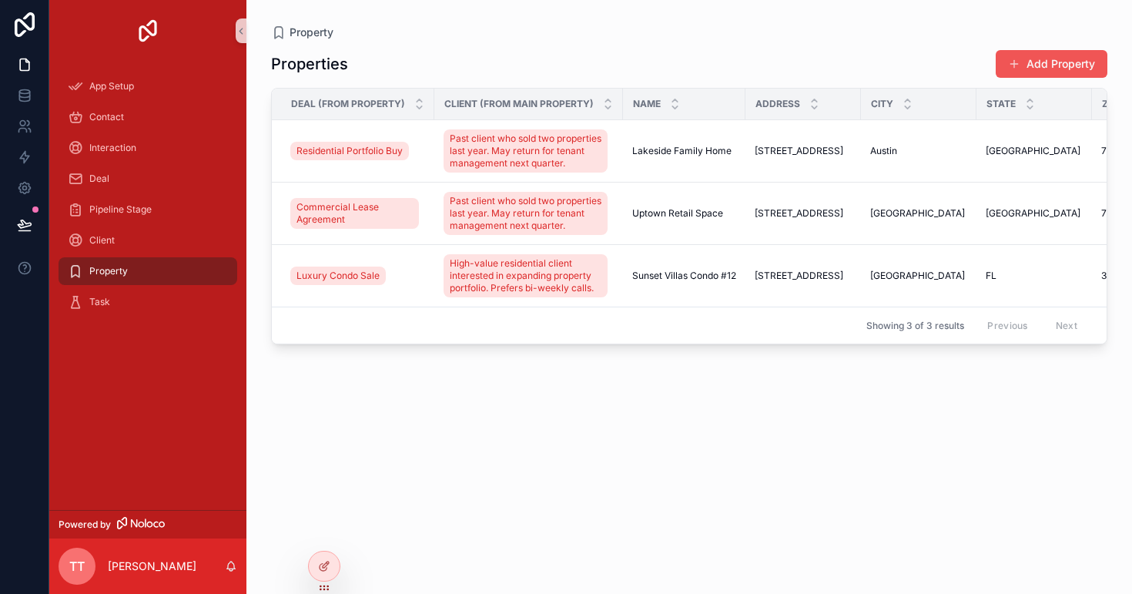
click at [1041, 55] on button "Add Property" at bounding box center [1052, 64] width 112 height 28
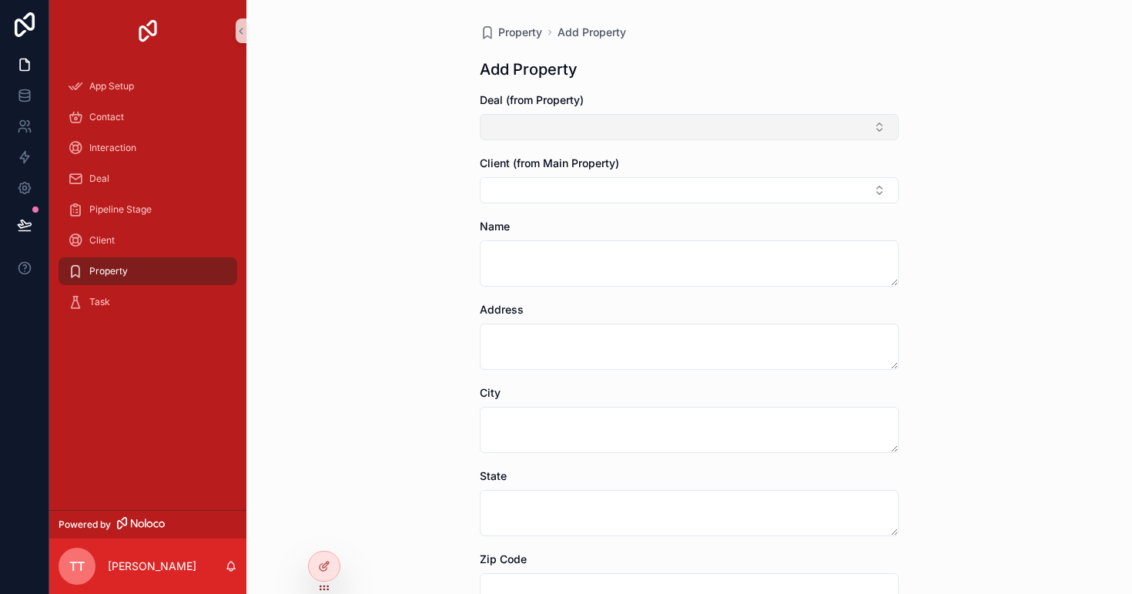
click at [723, 123] on button "Select Button" at bounding box center [689, 127] width 419 height 26
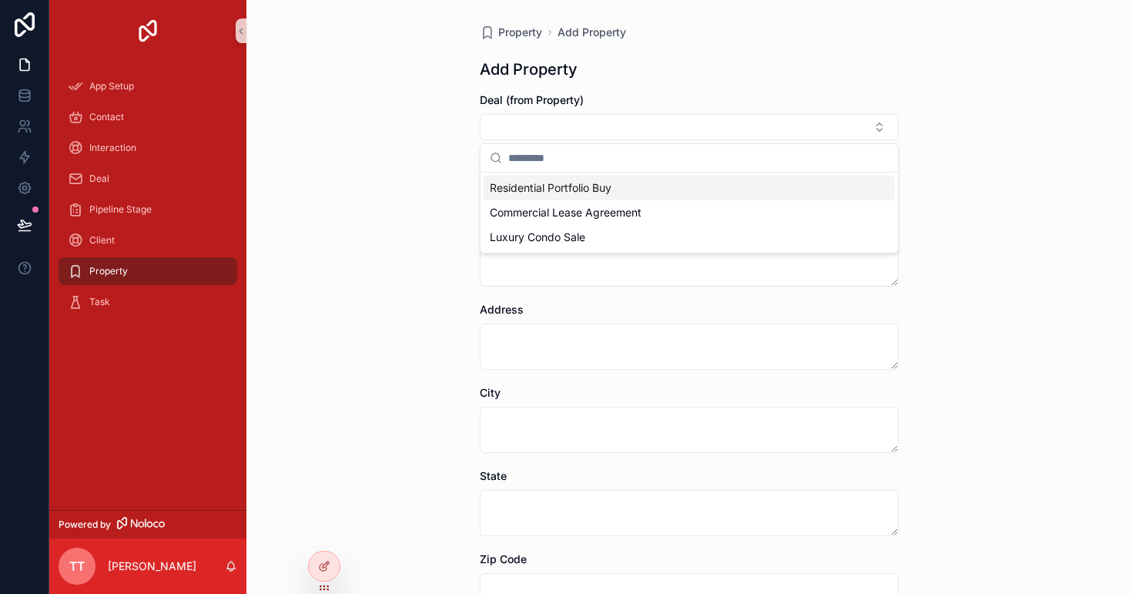
click at [1015, 152] on div "Property Add Property Add Property Deal (from Property) Client (from Main Prope…" at bounding box center [689, 297] width 886 height 594
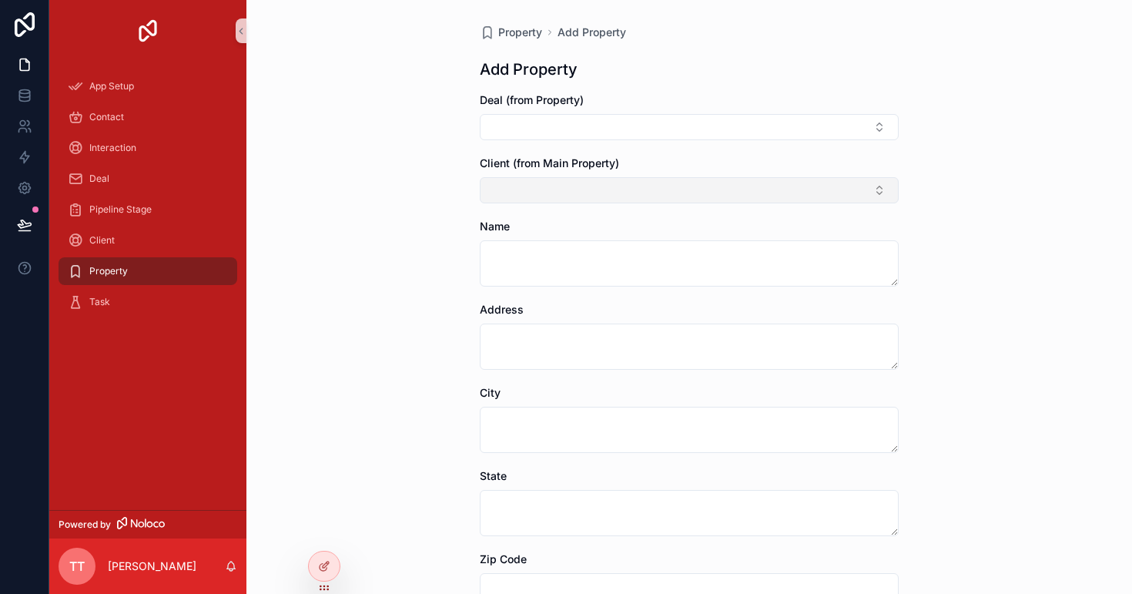
click at [796, 195] on button "Select Button" at bounding box center [689, 190] width 419 height 26
click at [964, 251] on div "Property Add Property Add Property Deal (from Property) Client (from Main Prope…" at bounding box center [689, 297] width 886 height 594
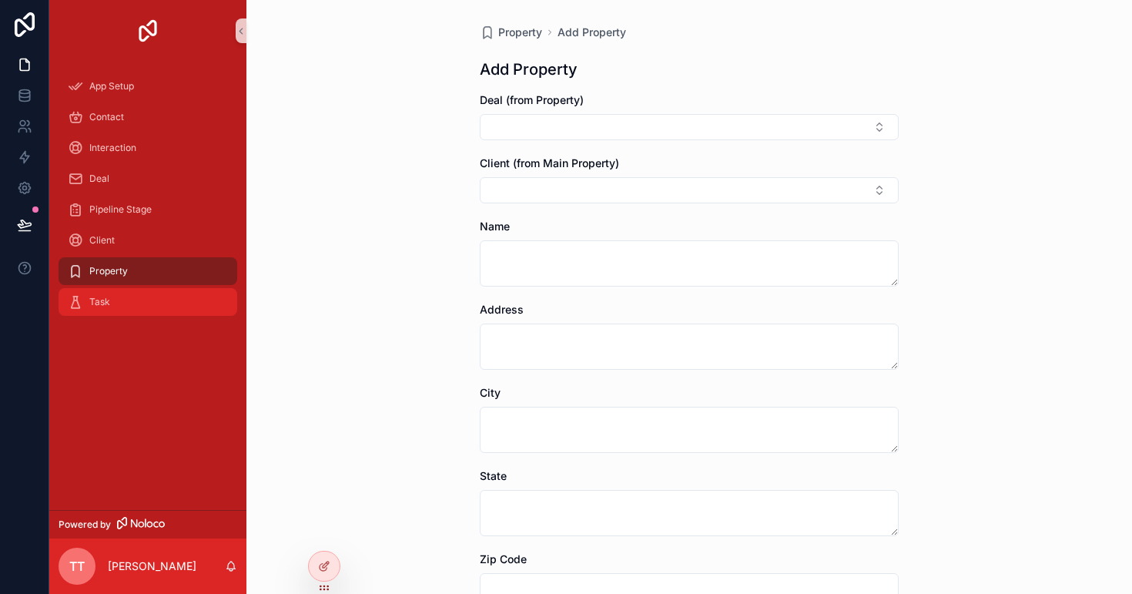
click at [120, 300] on div "Task" at bounding box center [148, 302] width 160 height 25
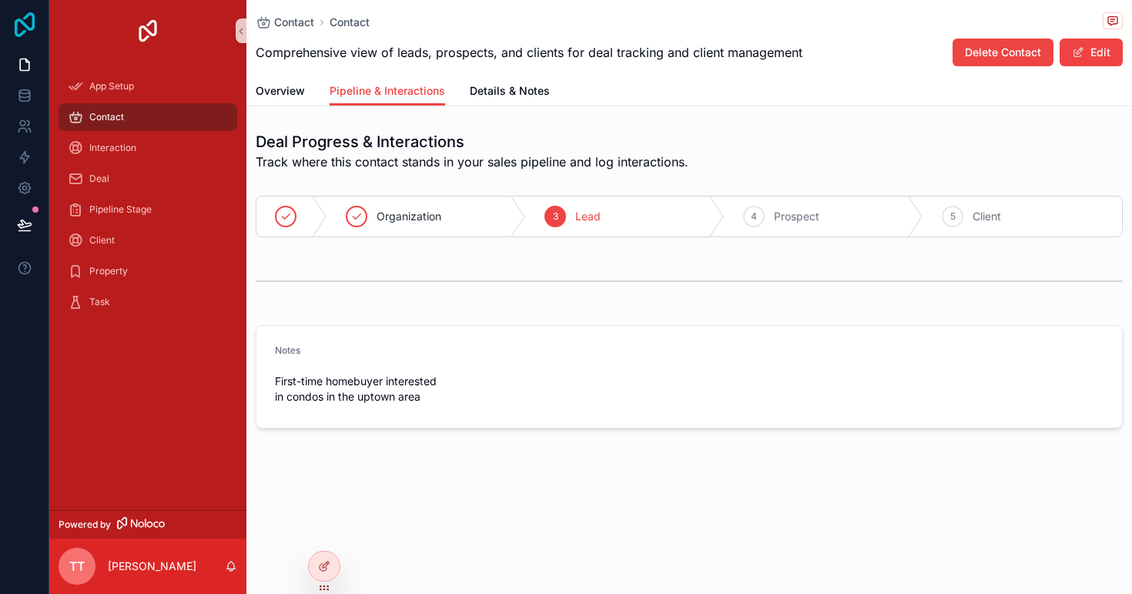
click at [18, 25] on icon at bounding box center [24, 24] width 31 height 25
